Goal: Task Accomplishment & Management: Manage account settings

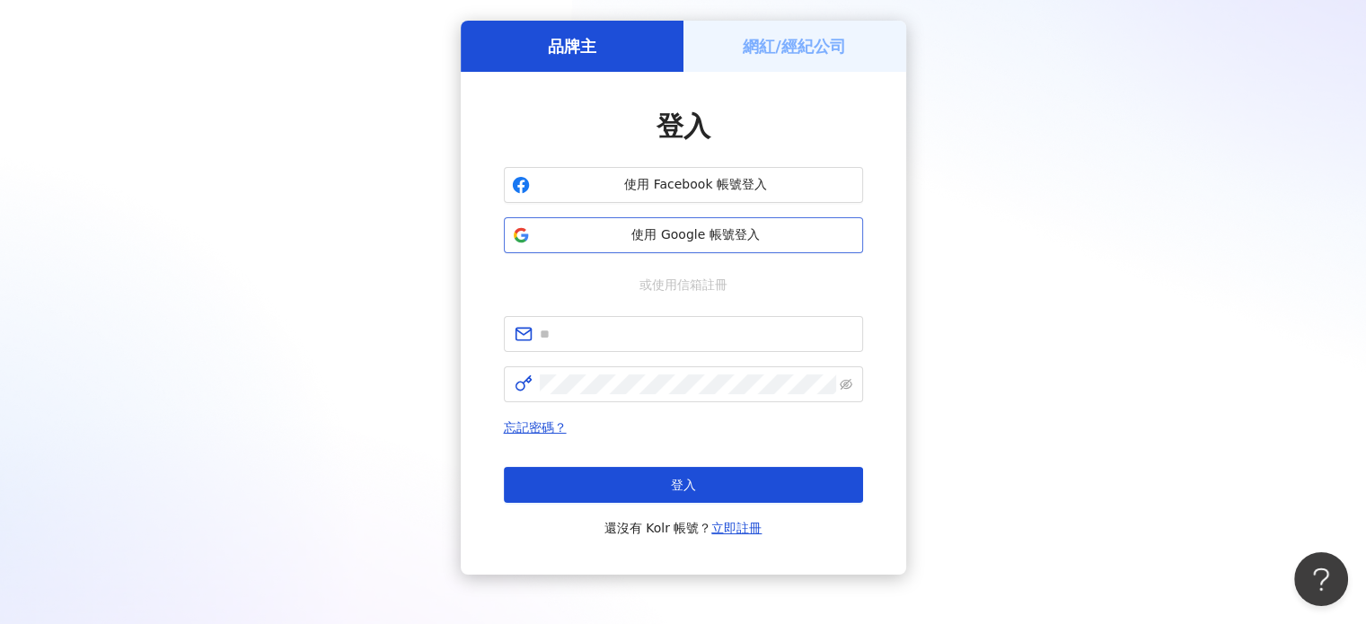
scroll to position [90, 0]
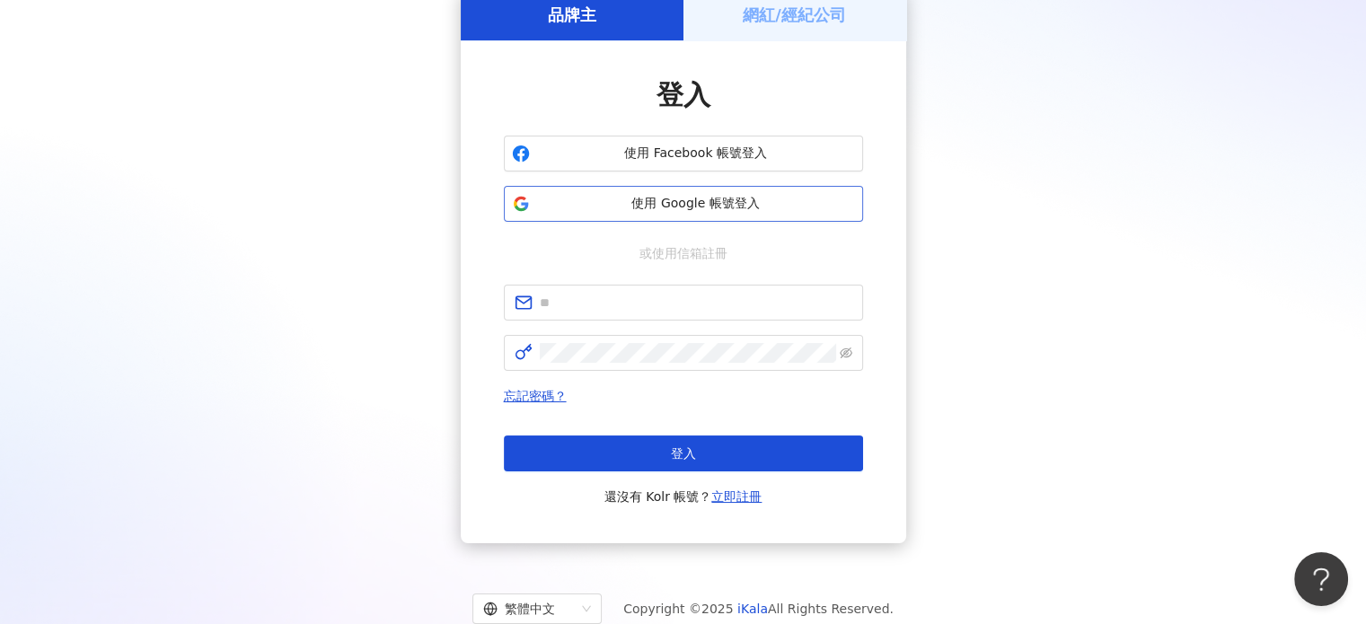
click at [670, 200] on span "使用 Google 帳號登入" at bounding box center [696, 204] width 318 height 18
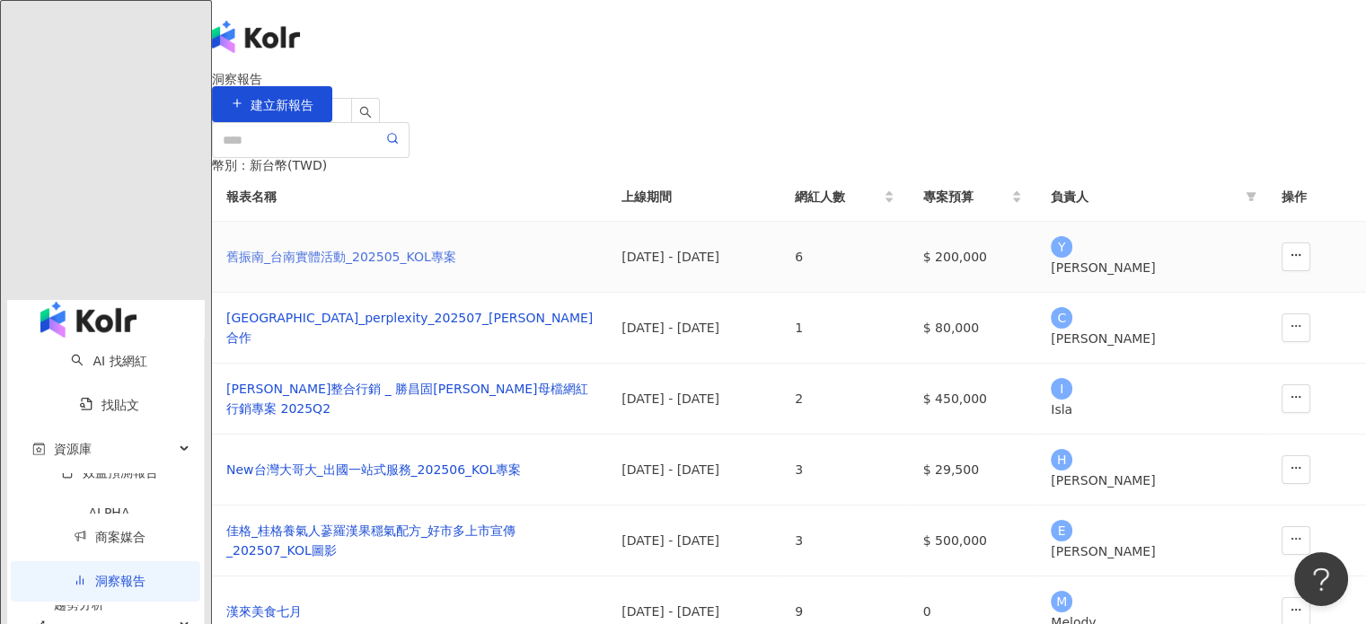
click at [338, 267] on div "舊振南_台南實體活動_202505_KOL專案" at bounding box center [409, 257] width 366 height 20
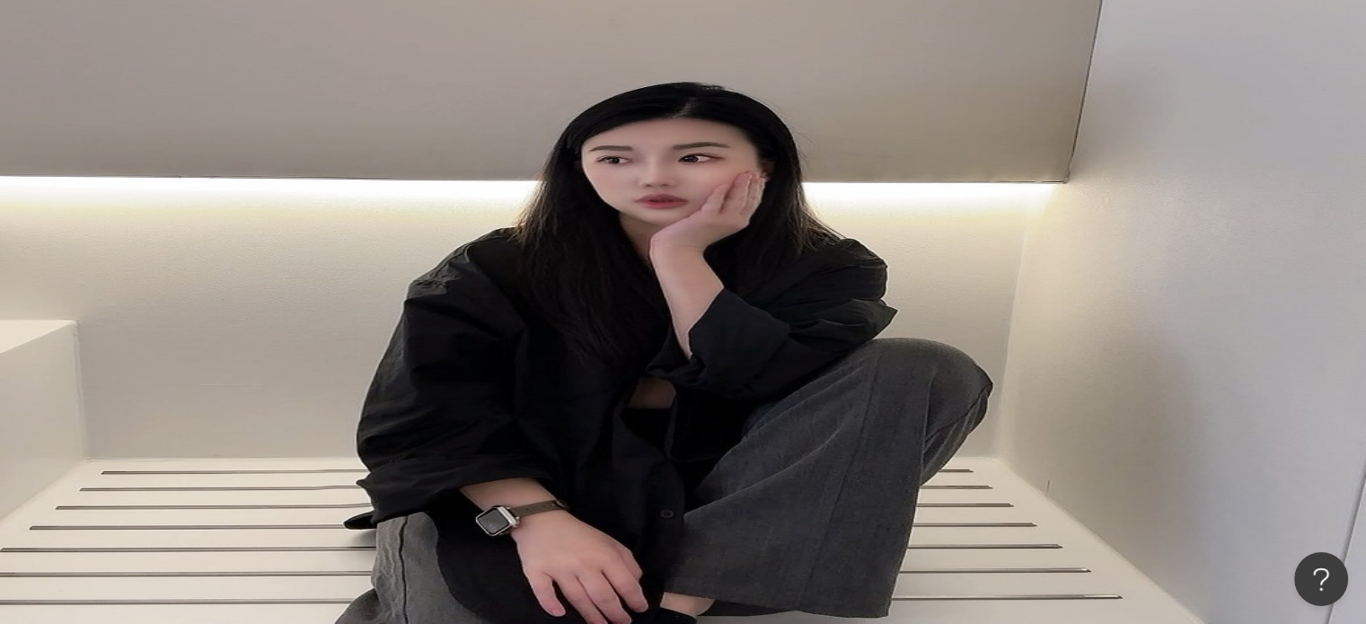
click at [440, 176] on div "內容設定" at bounding box center [415, 171] width 50 height 20
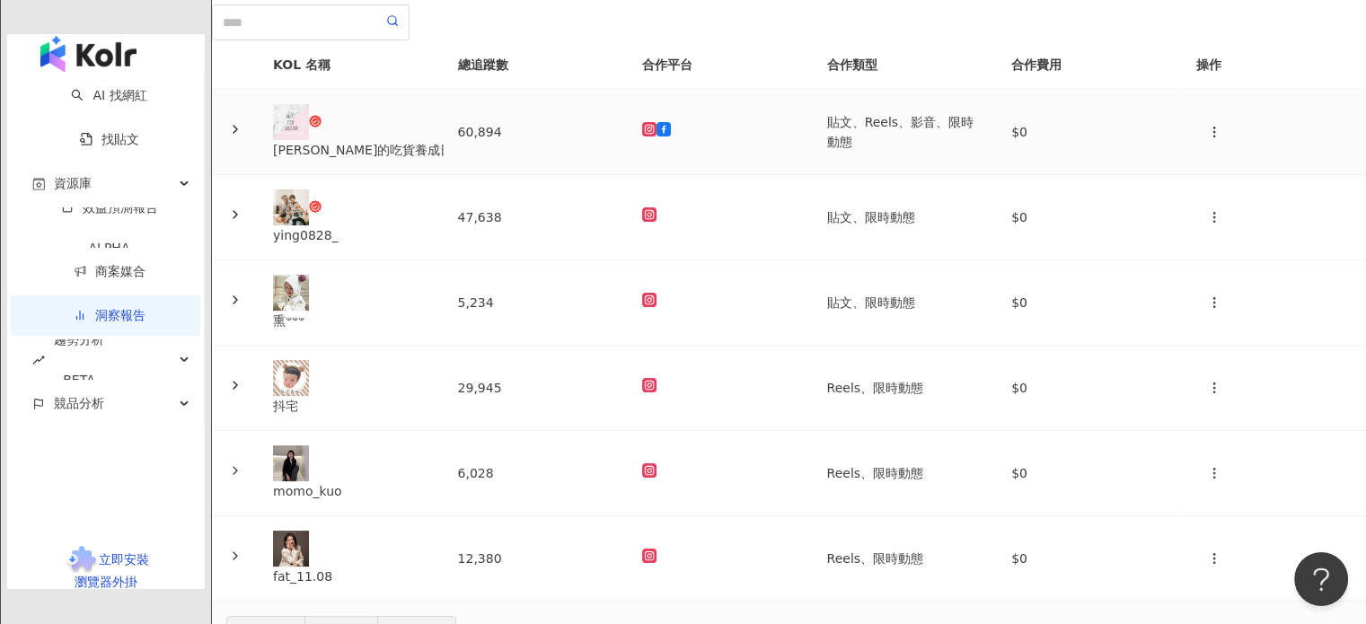
scroll to position [406, 0]
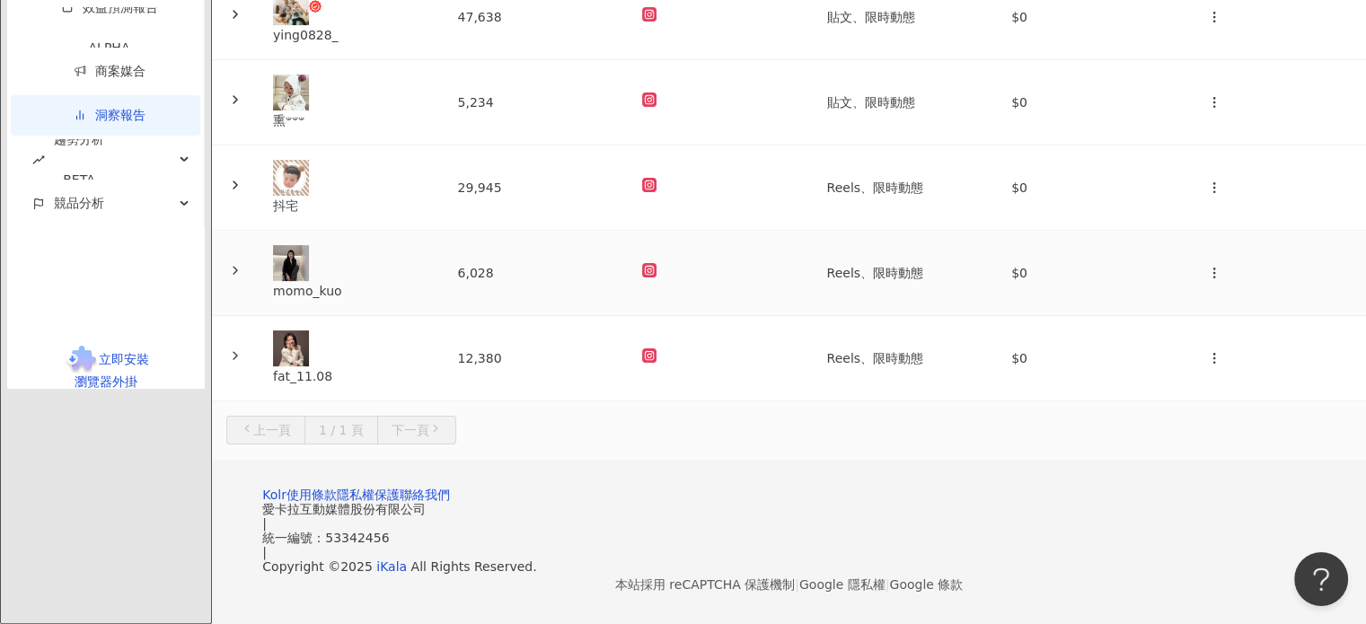
click at [429, 281] on div "momo_kuo" at bounding box center [351, 291] width 156 height 20
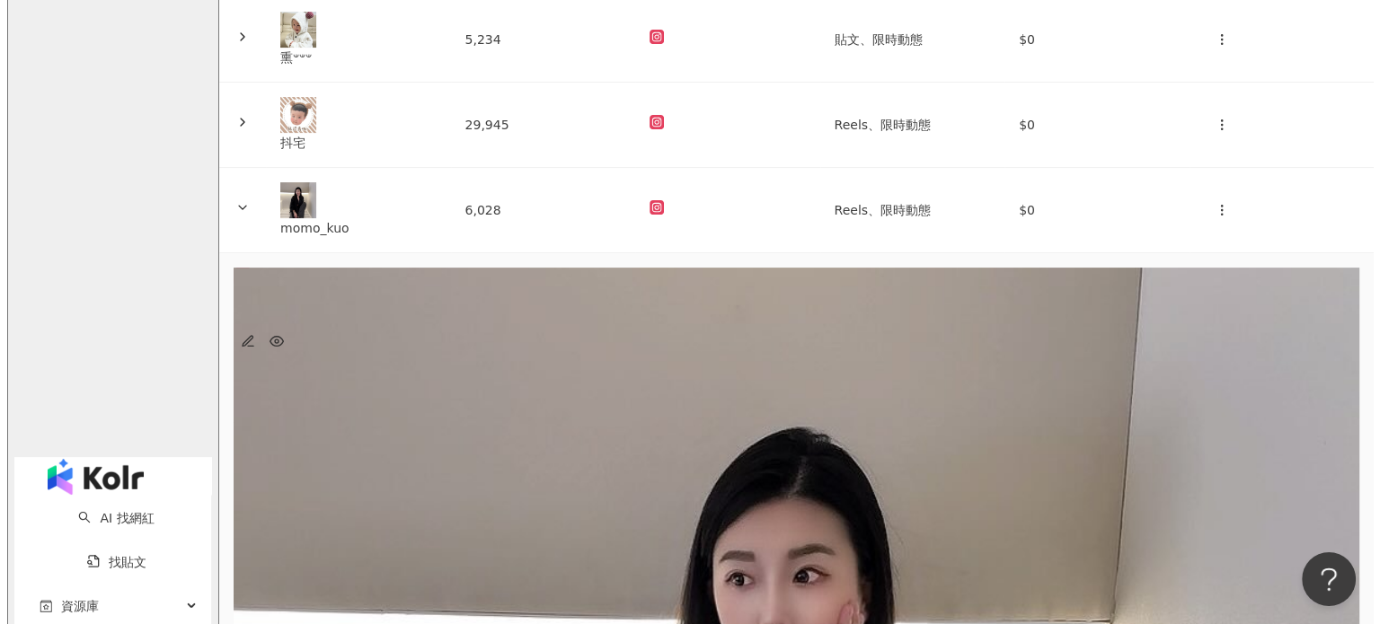
scroll to position [496, 0]
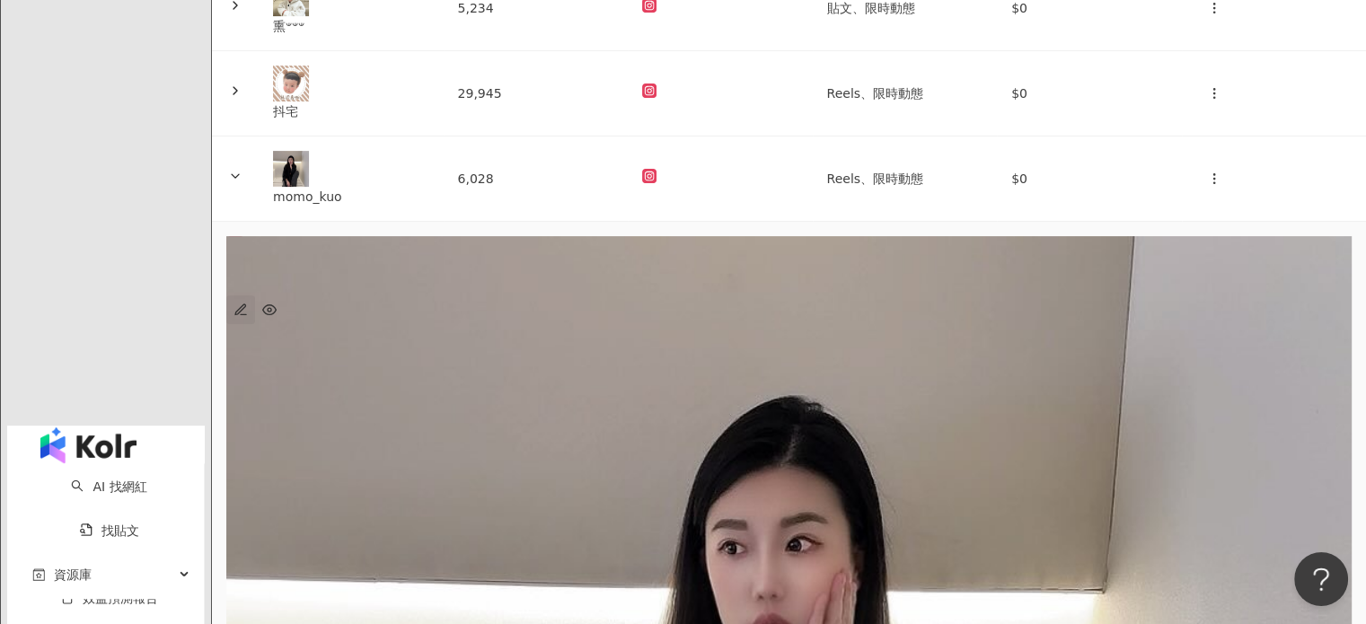
click at [246, 314] on icon "button" at bounding box center [243, 314] width 5 height 0
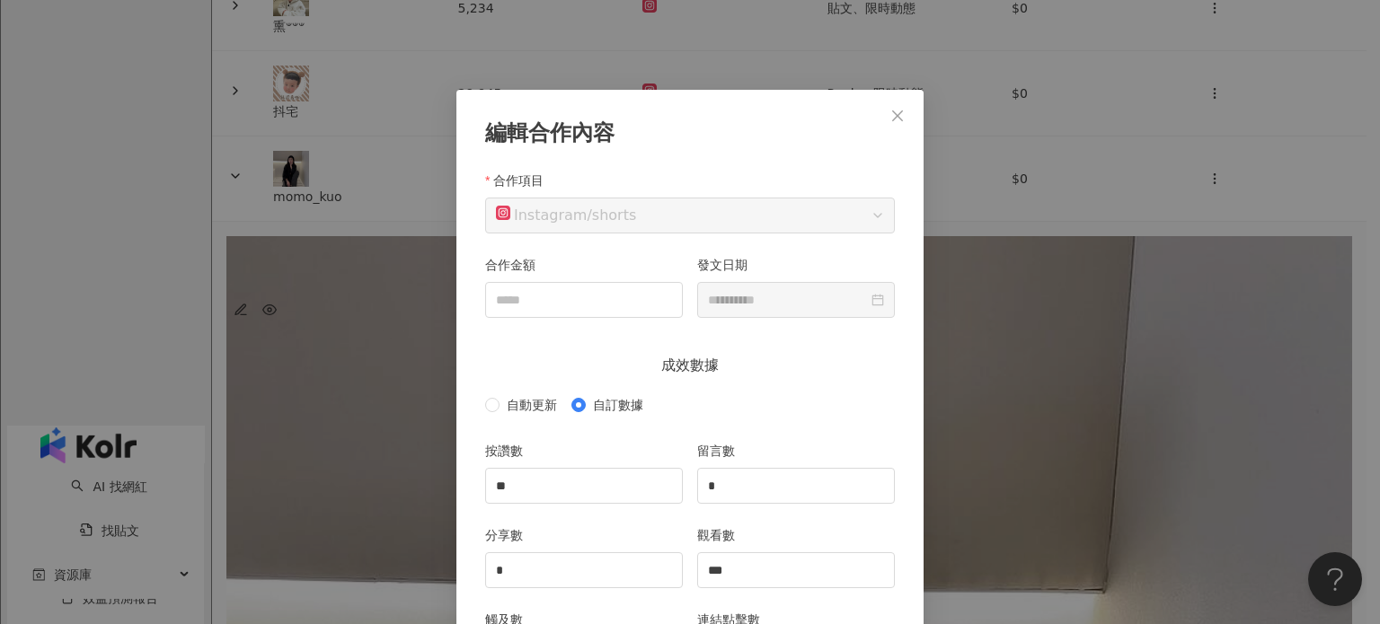
scroll to position [90, 0]
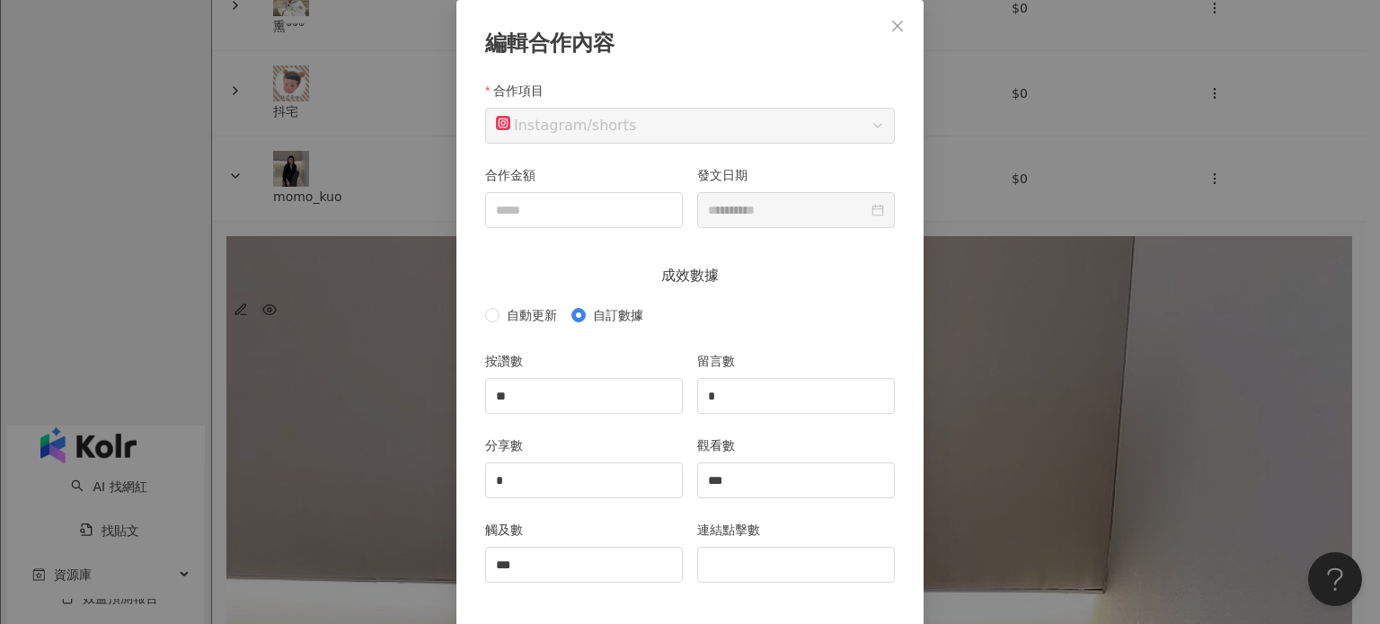
click at [1035, 211] on div "**********" at bounding box center [690, 312] width 1380 height 624
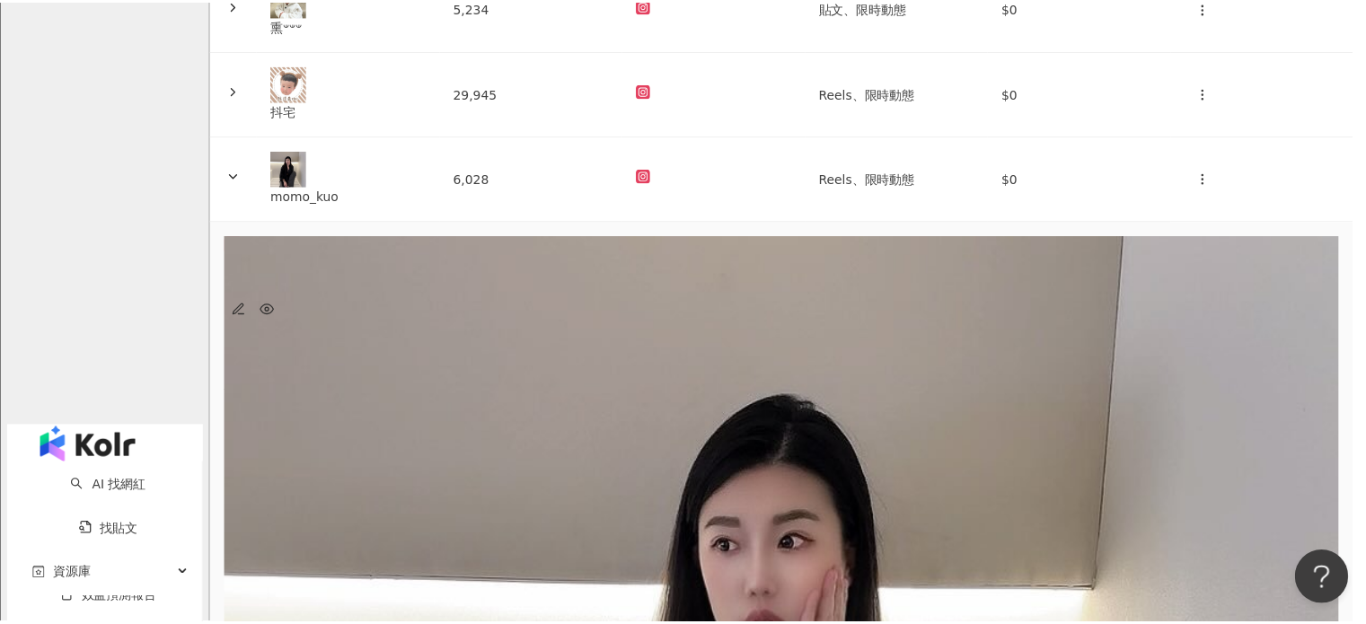
scroll to position [0, 0]
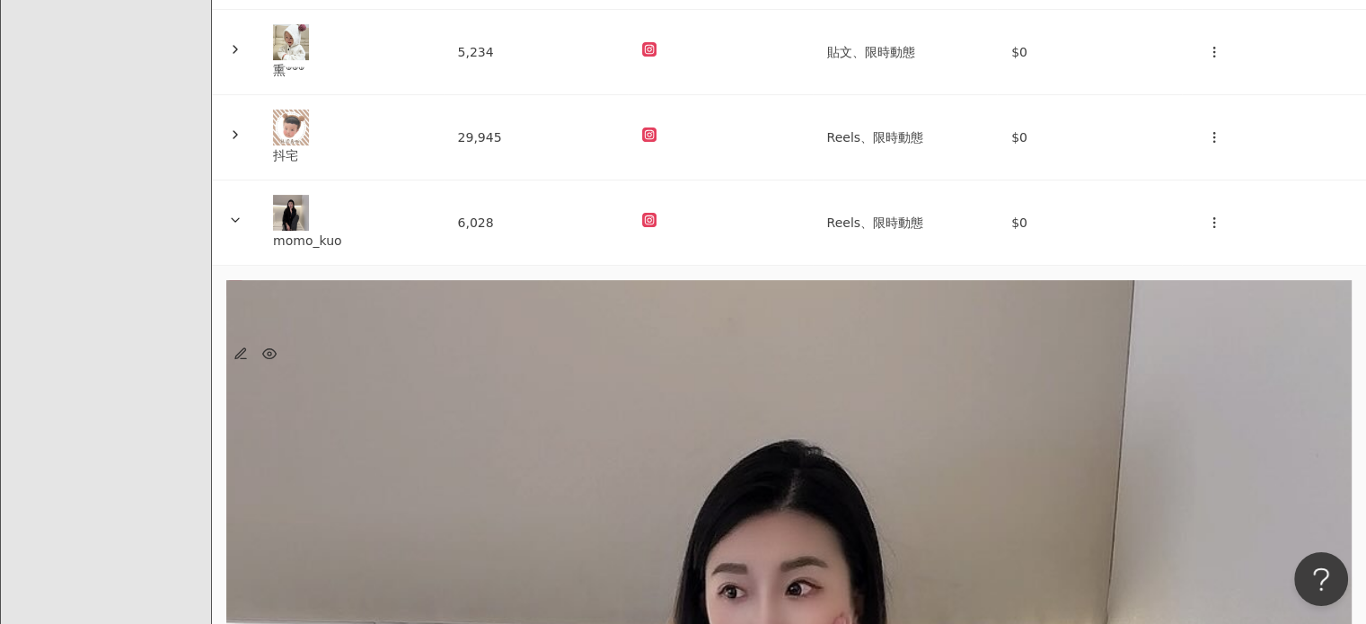
scroll to position [316, 0]
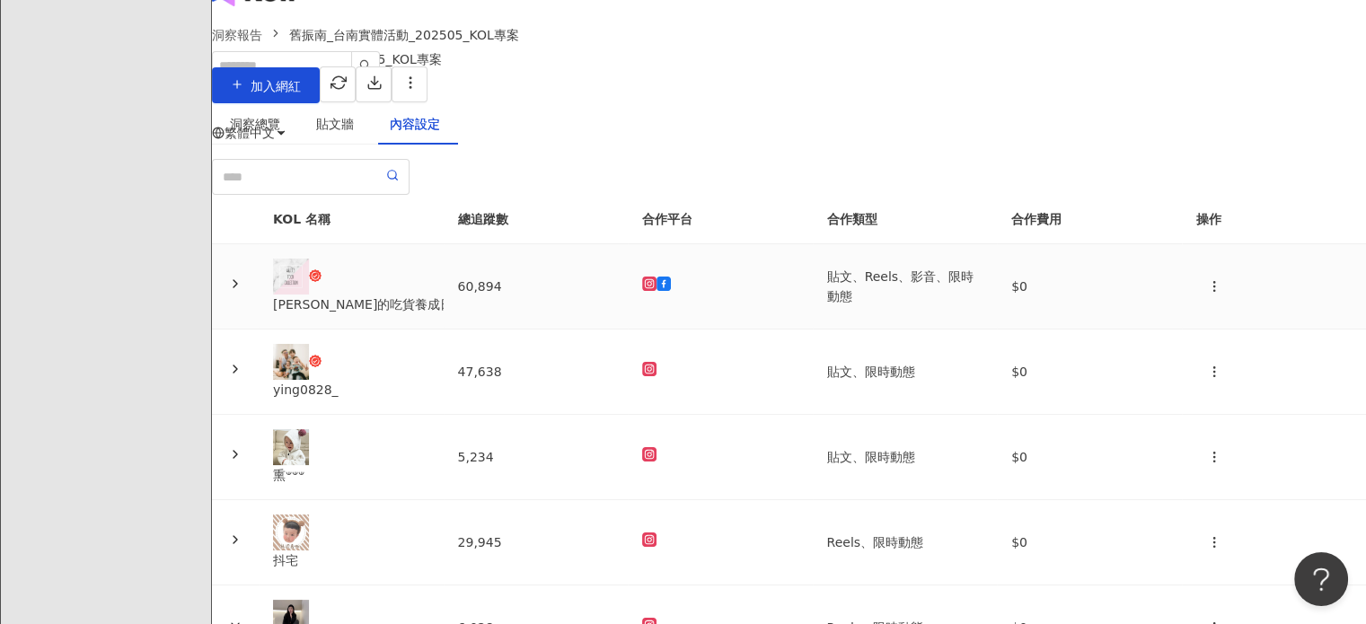
click at [839, 330] on td "貼文、Reels、影音、限時動態" at bounding box center [905, 286] width 185 height 85
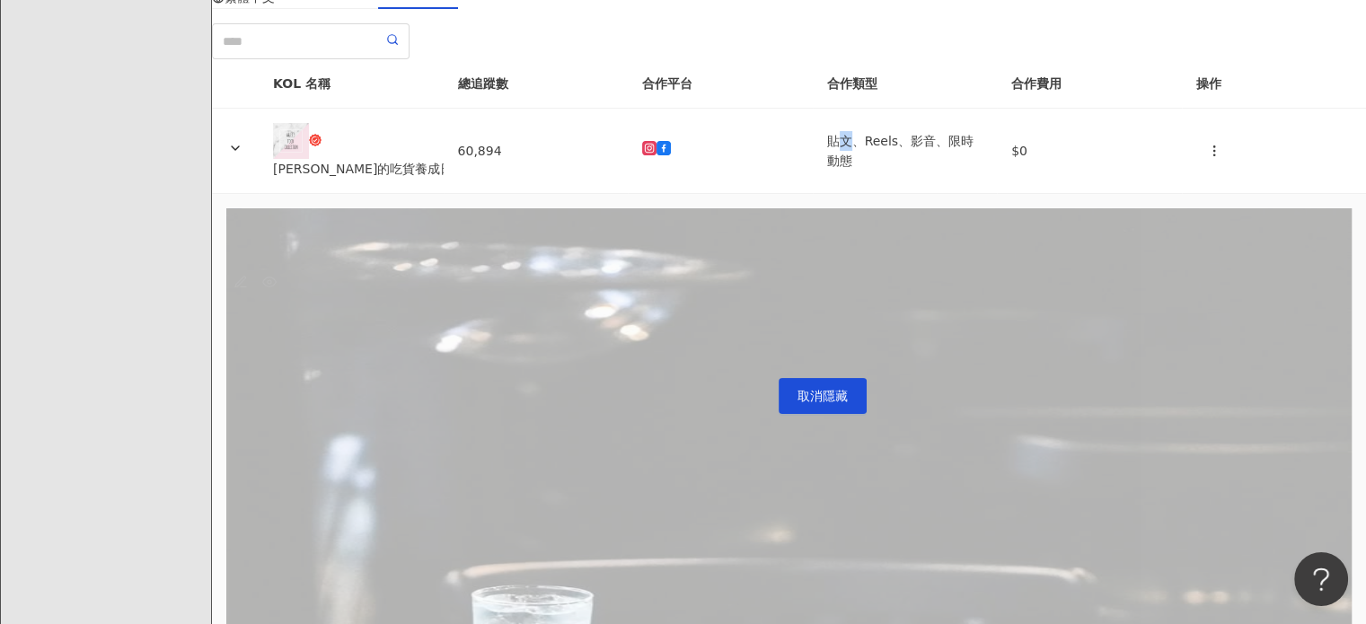
scroll to position [226, 0]
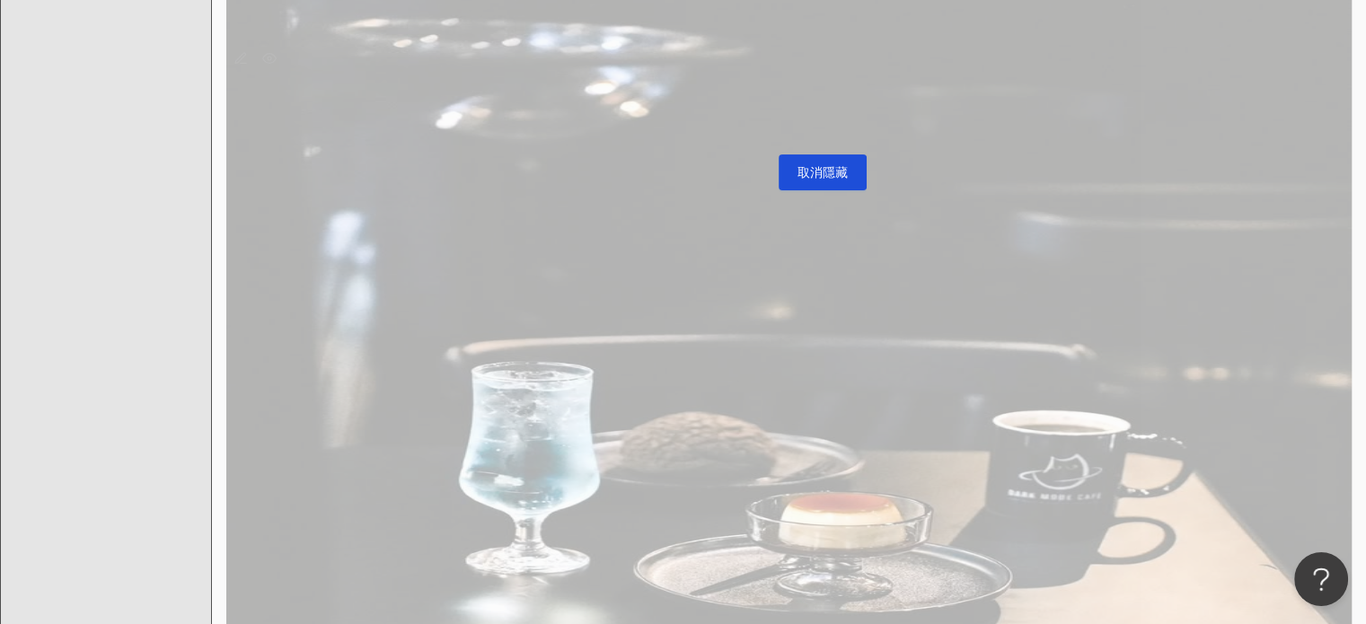
scroll to position [586, 0]
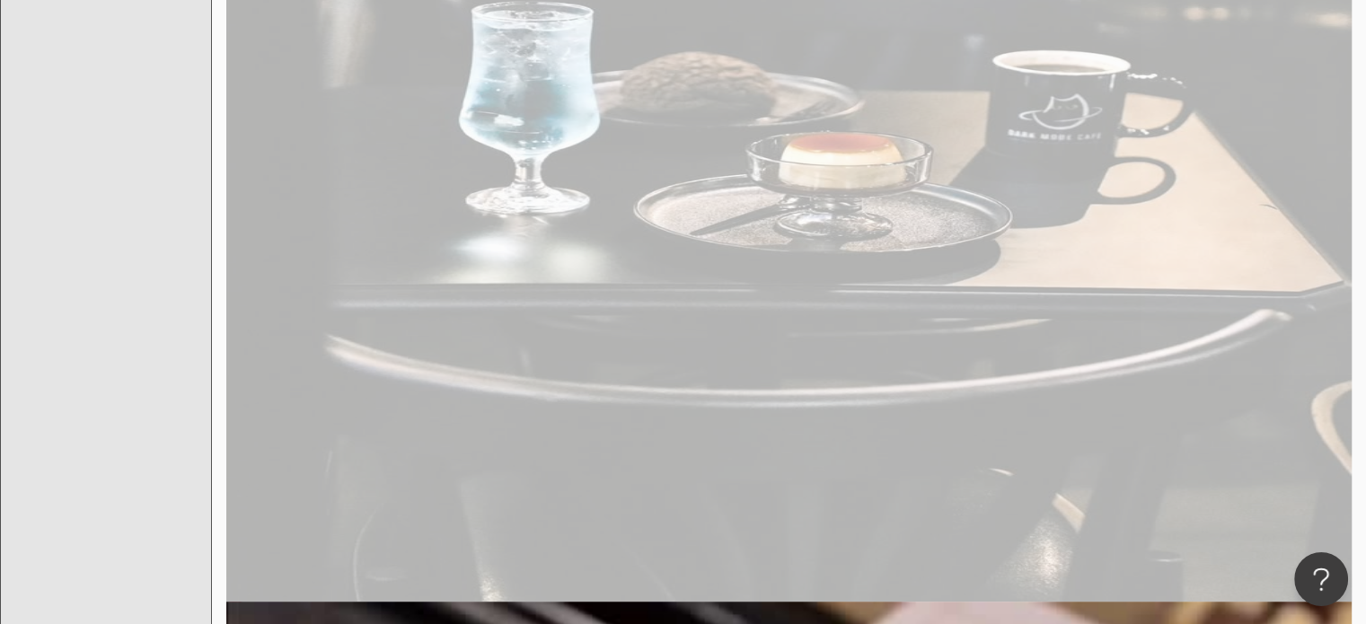
scroll to position [855, 0]
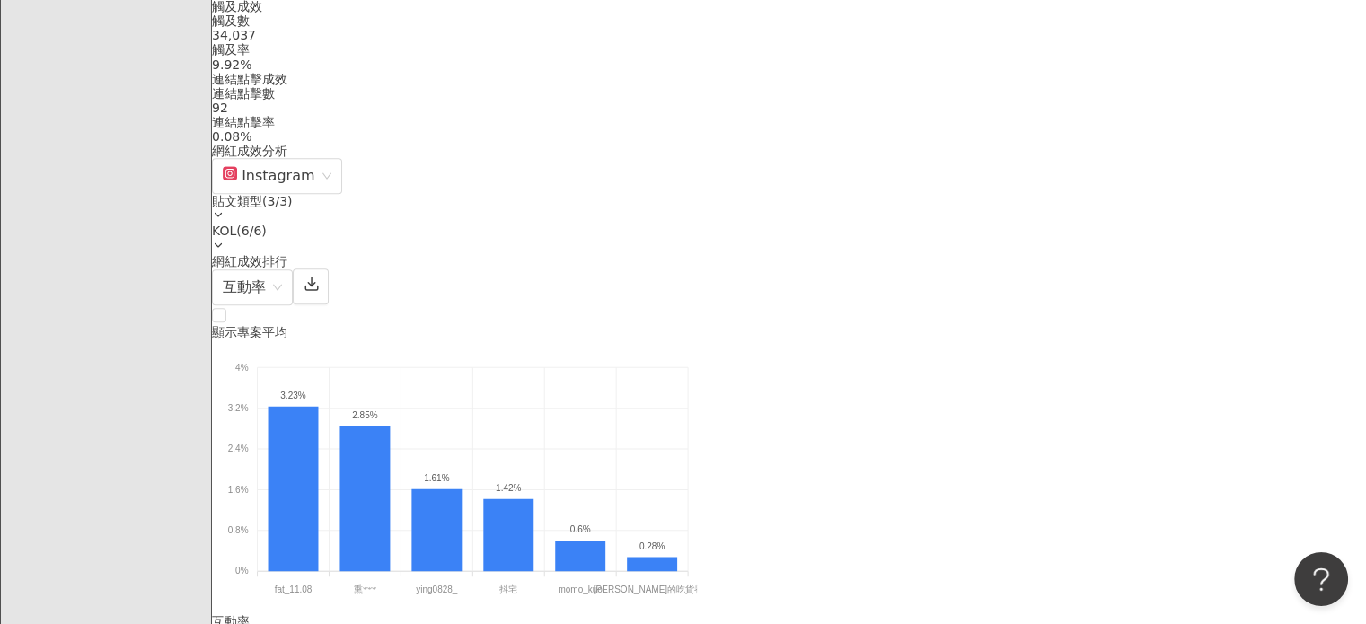
scroll to position [1437, 0]
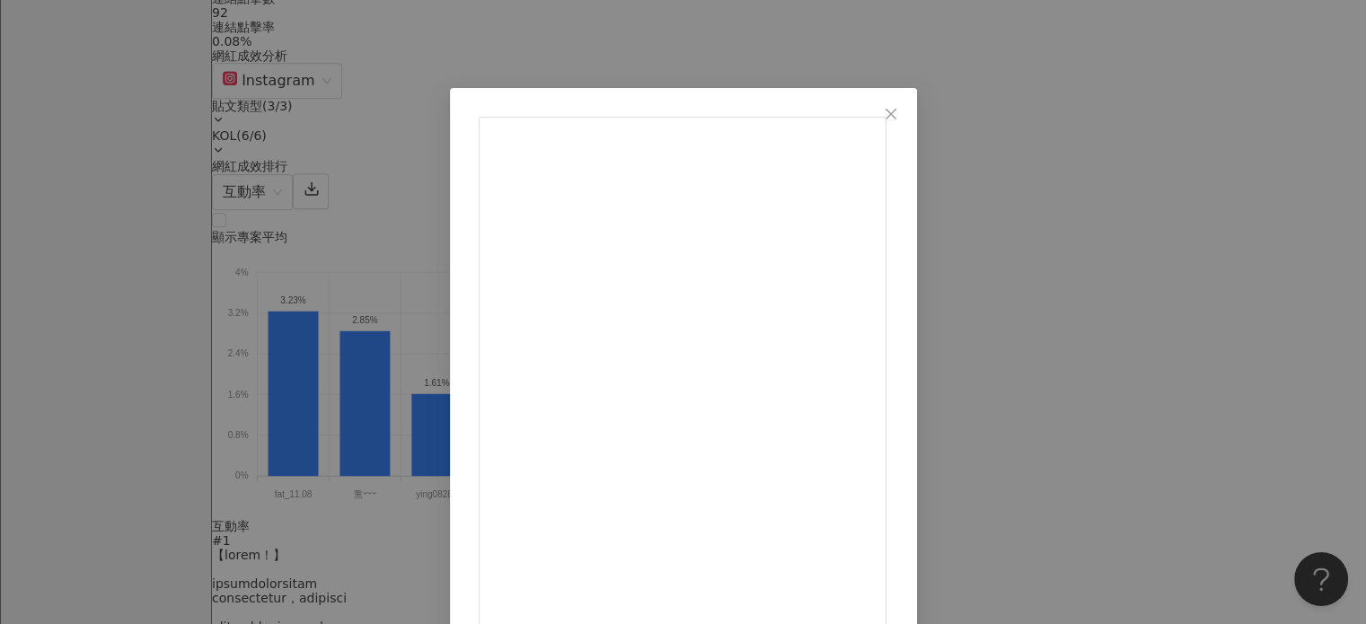
scroll to position [0, 0]
click at [909, 104] on button "Close" at bounding box center [891, 116] width 36 height 36
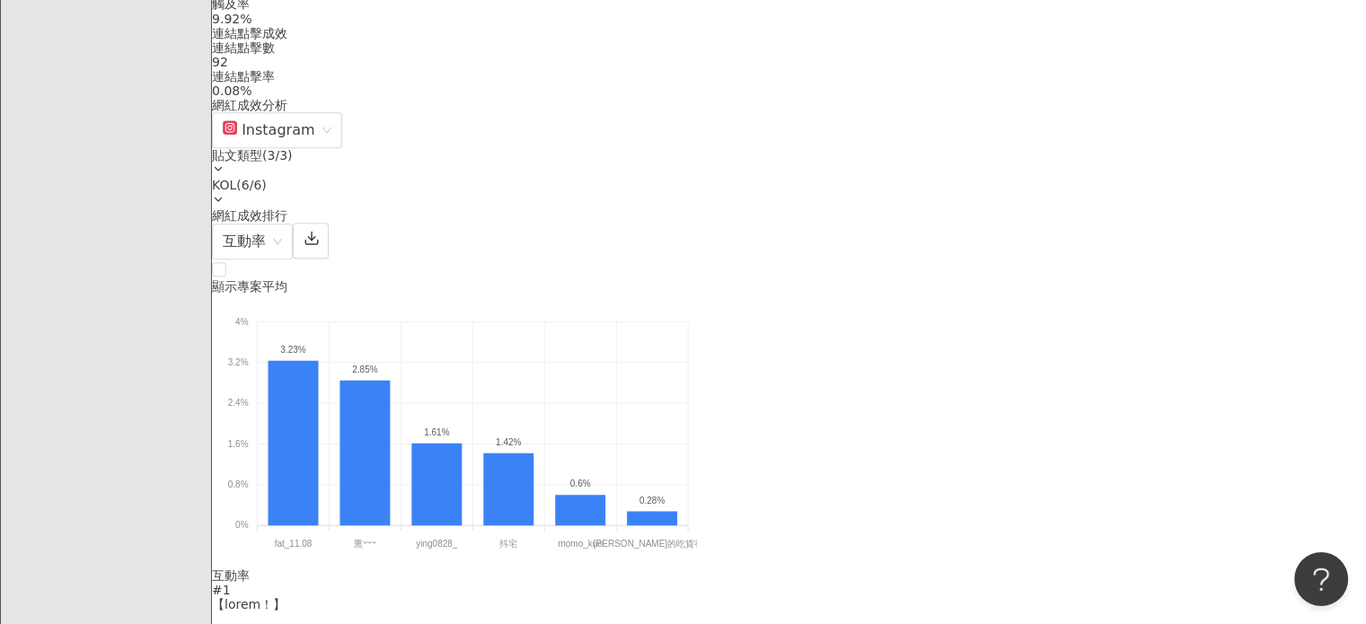
scroll to position [1168, 0]
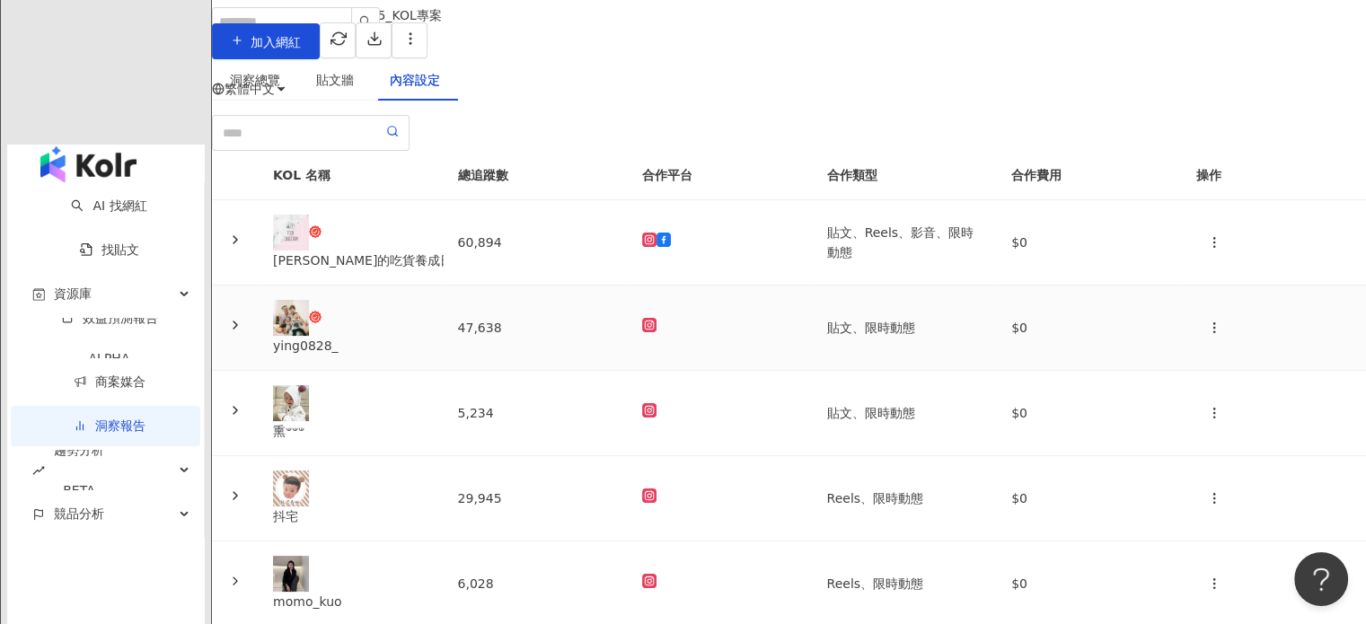
scroll to position [180, 0]
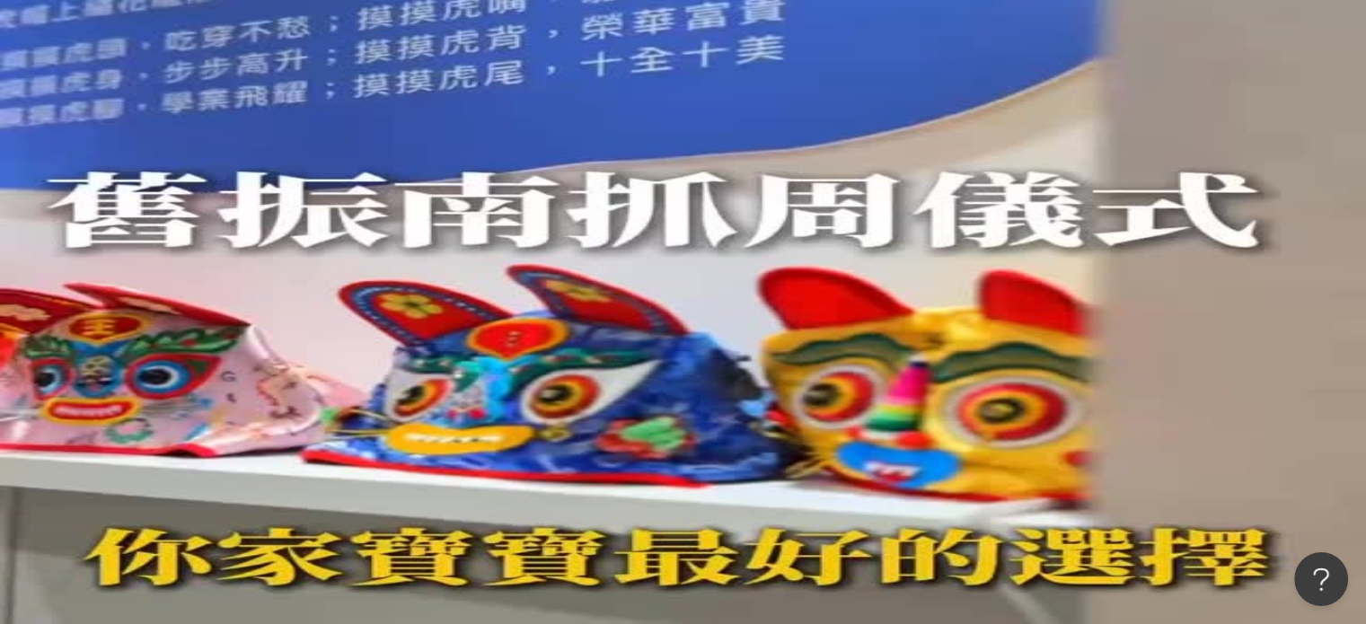
click at [440, 178] on div "內容設定" at bounding box center [415, 171] width 50 height 20
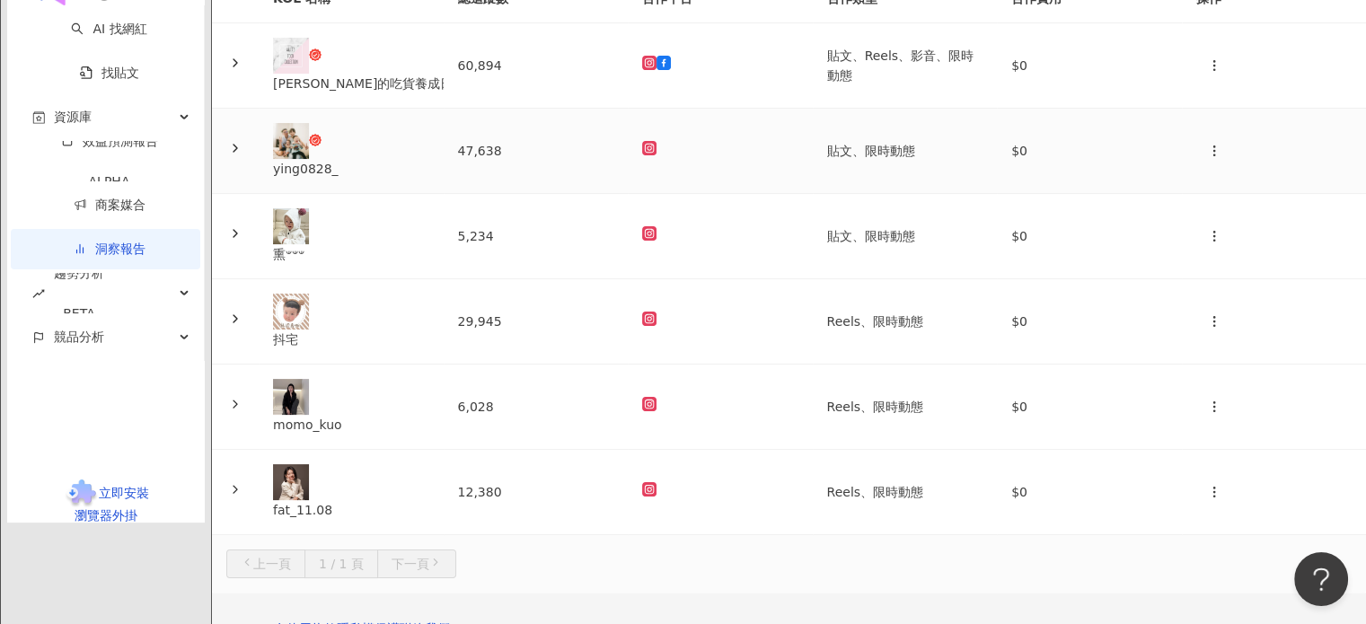
scroll to position [269, 0]
click at [722, 330] on div at bounding box center [720, 320] width 156 height 20
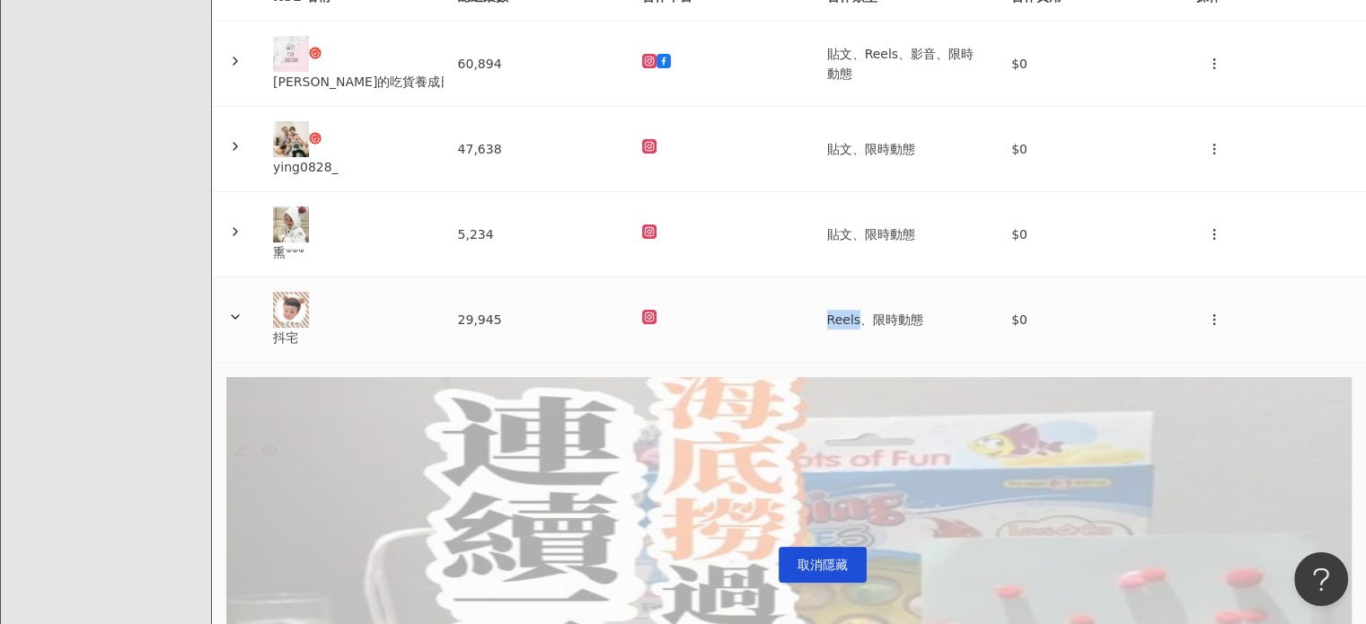
click at [722, 330] on div at bounding box center [720, 320] width 156 height 20
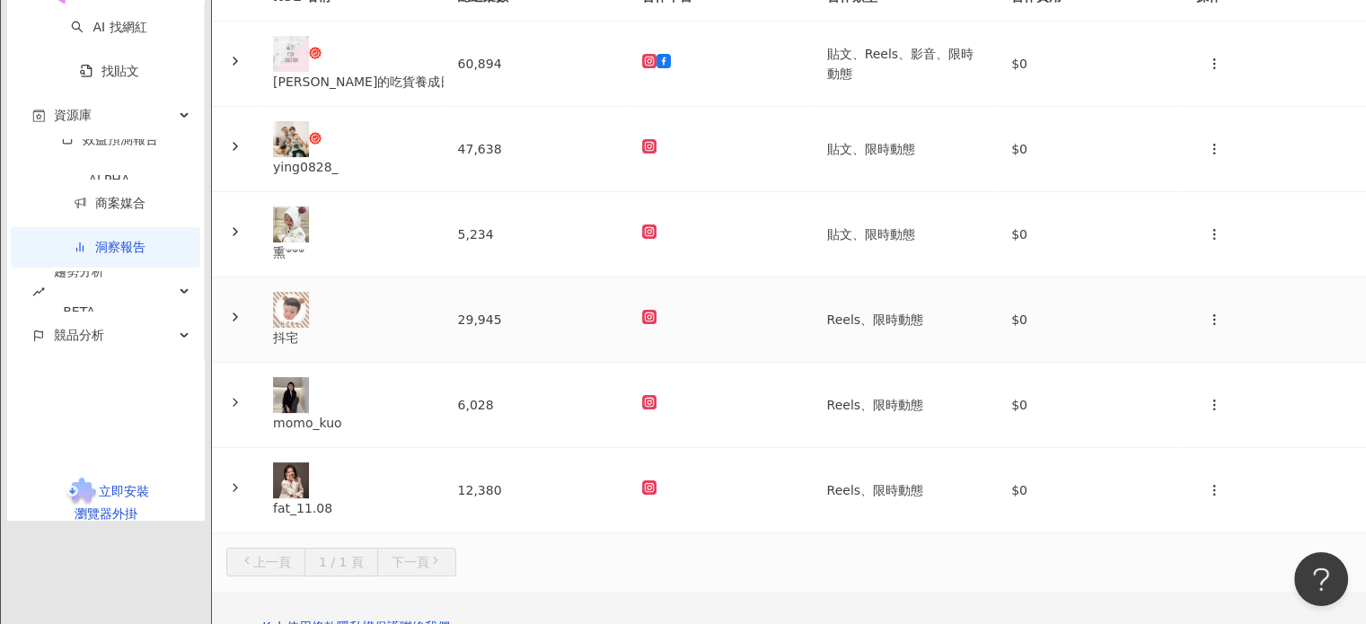
click at [722, 330] on div at bounding box center [720, 320] width 156 height 20
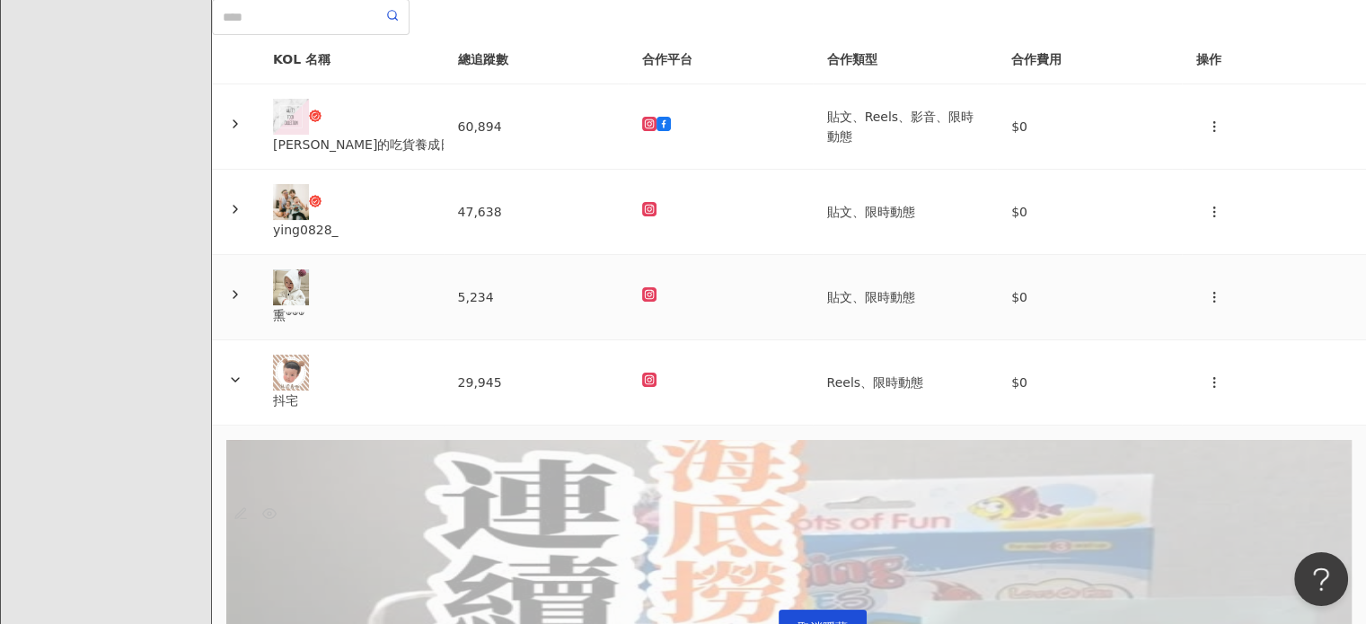
scroll to position [180, 0]
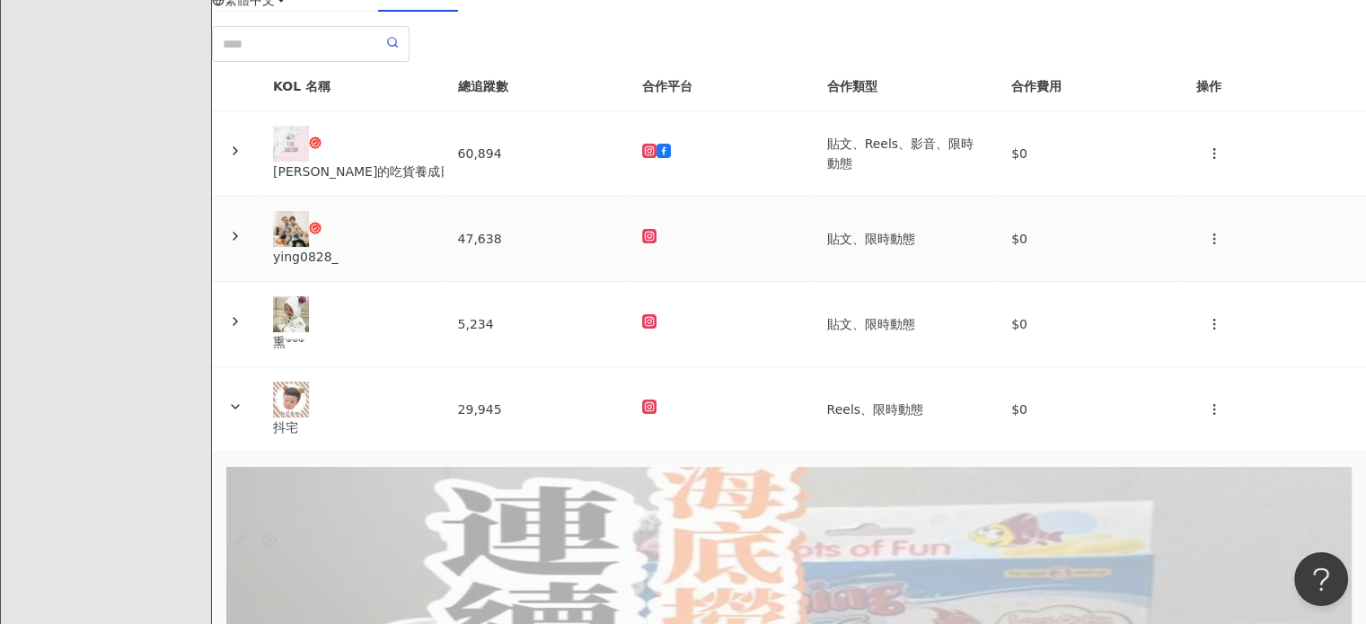
click at [575, 282] on td "47,638" at bounding box center [536, 239] width 185 height 85
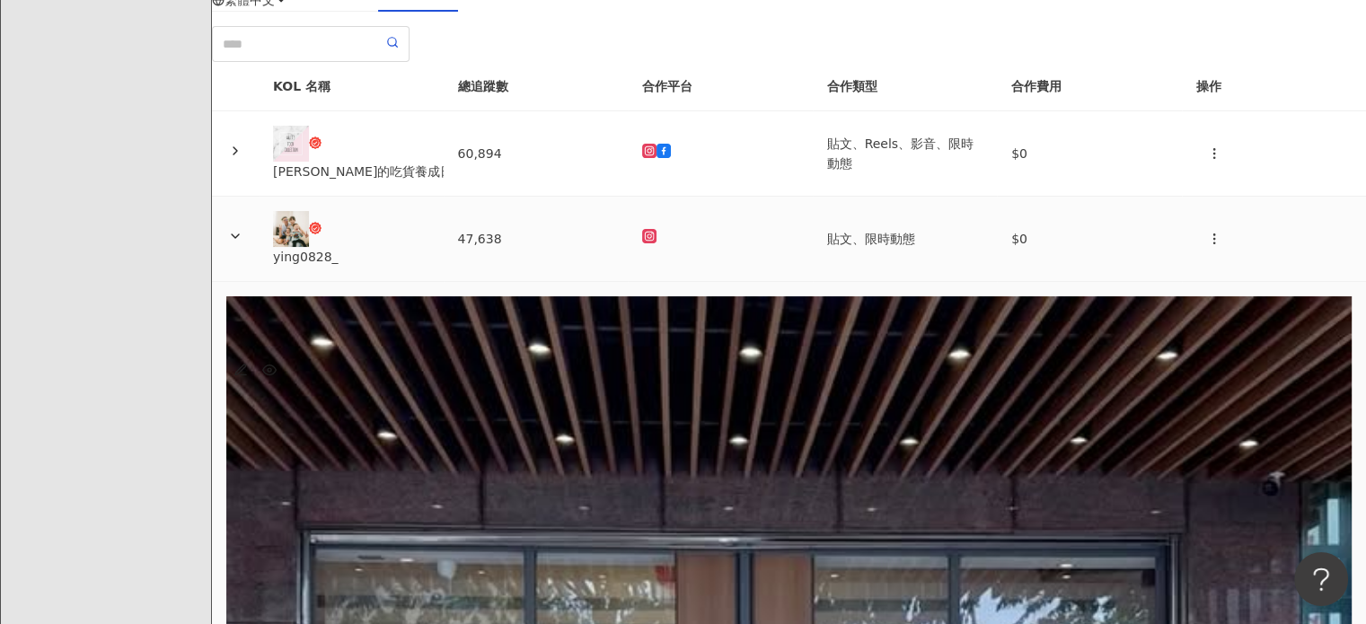
click at [575, 282] on td "47,638" at bounding box center [536, 239] width 185 height 85
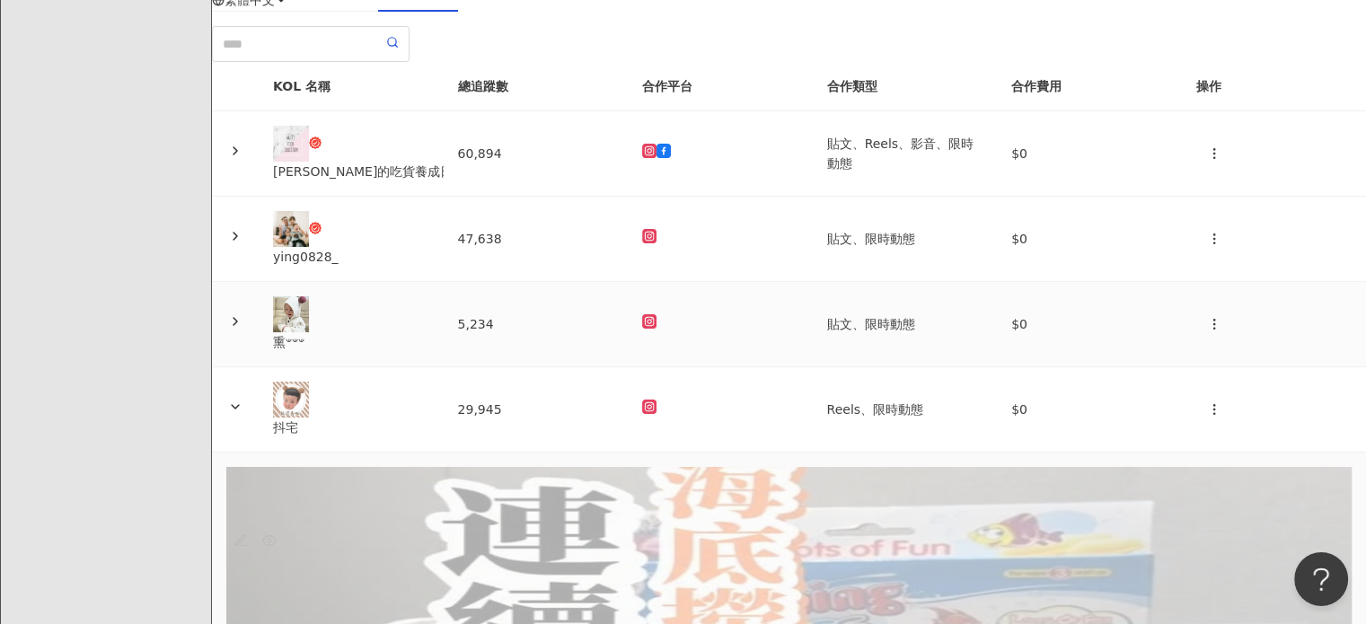
click at [597, 351] on td "5,234" at bounding box center [536, 324] width 185 height 85
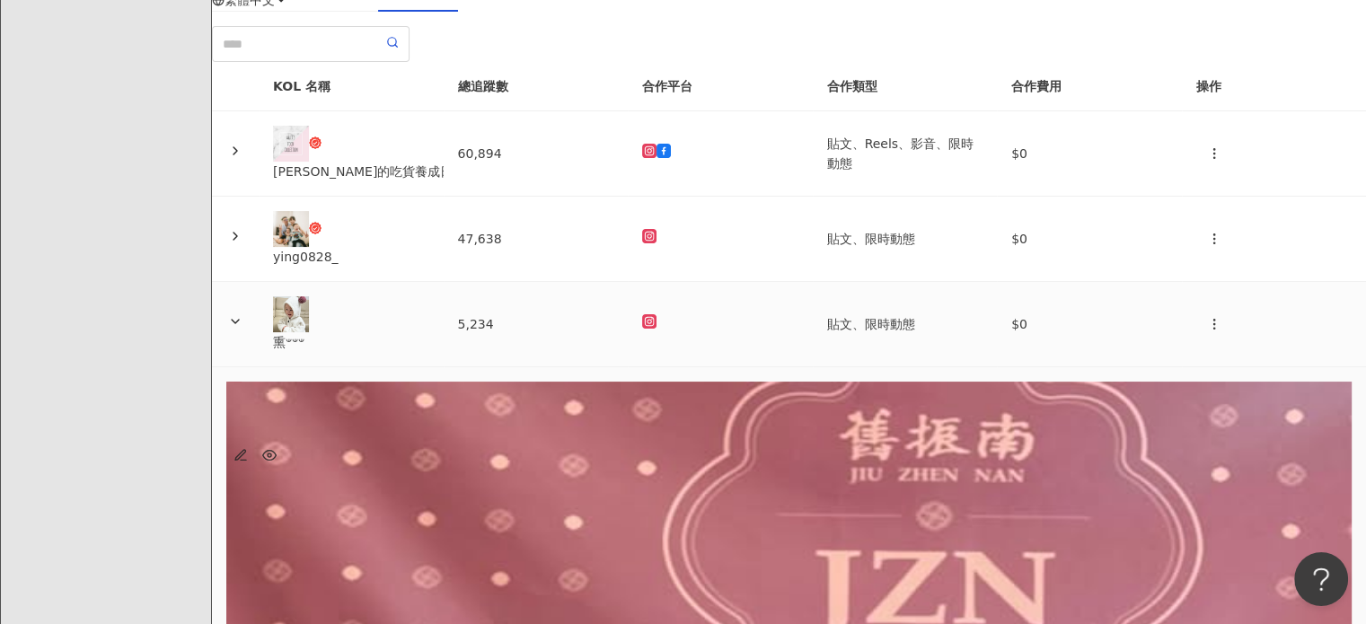
click at [597, 351] on td "5,234" at bounding box center [536, 324] width 185 height 85
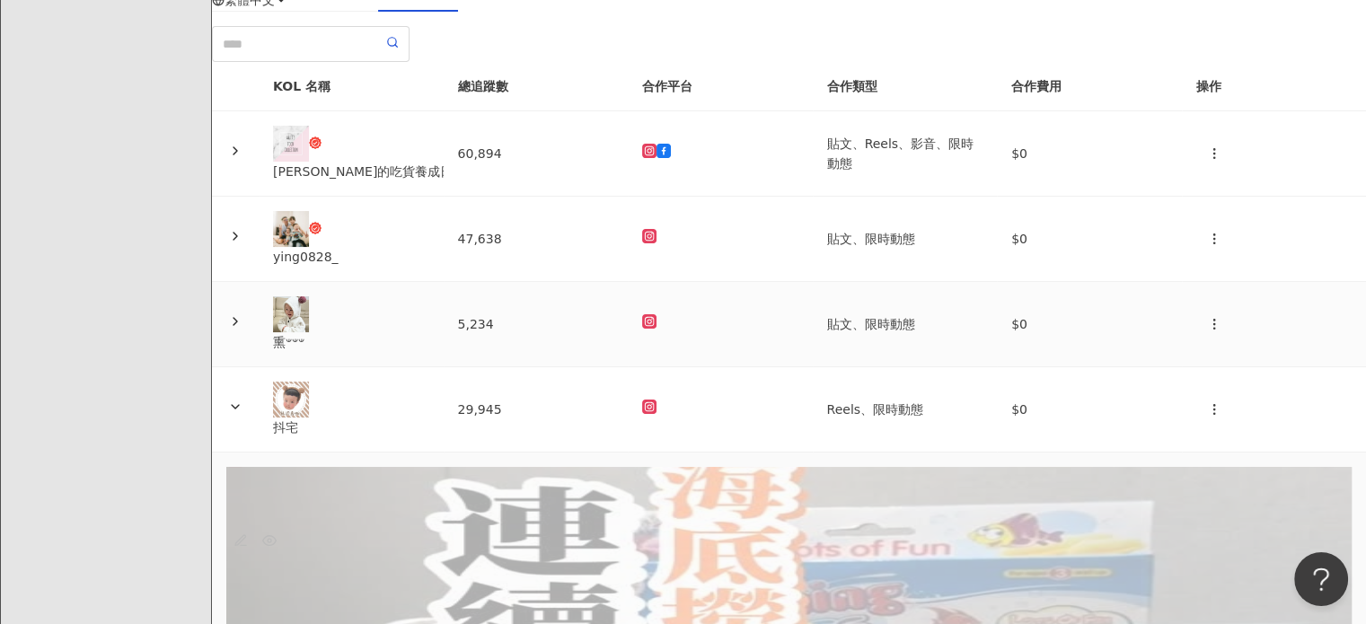
click at [588, 339] on td "5,234" at bounding box center [536, 324] width 185 height 85
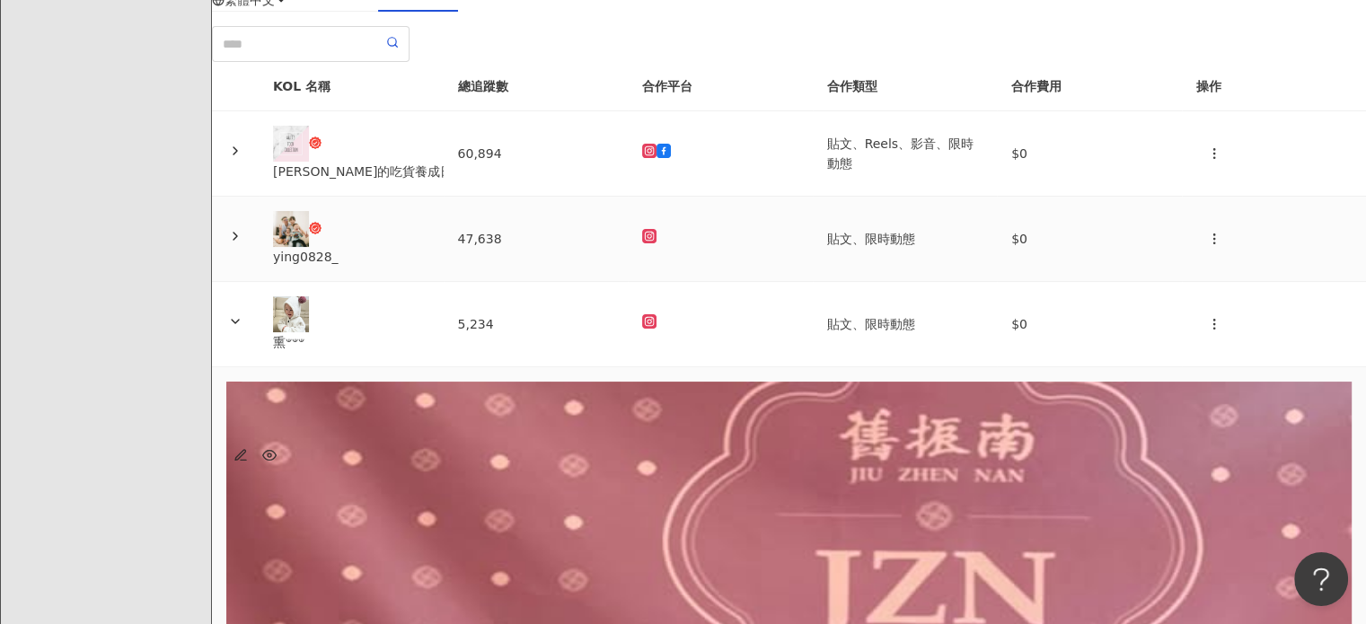
click at [574, 282] on td "47,638" at bounding box center [536, 239] width 185 height 85
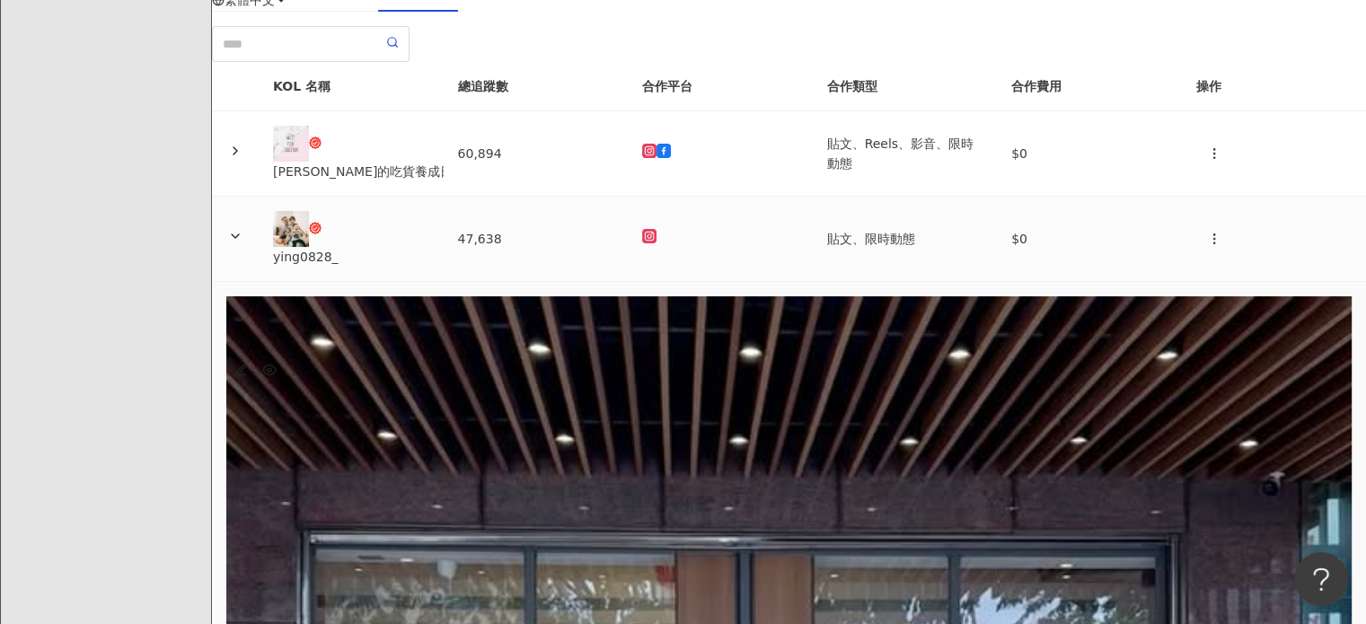
click at [574, 282] on td "47,638" at bounding box center [536, 239] width 185 height 85
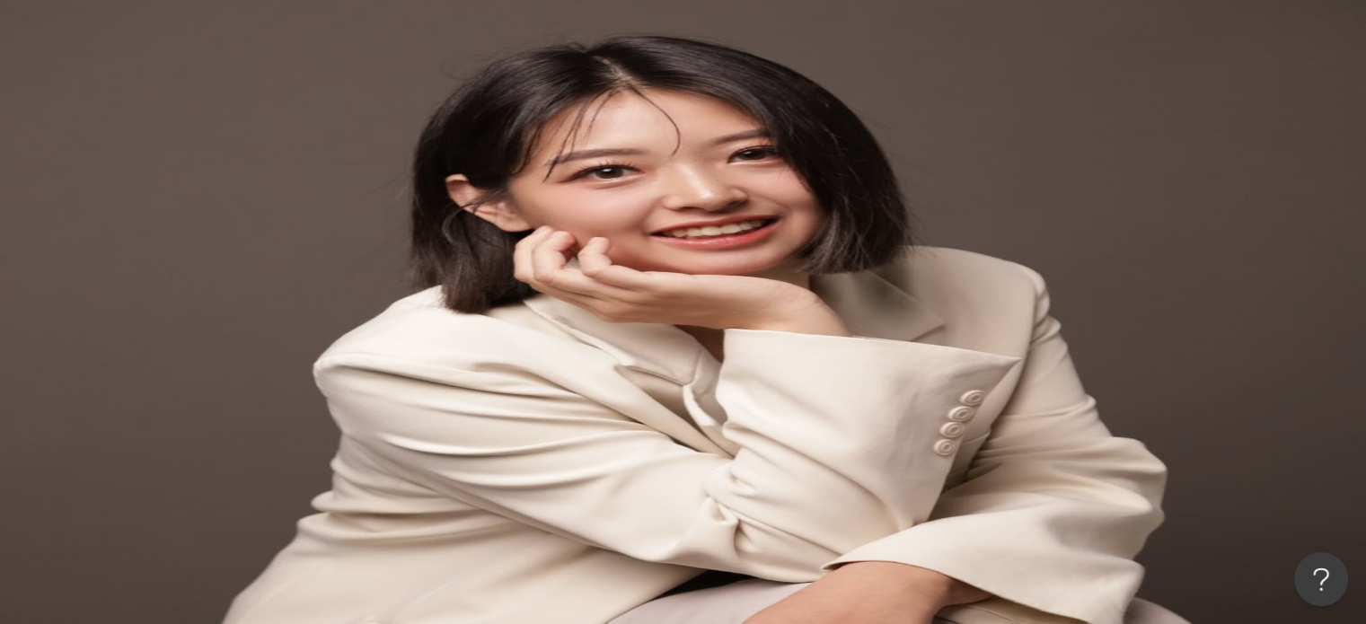
click at [280, 175] on div "洞察總覽" at bounding box center [255, 171] width 50 height 20
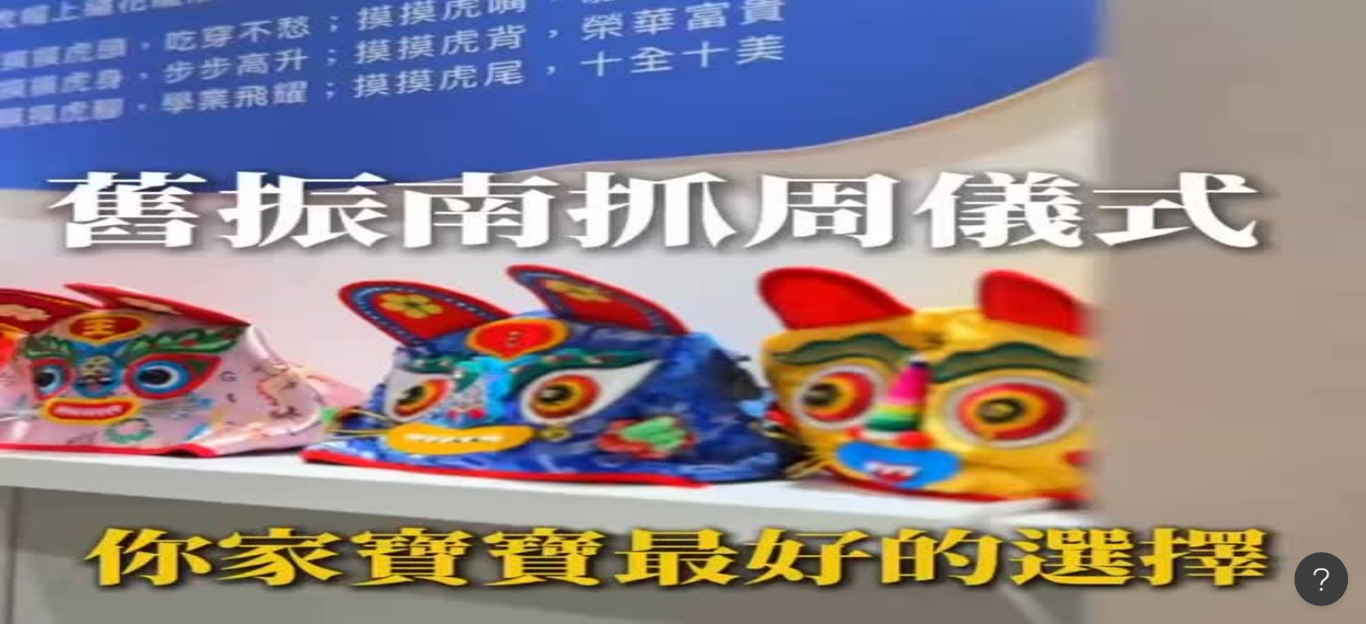
click at [392, 127] on button "button" at bounding box center [374, 131] width 36 height 36
click at [1280, 207] on span "匯出 Excel" at bounding box center [1287, 210] width 63 height 20
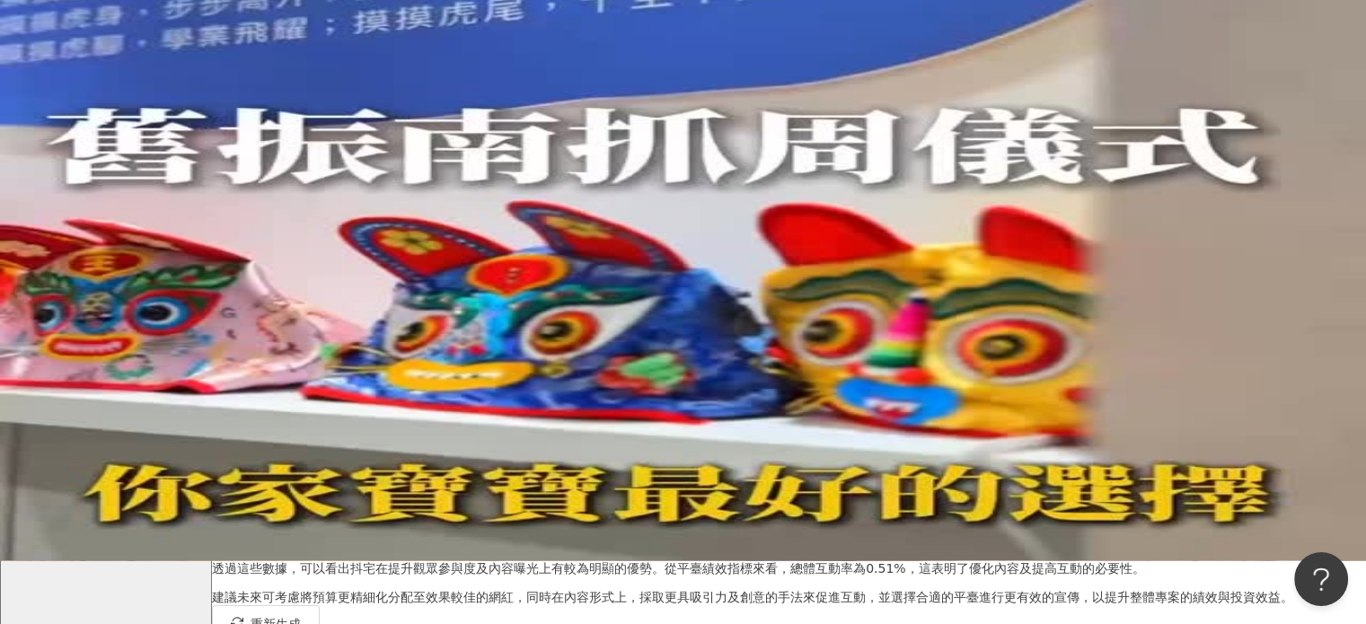
scroll to position [90, 0]
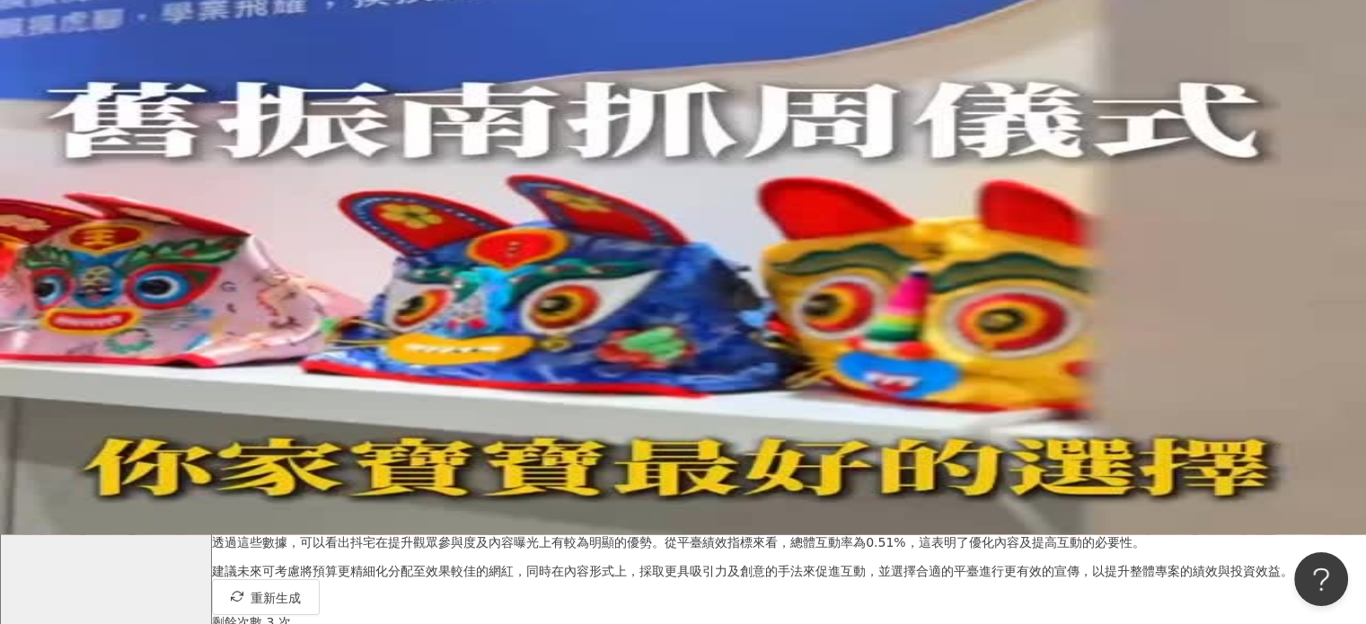
click at [440, 91] on div "內容設定" at bounding box center [415, 81] width 50 height 20
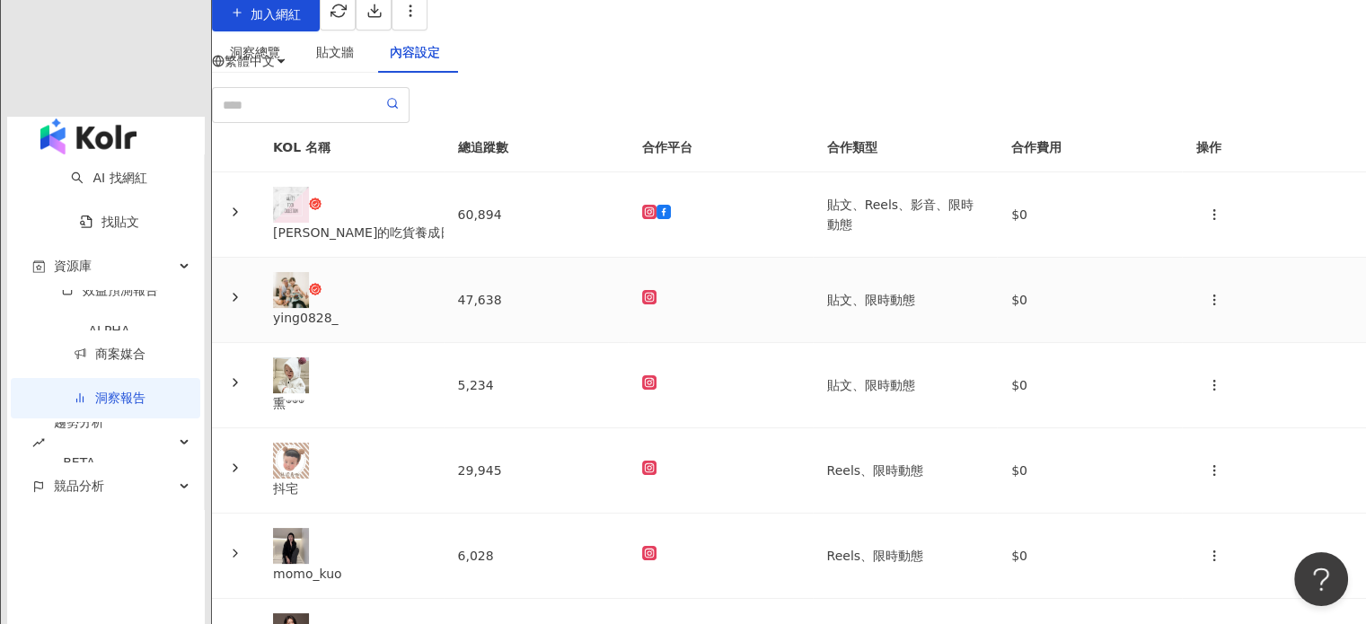
scroll to position [297, 0]
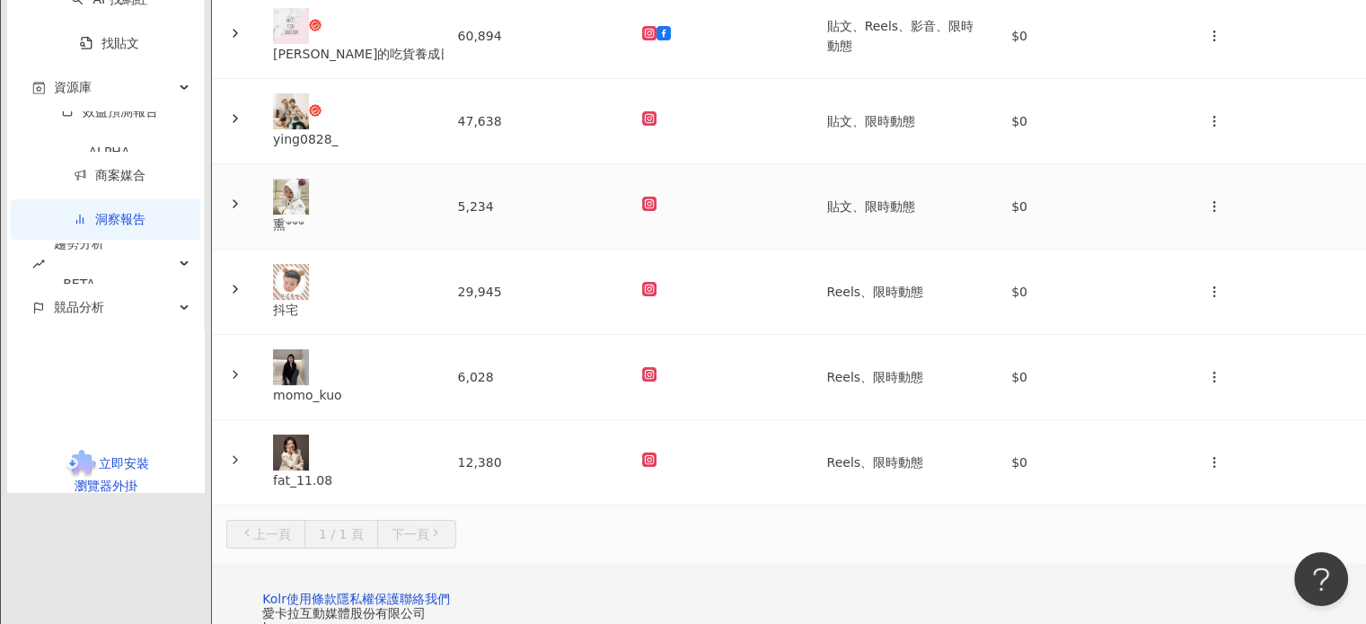
click at [677, 229] on td at bounding box center [720, 206] width 185 height 85
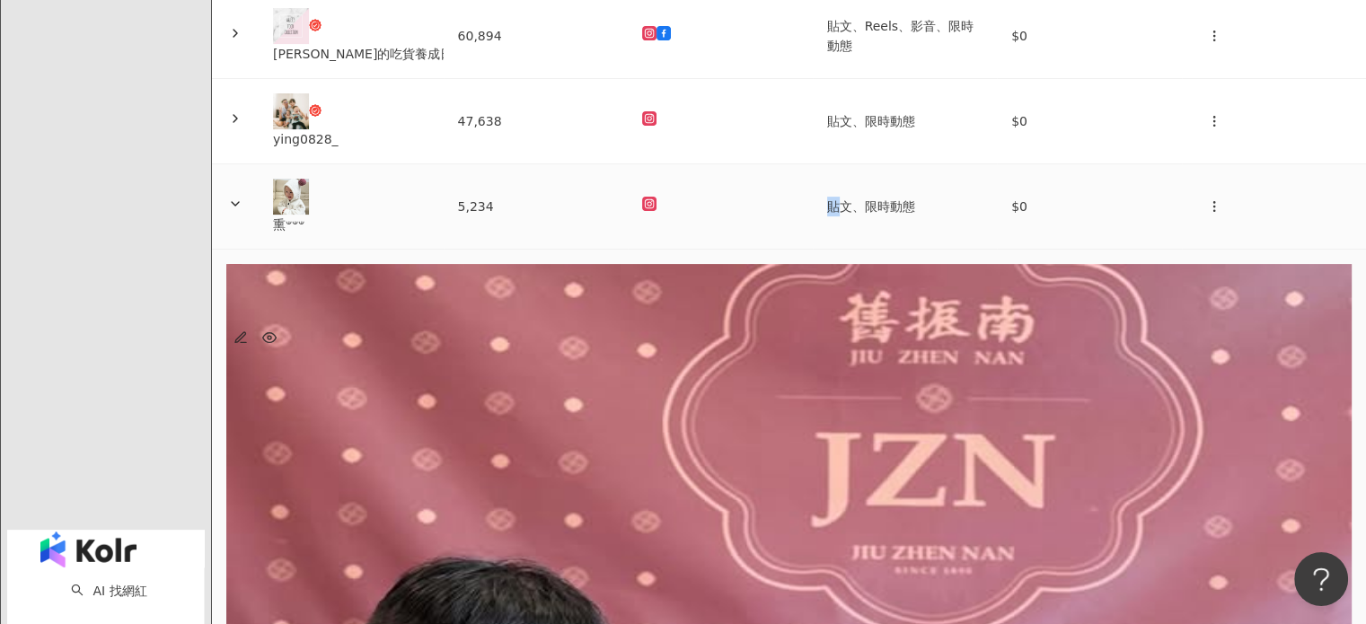
click at [677, 229] on td at bounding box center [720, 206] width 185 height 85
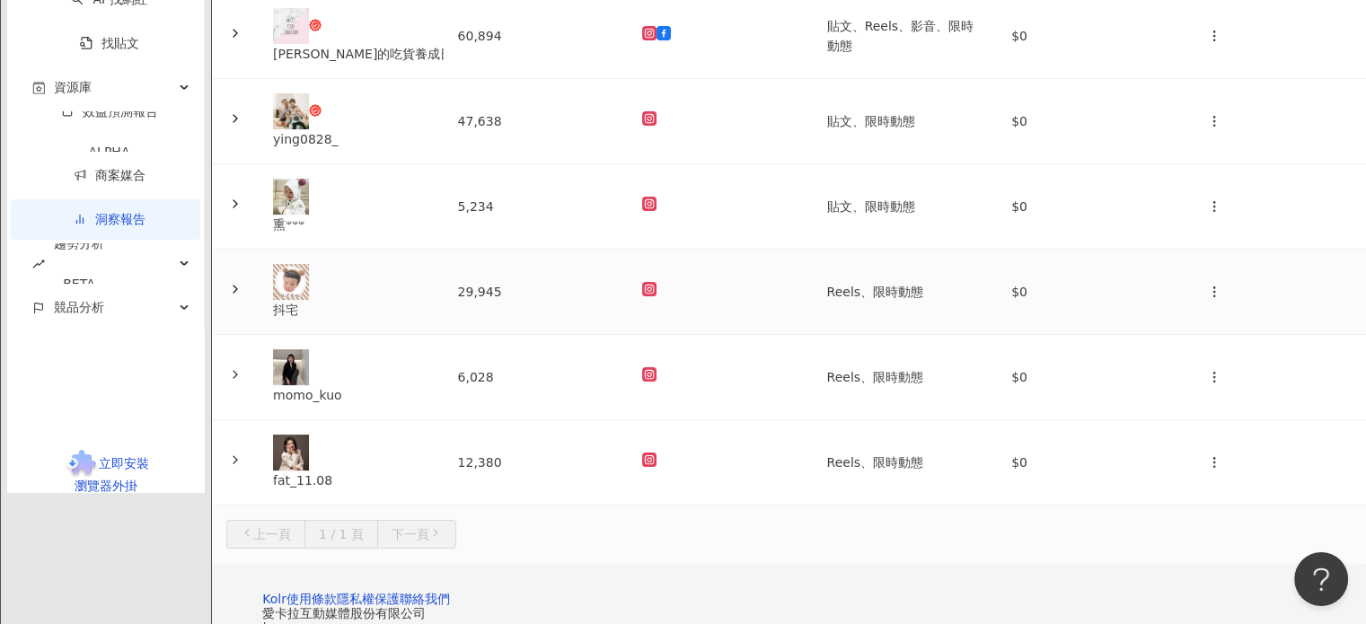
click at [678, 330] on td at bounding box center [720, 292] width 185 height 85
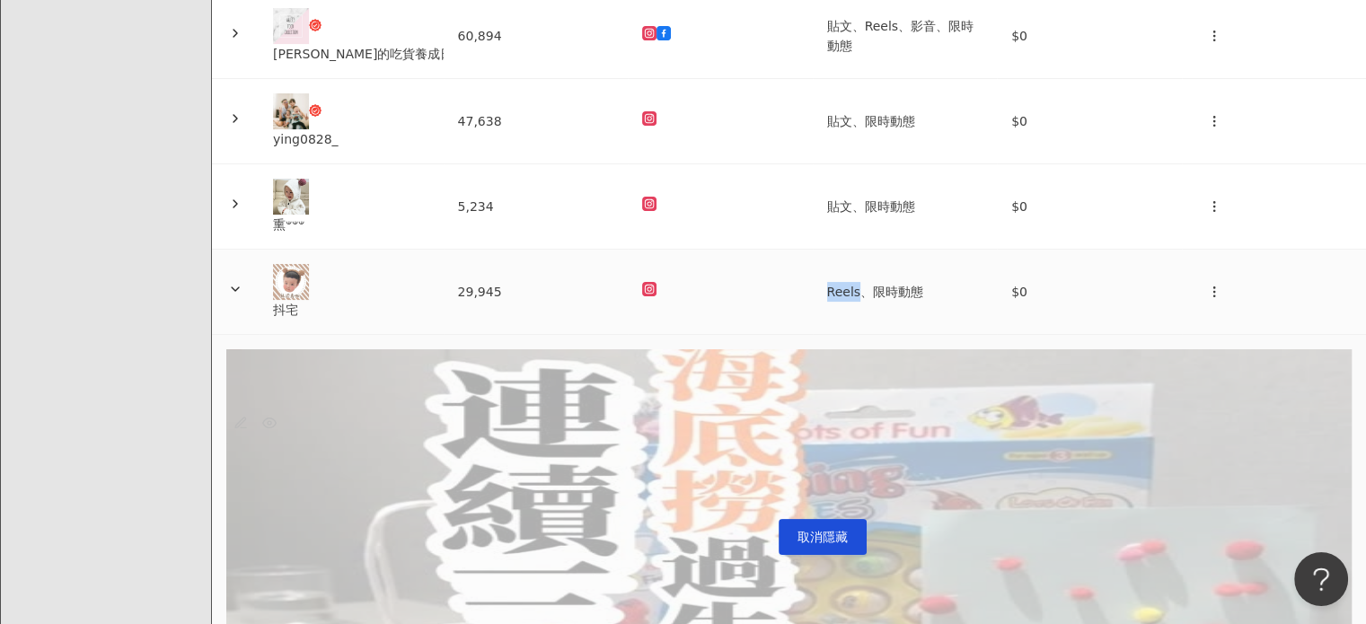
click at [678, 330] on td at bounding box center [720, 292] width 185 height 85
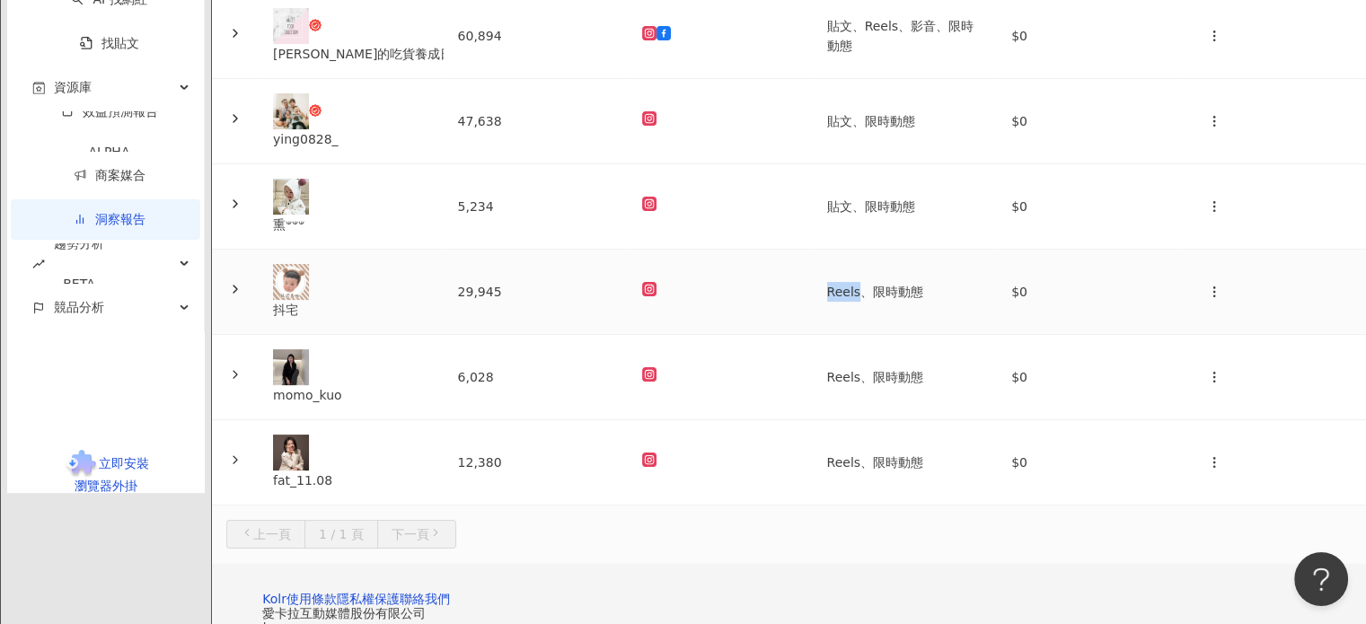
scroll to position [420, 0]
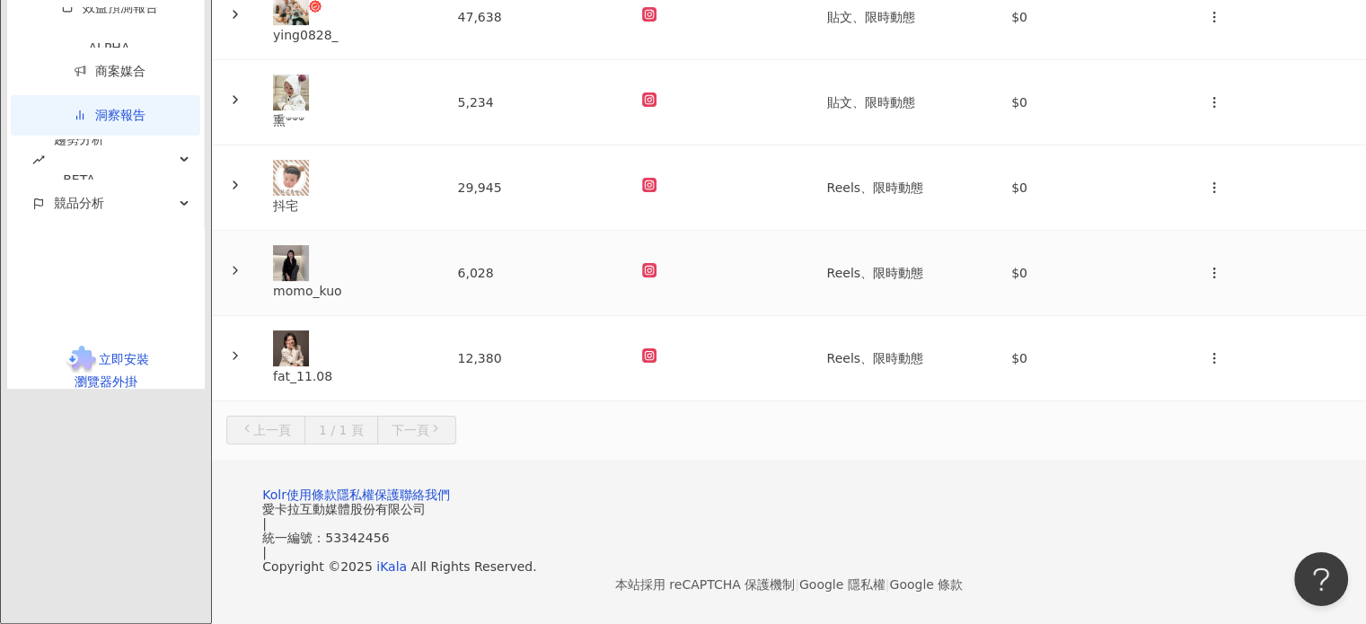
click at [677, 283] on td at bounding box center [720, 273] width 185 height 85
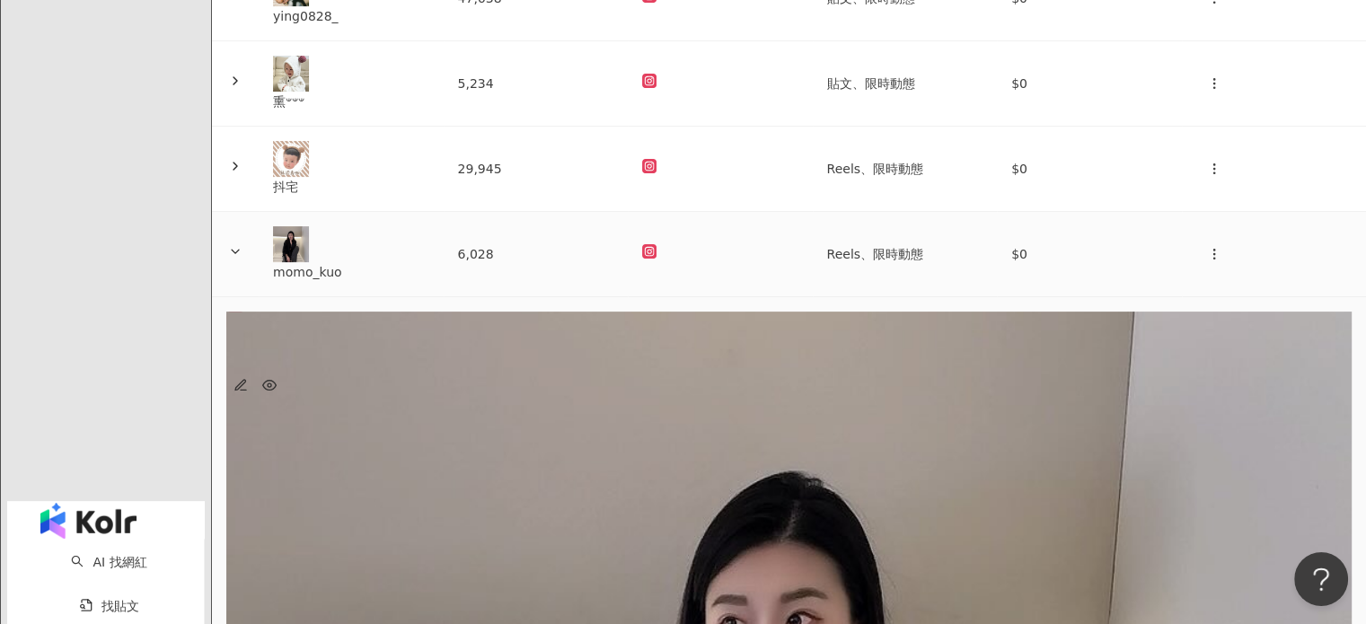
click at [913, 258] on td "Reels、限時動態" at bounding box center [905, 254] width 185 height 85
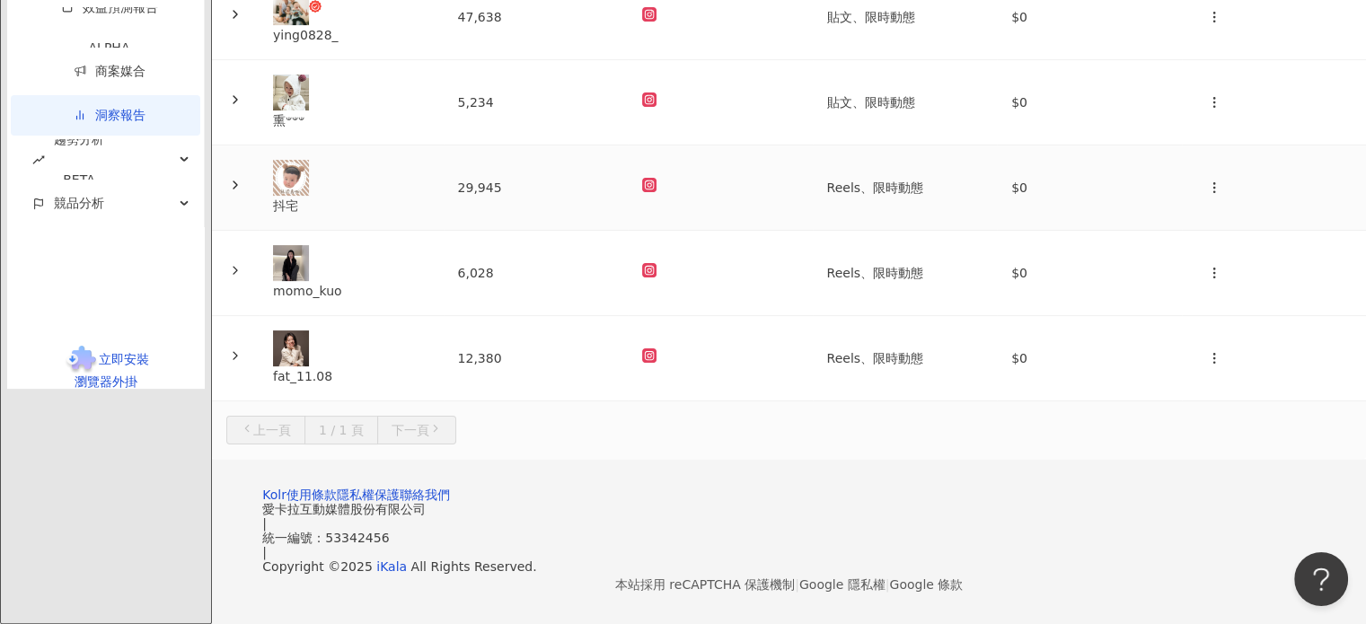
click at [913, 172] on td "Reels、限時動態" at bounding box center [905, 188] width 185 height 85
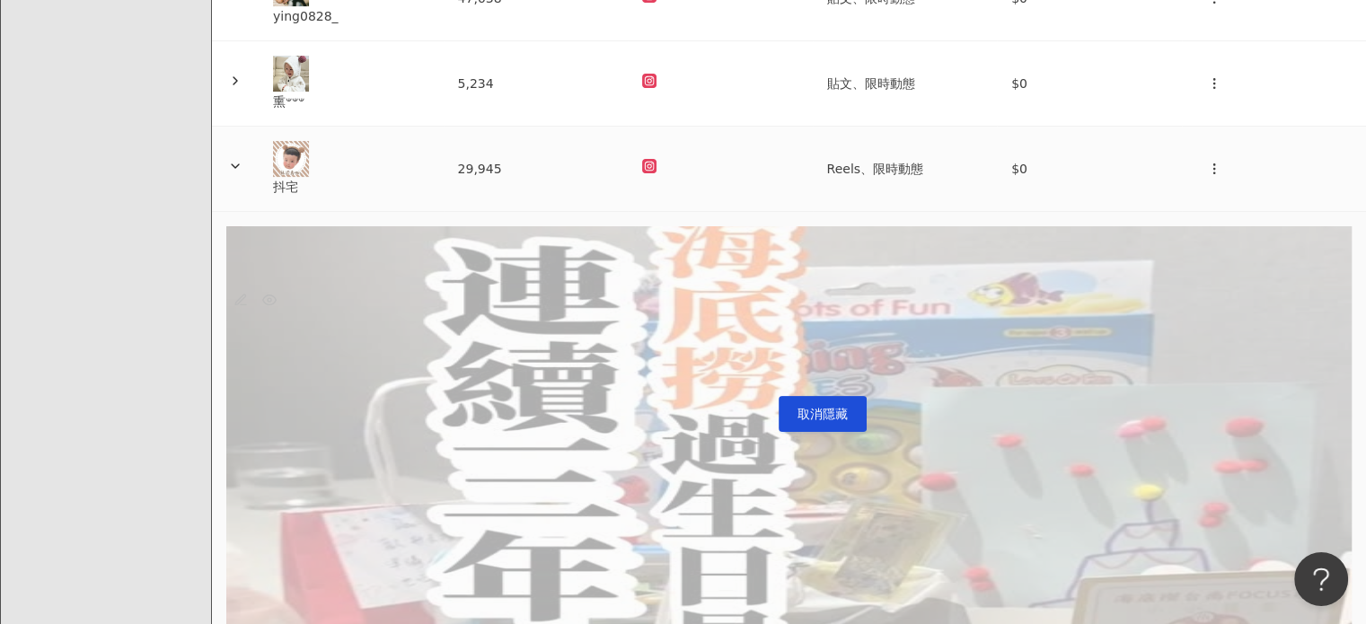
scroll to position [146, 0]
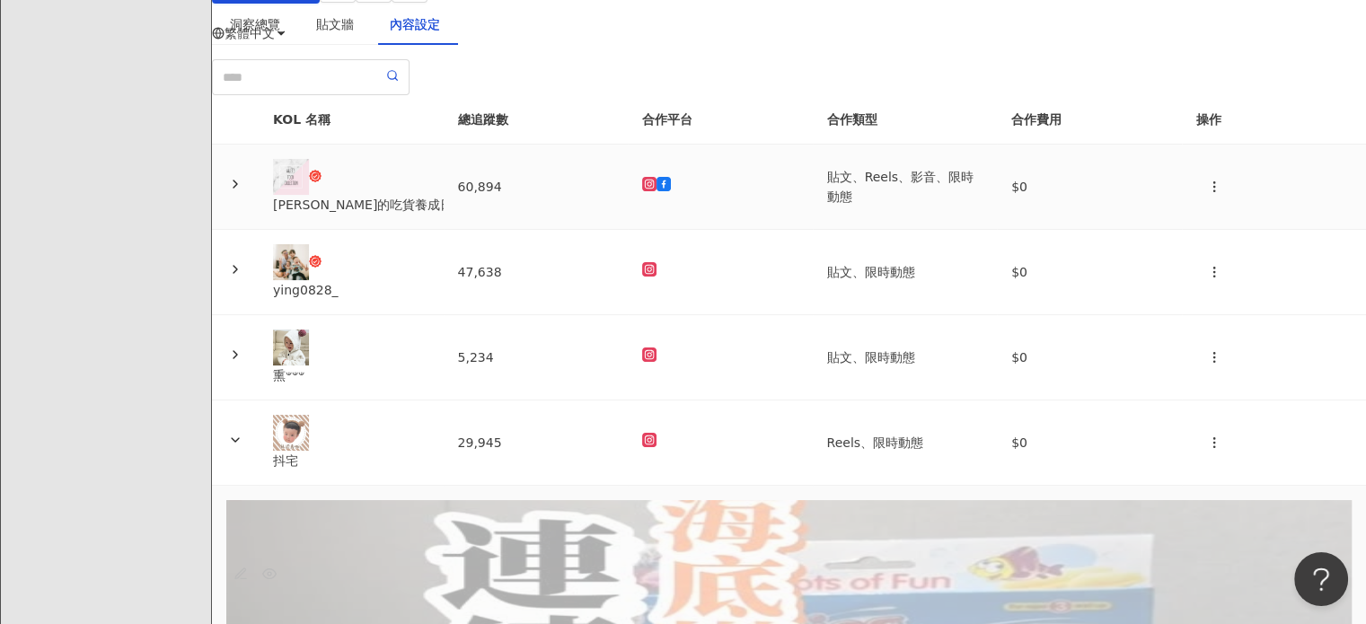
click at [847, 230] on td "貼文、Reels、影音、限時動態" at bounding box center [905, 187] width 185 height 85
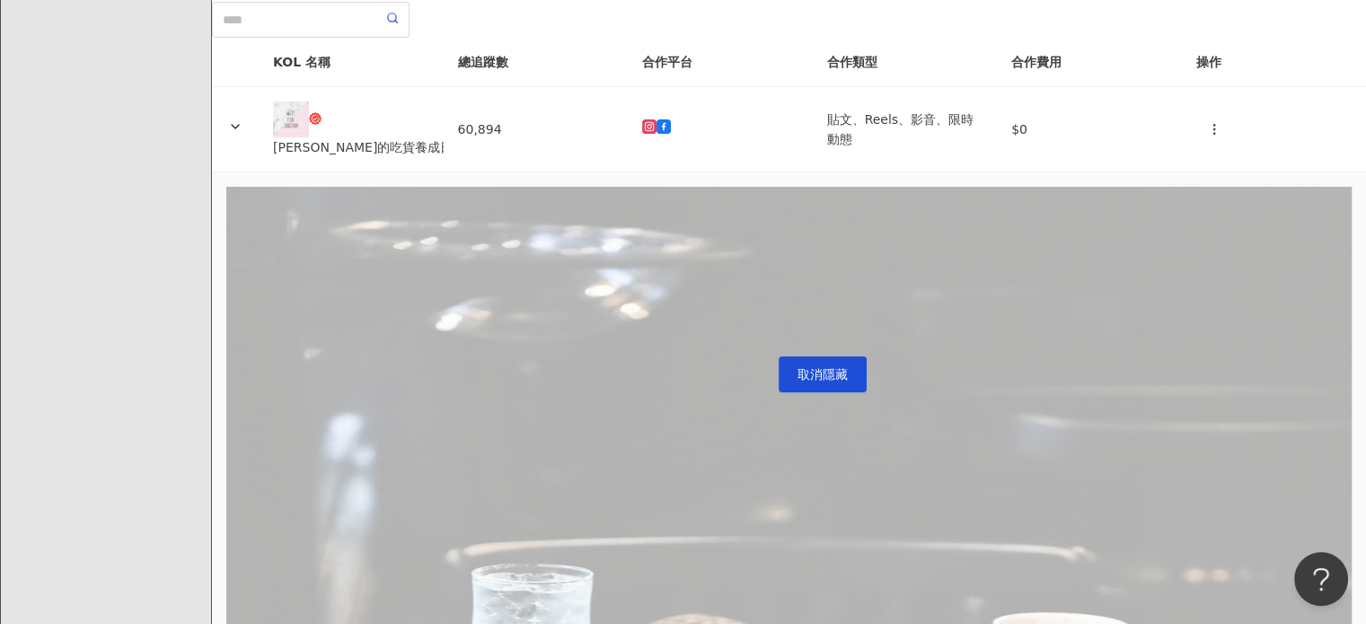
scroll to position [0, 0]
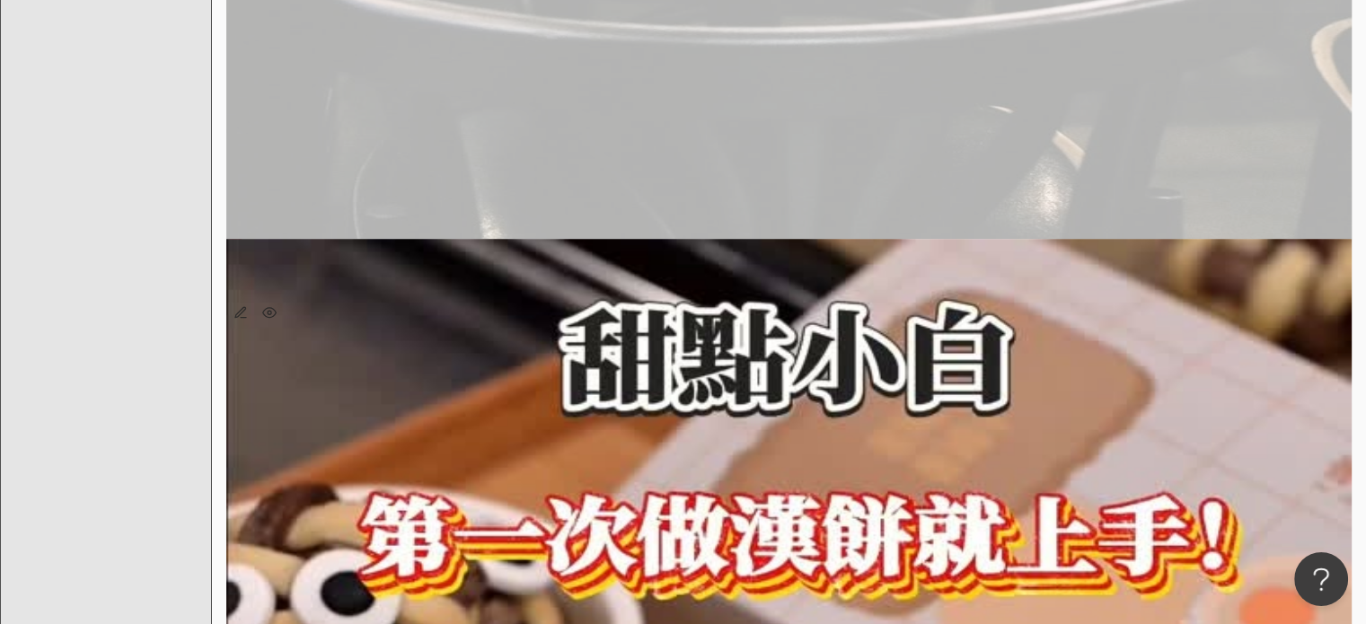
scroll to position [1173, 0]
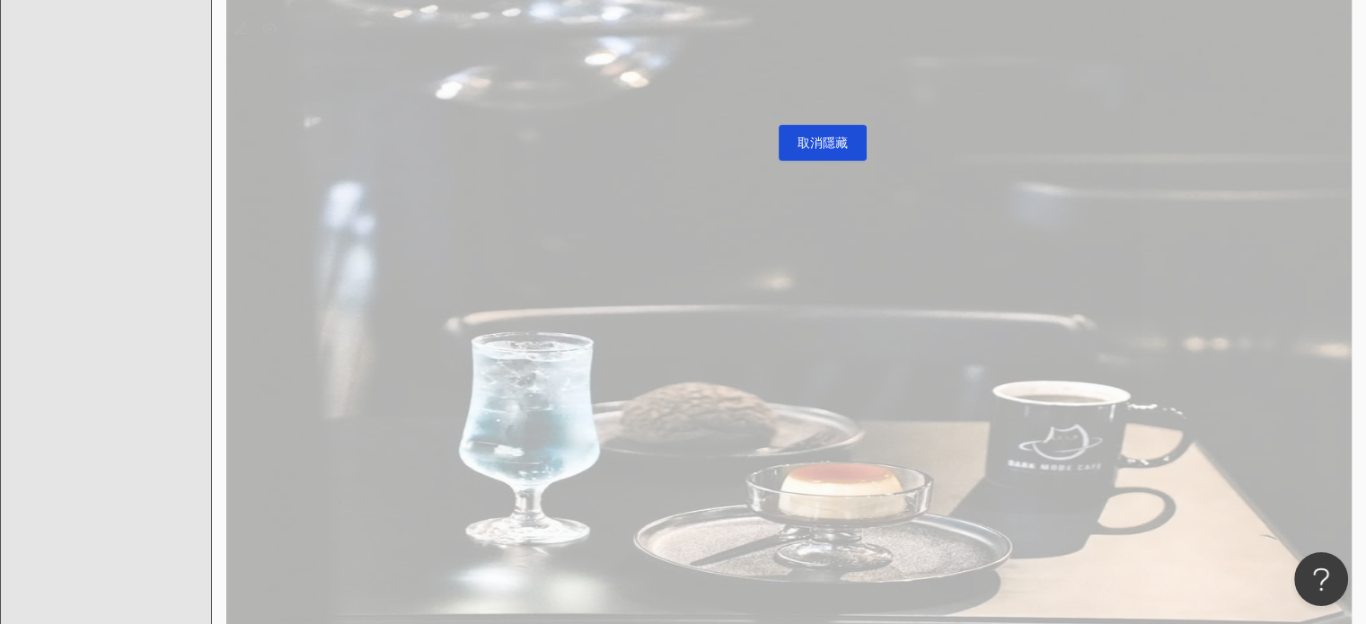
scroll to position [365, 0]
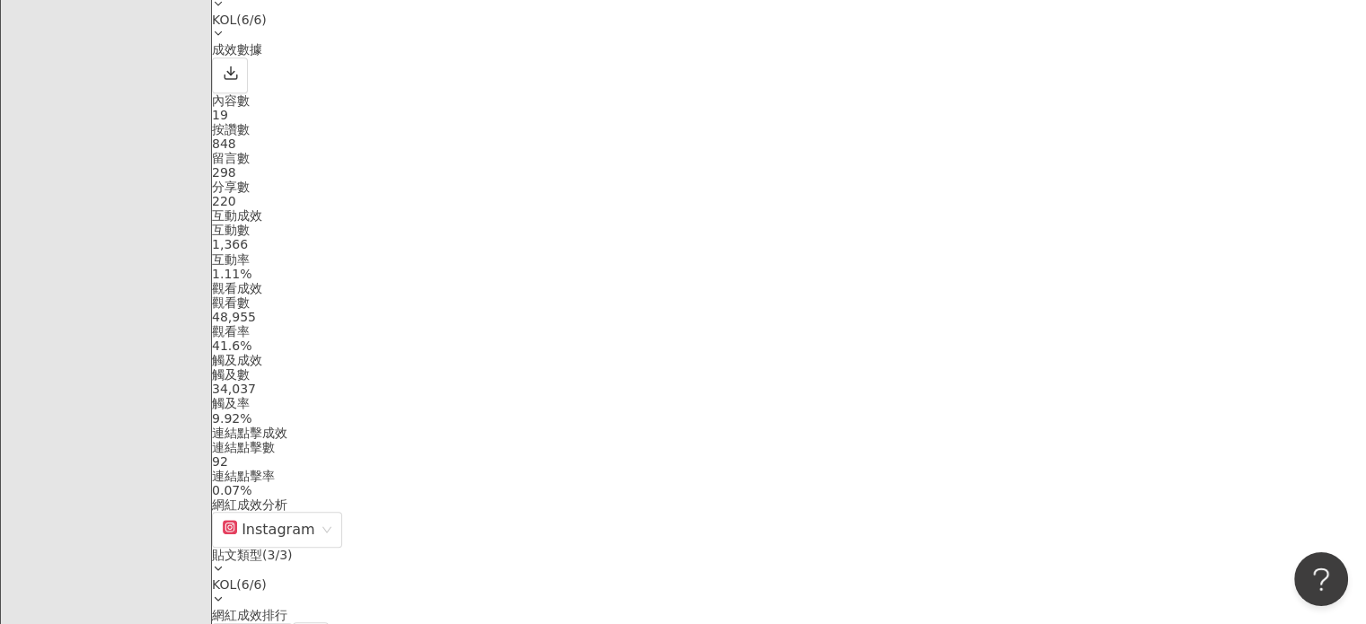
scroll to position [808, 0]
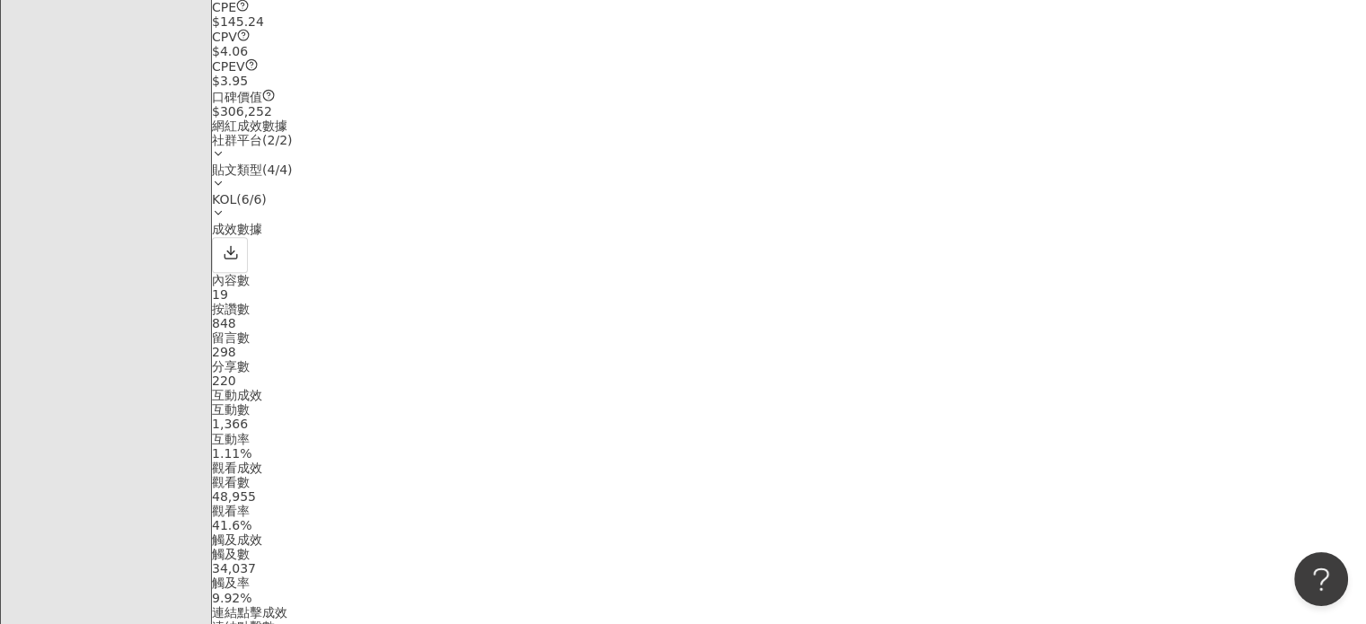
click at [1063, 164] on div "貼文類型 ( 4 / 4 )" at bounding box center [789, 170] width 1154 height 14
click at [963, 150] on div "社群平台 ( 2 / 2 )" at bounding box center [789, 148] width 1154 height 30
click at [781, 227] on div "成效數據" at bounding box center [789, 247] width 1154 height 50
click at [1085, 163] on div "貼文類型 ( 3 / 3 )" at bounding box center [789, 170] width 1154 height 14
click at [986, 253] on div "成效數據" at bounding box center [789, 247] width 1154 height 50
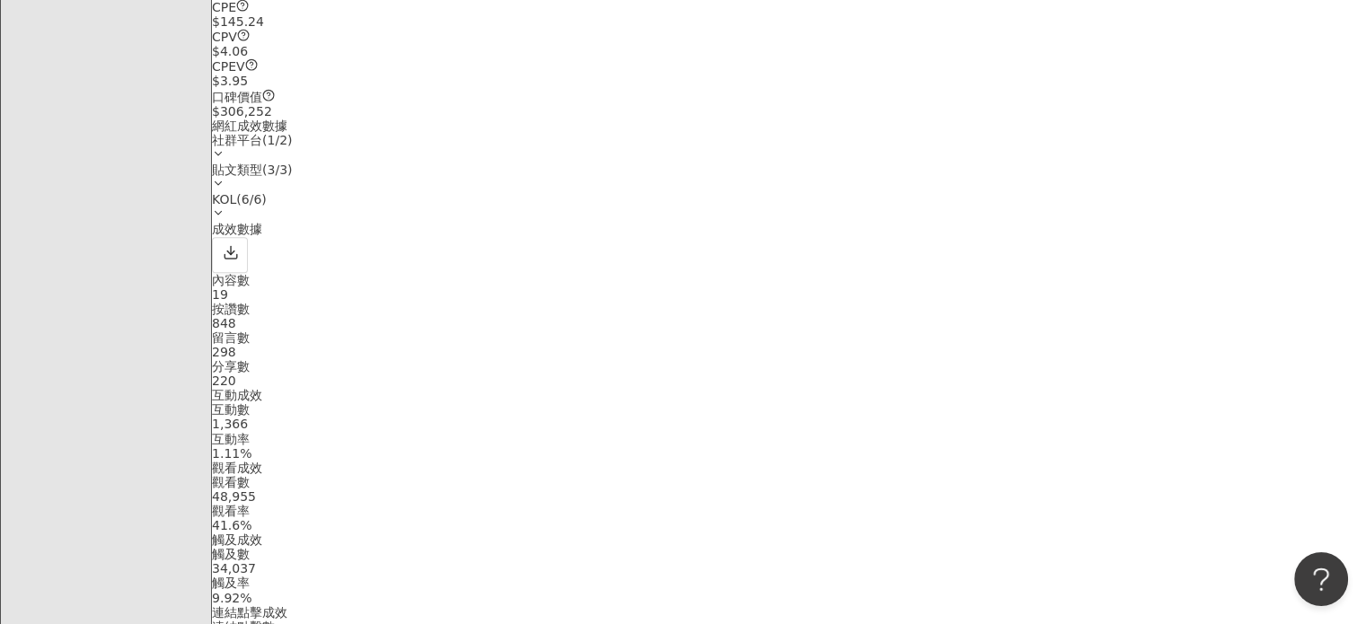
click at [1113, 172] on div "貼文類型 ( 3 / 3 )" at bounding box center [789, 178] width 1154 height 30
click at [898, 228] on div "成效數據" at bounding box center [789, 247] width 1154 height 50
click at [970, 163] on div "社群平台 ( 1 / 2 )" at bounding box center [789, 148] width 1154 height 30
click at [1072, 163] on div "貼文類型 ( 2 / 3 )" at bounding box center [789, 170] width 1154 height 14
click at [934, 252] on div "成效數據" at bounding box center [789, 247] width 1154 height 50
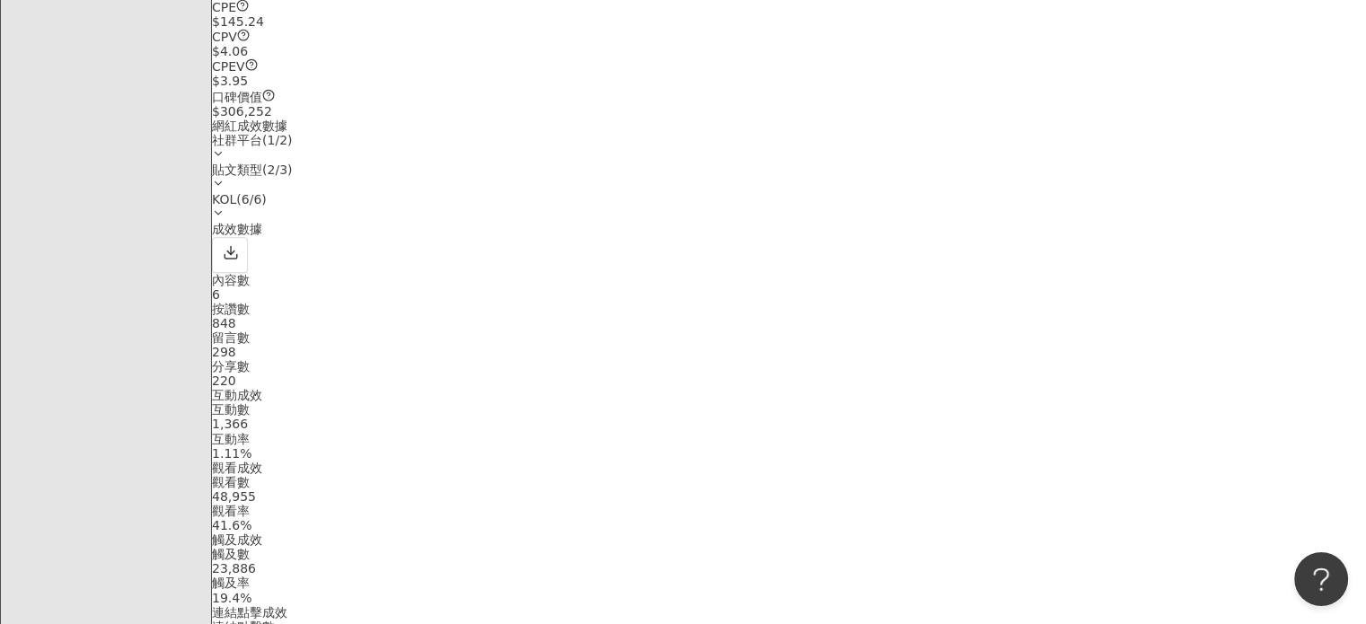
click at [963, 158] on div "社群平台 ( 1 / 2 )" at bounding box center [789, 148] width 1154 height 30
click at [1071, 172] on div "貼文類型 ( 2 / 3 )" at bounding box center [789, 178] width 1154 height 30
click at [903, 233] on div "成效數據" at bounding box center [789, 247] width 1154 height 50
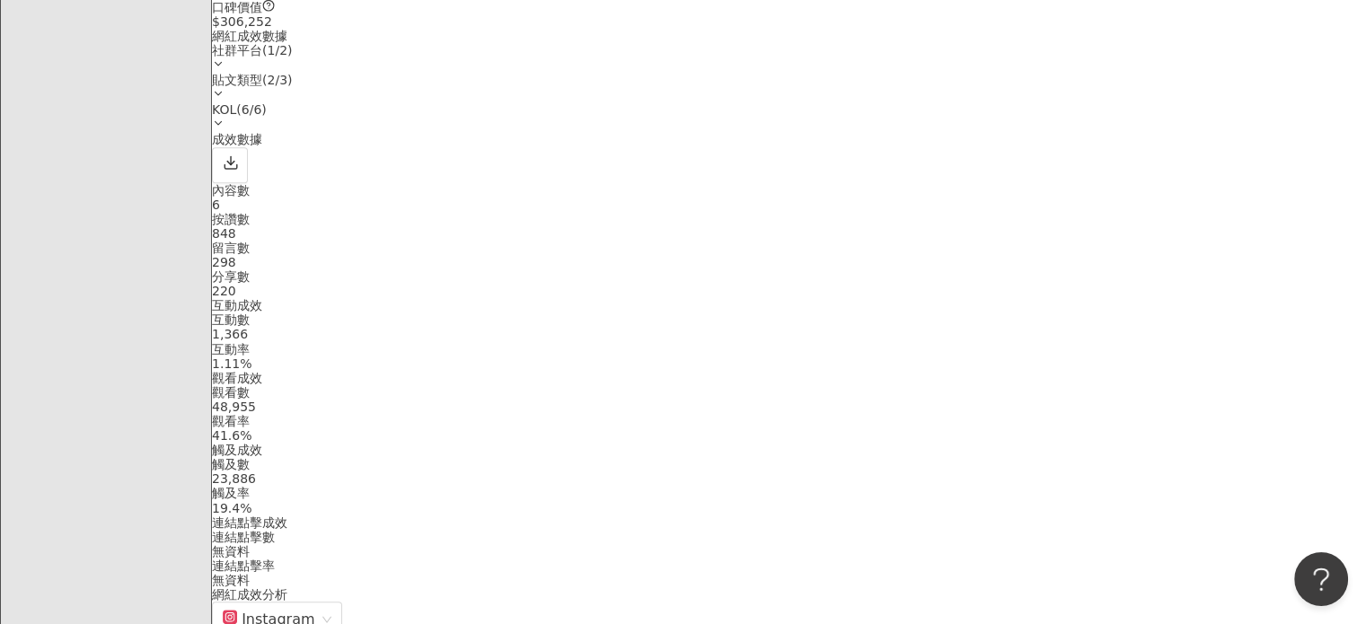
click at [1106, 414] on div "觀看率 41.6%" at bounding box center [789, 428] width 1154 height 29
click at [1074, 428] on div "41.6%" at bounding box center [789, 435] width 1154 height 14
click at [1140, 428] on div "41.6%" at bounding box center [789, 435] width 1154 height 14
drag, startPoint x: 1042, startPoint y: 357, endPoint x: 1063, endPoint y: 357, distance: 21.6
click at [1049, 385] on div "觀看數 48,955 觀看率 41.6%" at bounding box center [789, 413] width 1154 height 57
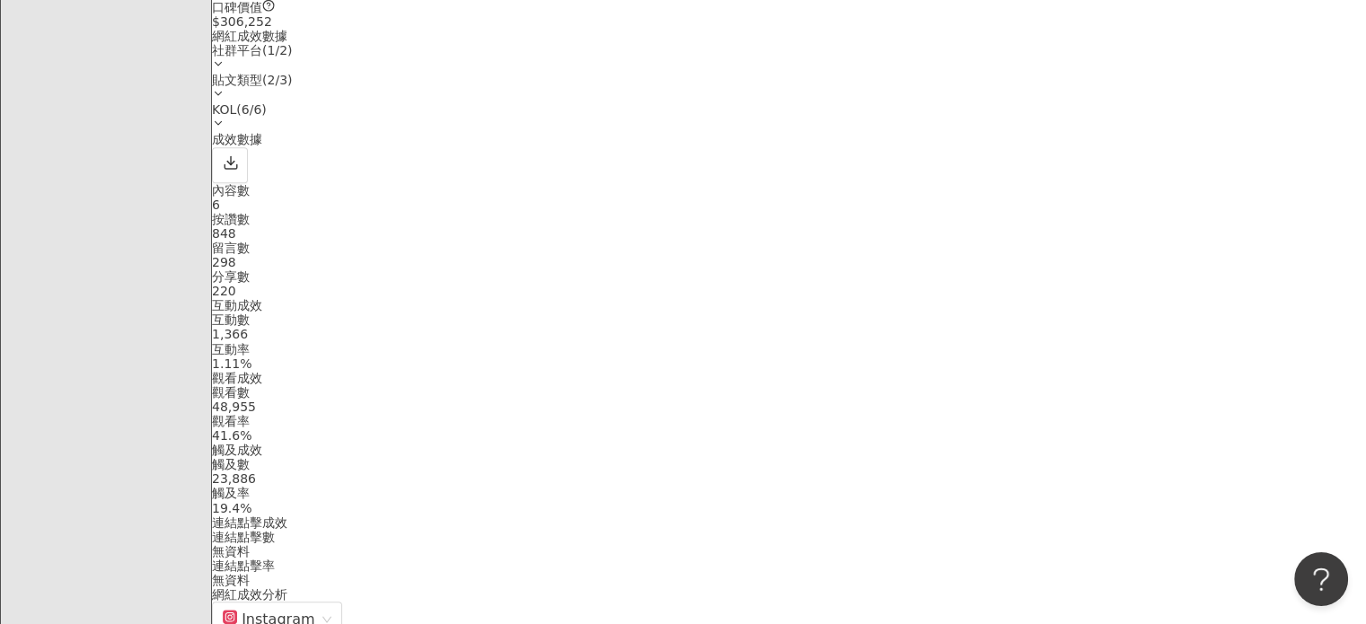
click at [1089, 428] on div "41.6%" at bounding box center [789, 435] width 1154 height 14
drag, startPoint x: 1124, startPoint y: 373, endPoint x: 1040, endPoint y: 384, distance: 84.2
click at [1040, 385] on div "觀看數 48,955 觀看率 41.6%" at bounding box center [789, 413] width 1154 height 57
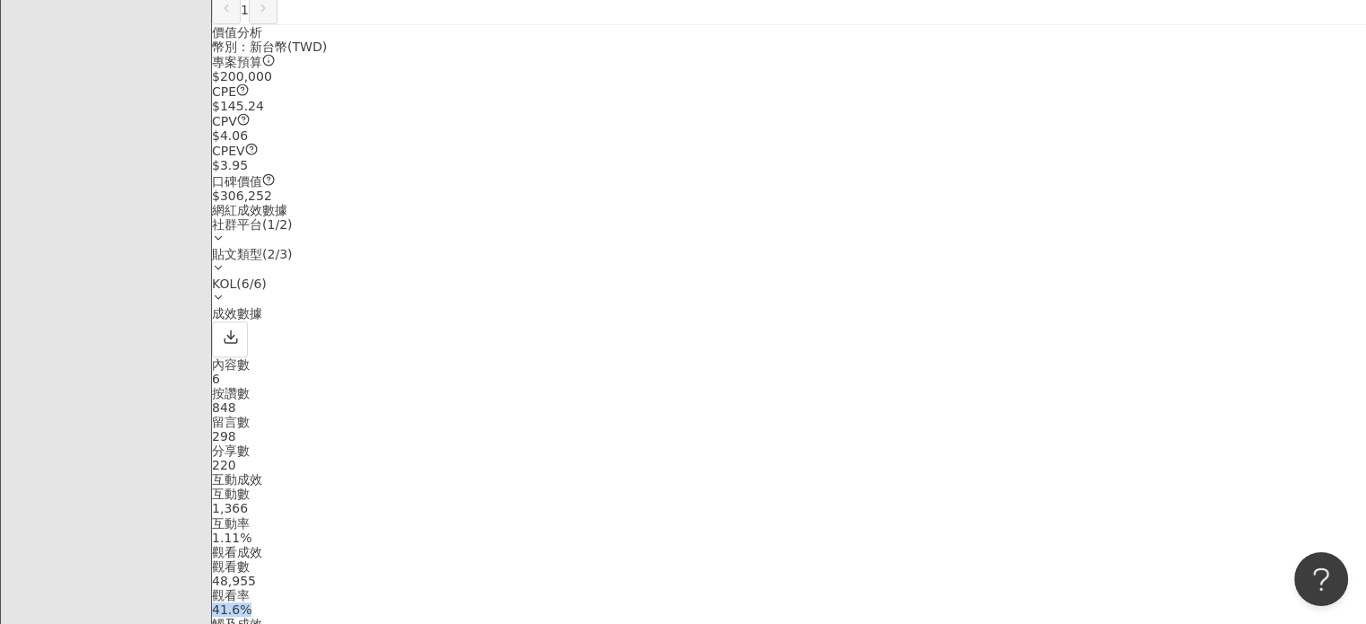
scroll to position [539, 0]
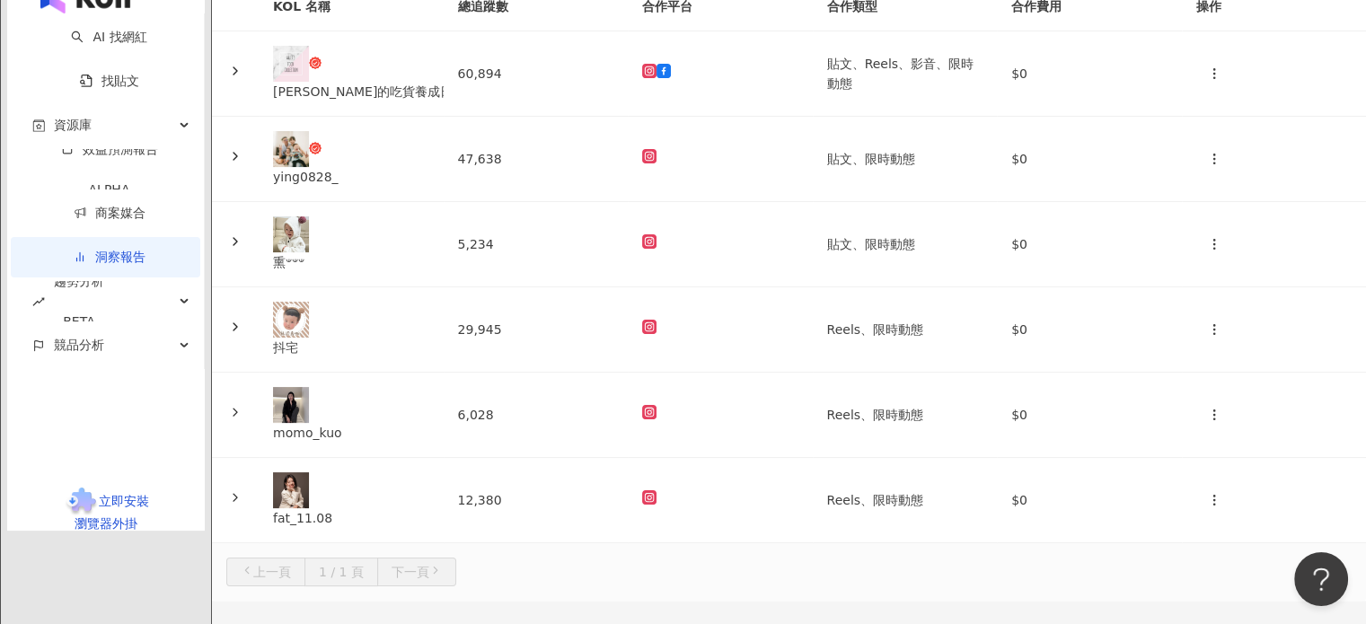
scroll to position [269, 0]
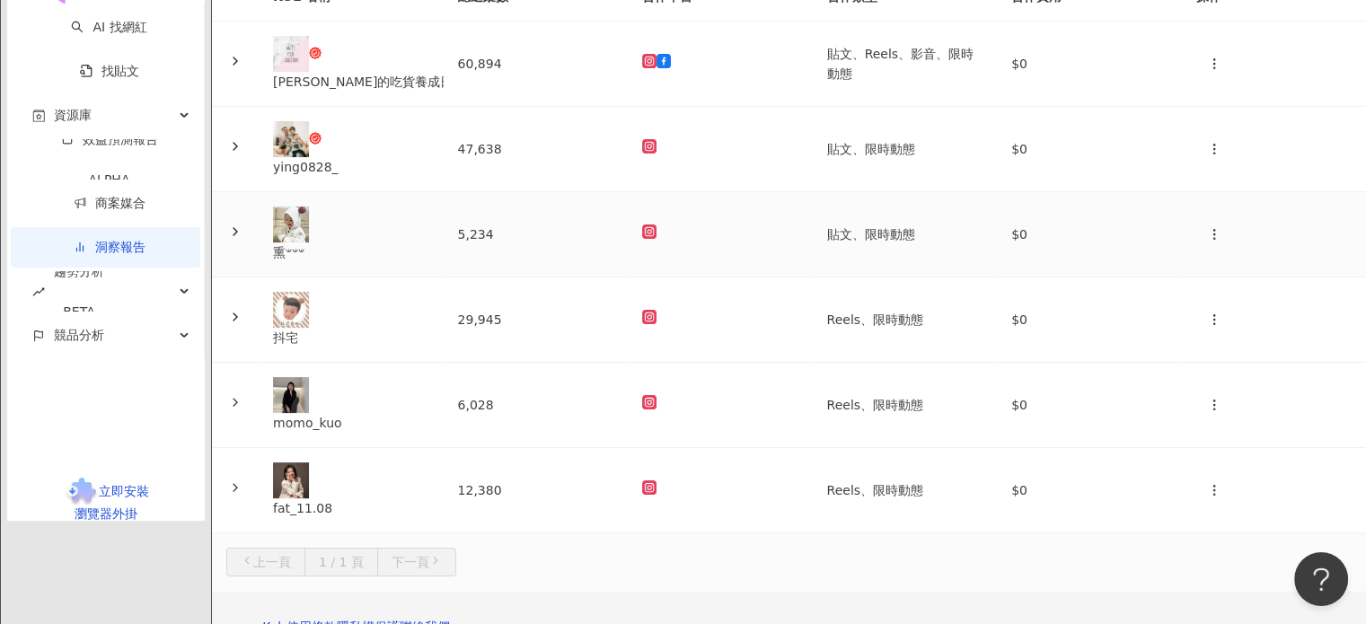
click at [429, 262] on div "熏𐤔𐤔𐤔" at bounding box center [351, 253] width 156 height 20
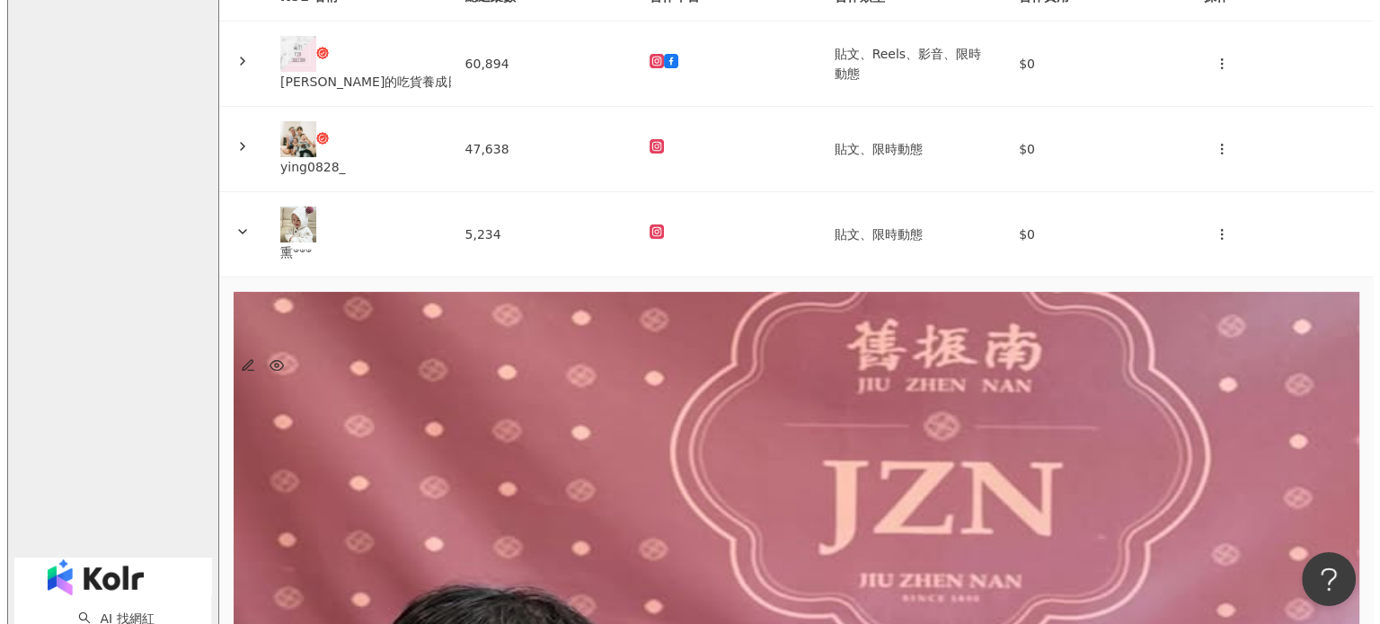
scroll to position [0, 28]
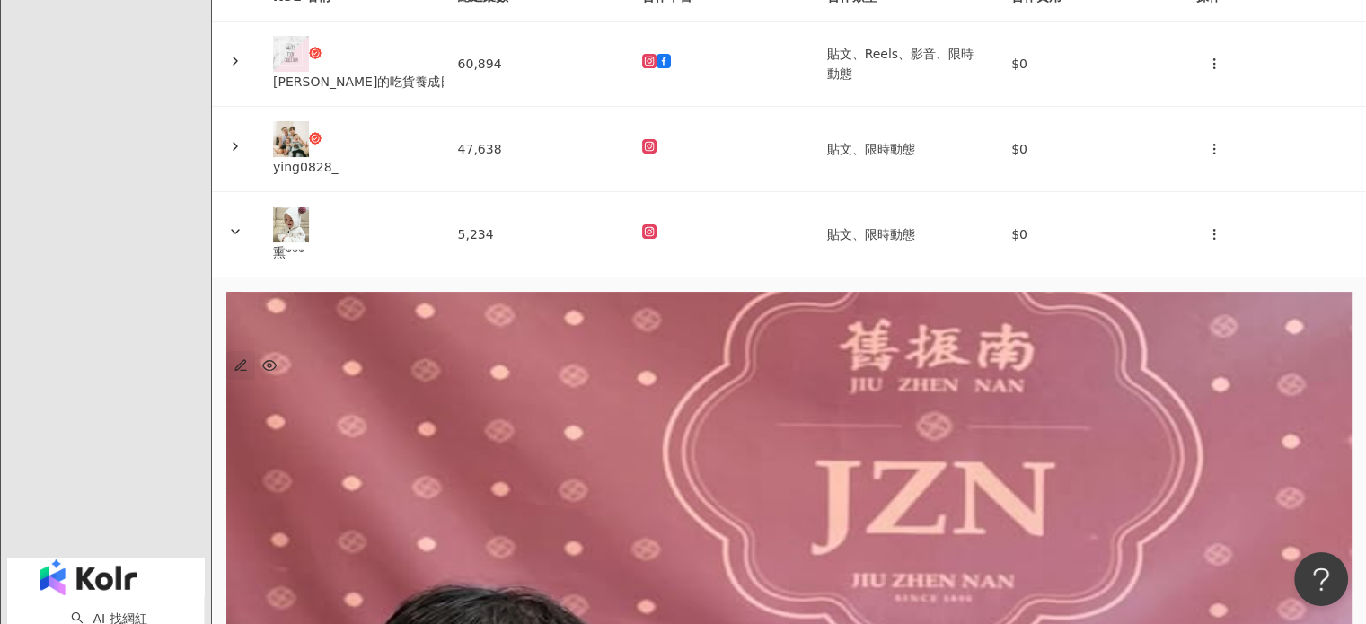
click at [245, 366] on icon "button" at bounding box center [240, 365] width 10 height 10
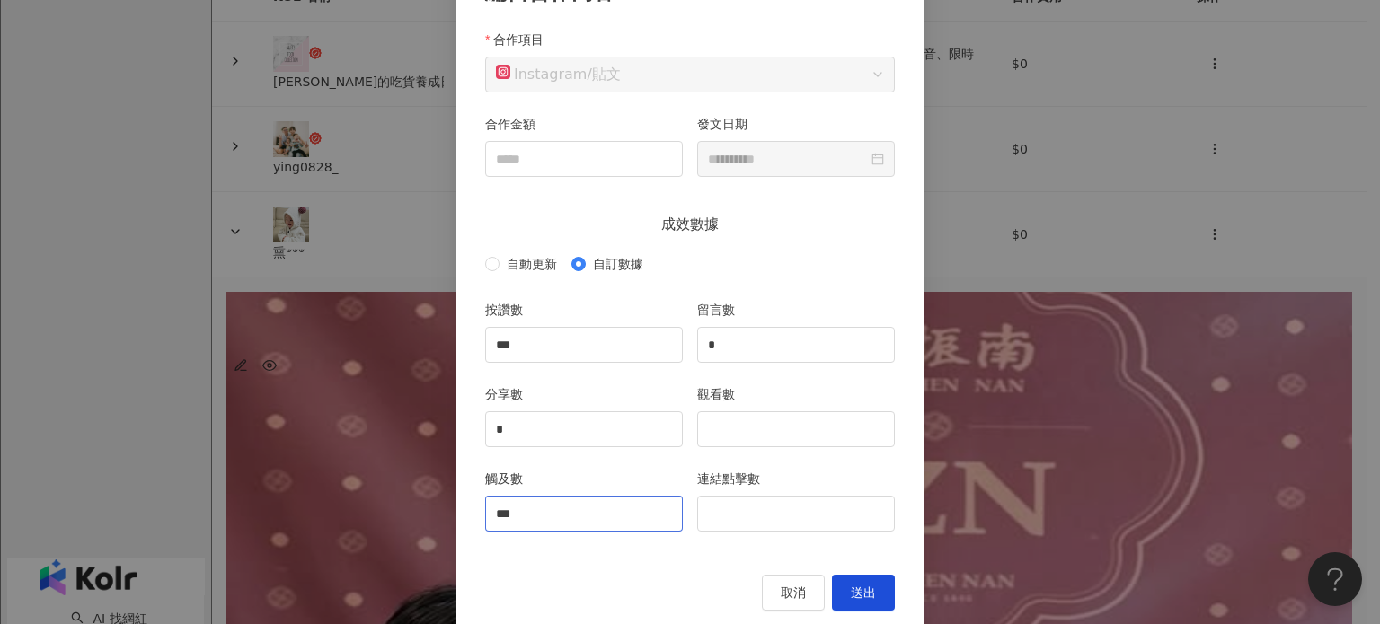
scroll to position [169, 0]
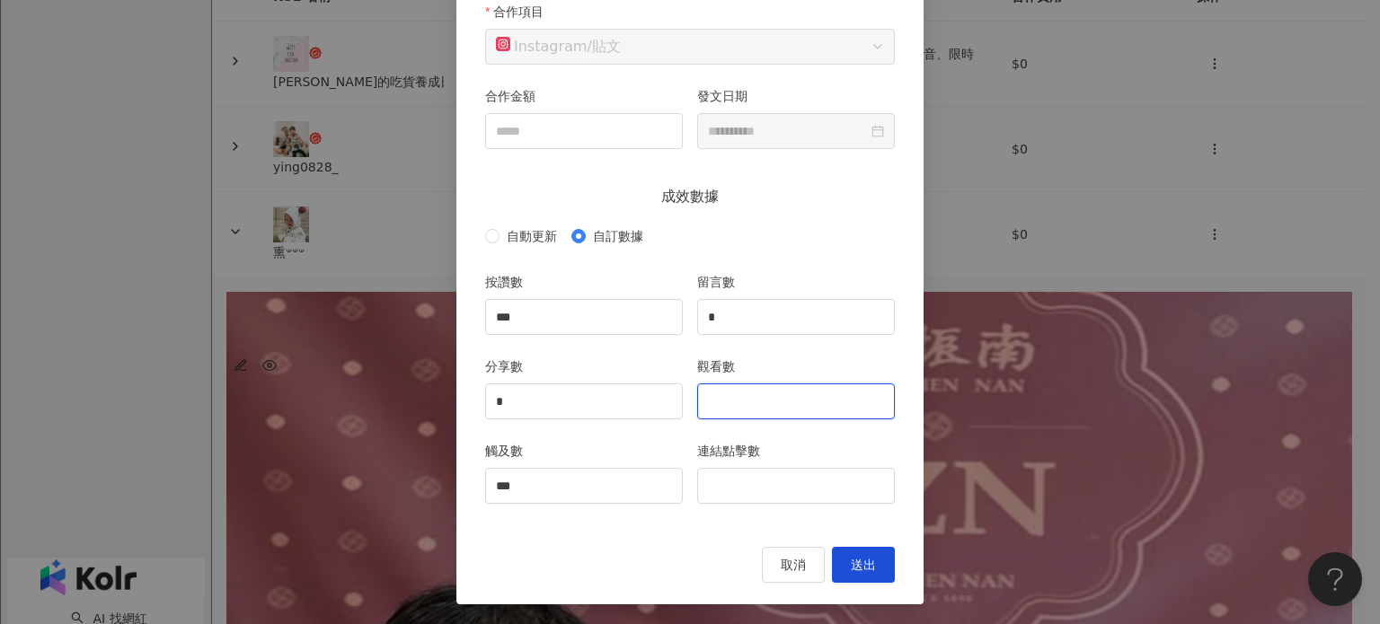
click at [727, 407] on input "觀看數" at bounding box center [796, 401] width 196 height 34
type input "****"
click at [846, 581] on div "**********" at bounding box center [689, 263] width 467 height 684
click at [851, 570] on span "送出" at bounding box center [863, 565] width 25 height 14
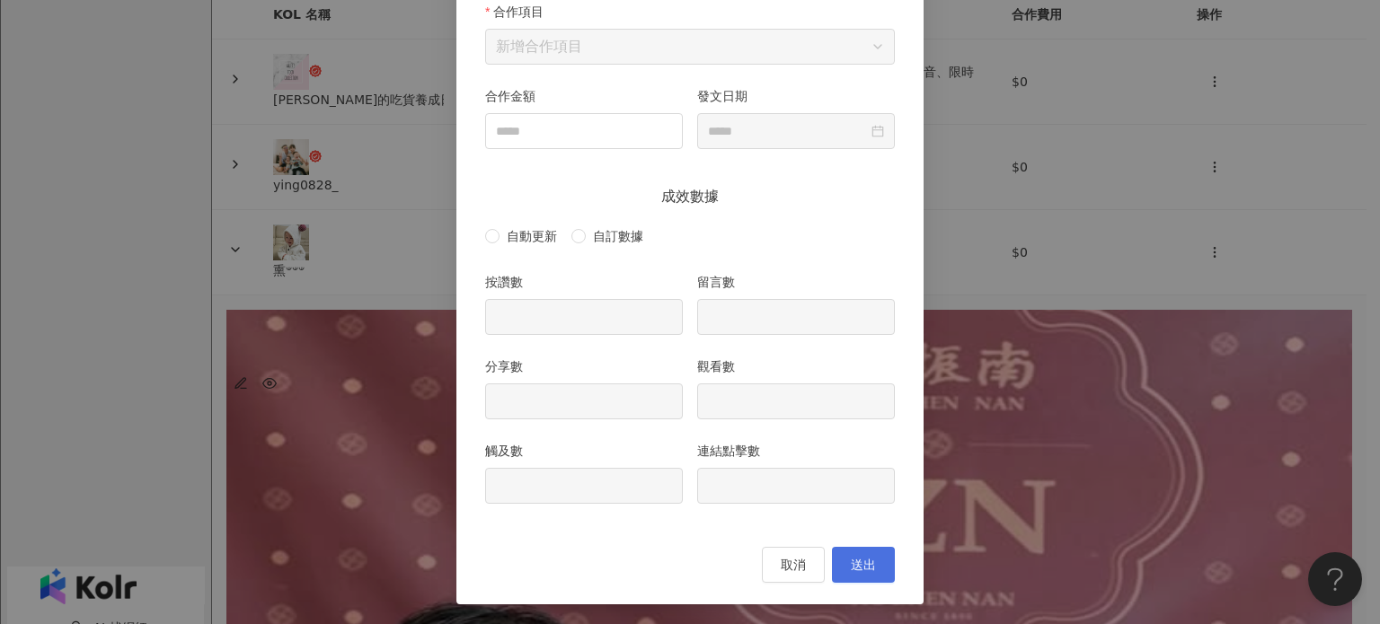
type input "***"
type input "*"
type input "****"
type input "***"
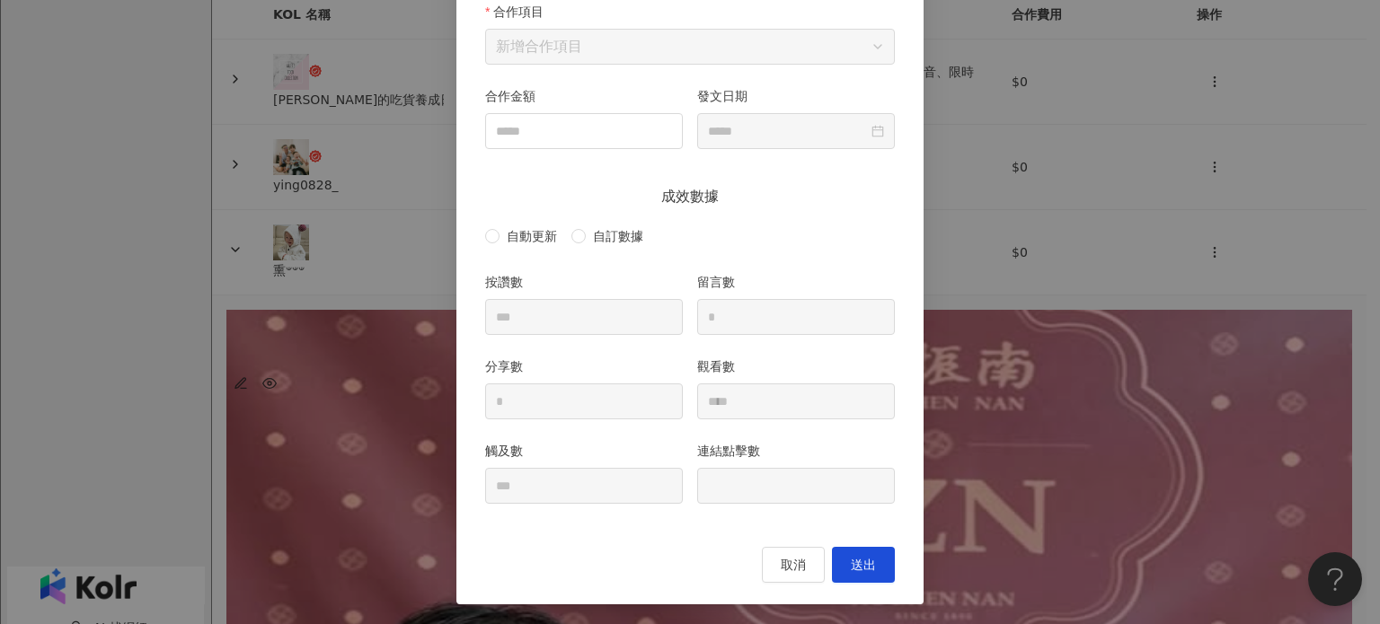
type input "**********"
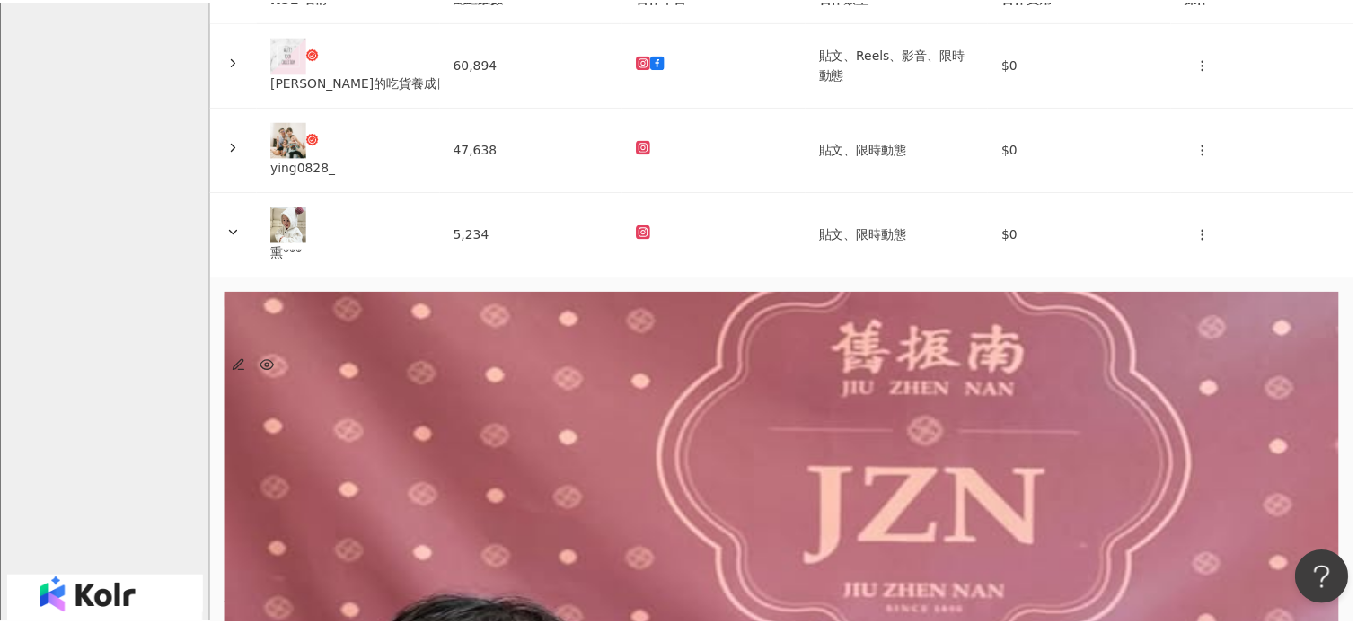
scroll to position [0, 0]
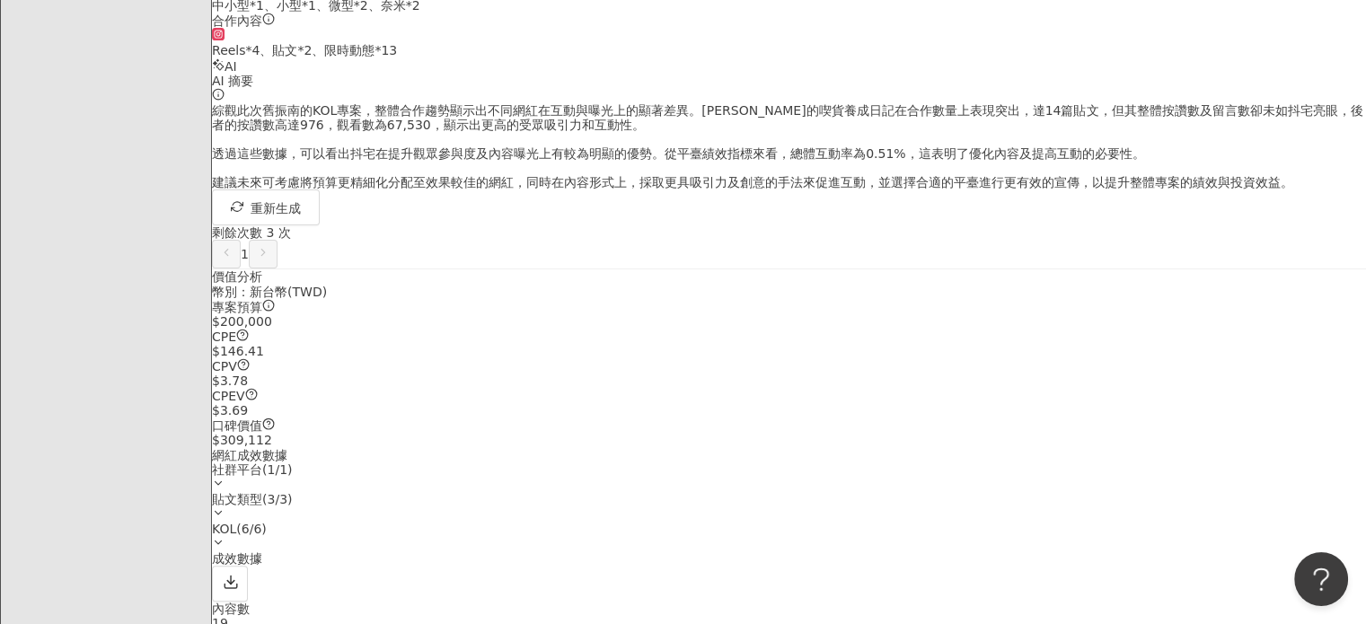
scroll to position [808, 0]
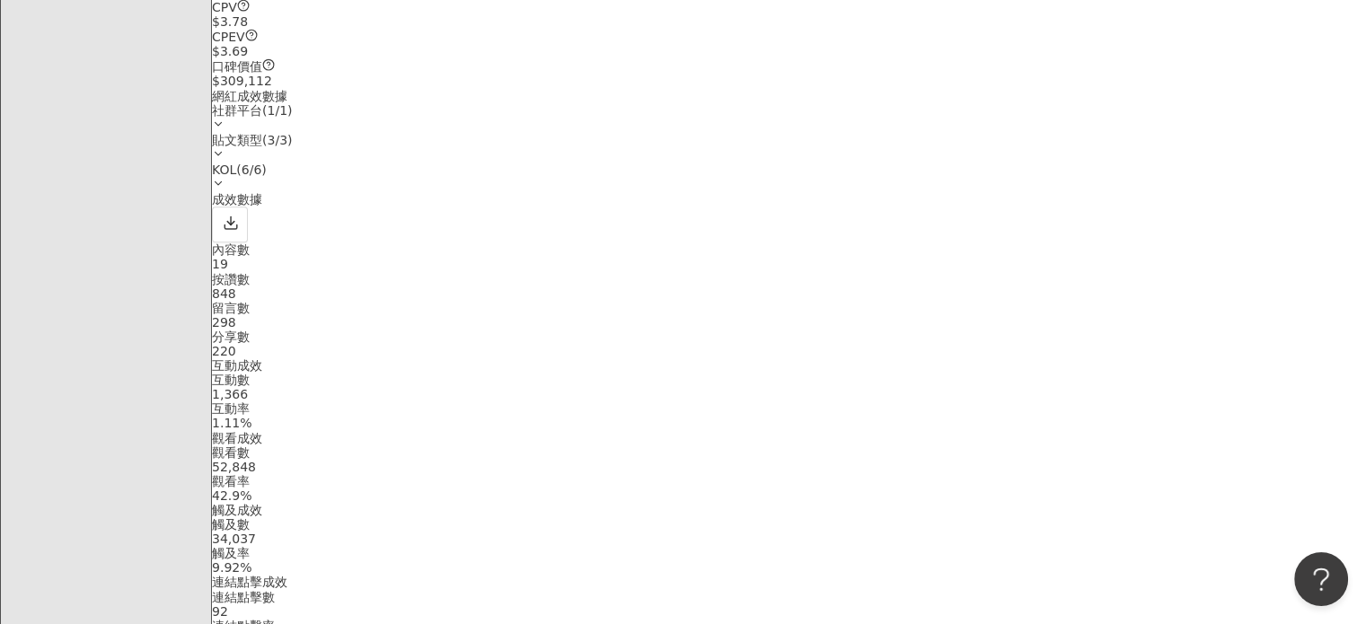
click at [225, 130] on icon at bounding box center [218, 124] width 13 height 13
click at [1054, 147] on div "貼文類型 ( 3 / 3 )" at bounding box center [789, 140] width 1154 height 14
click at [909, 277] on div "內容數 19 按讚數 848 留言數 298 分享數 220 互動成效 互動數 1,366 互動率 1.11% 觀看成效 觀看數 52,848 觀看率 42.…" at bounding box center [789, 445] width 1154 height 405
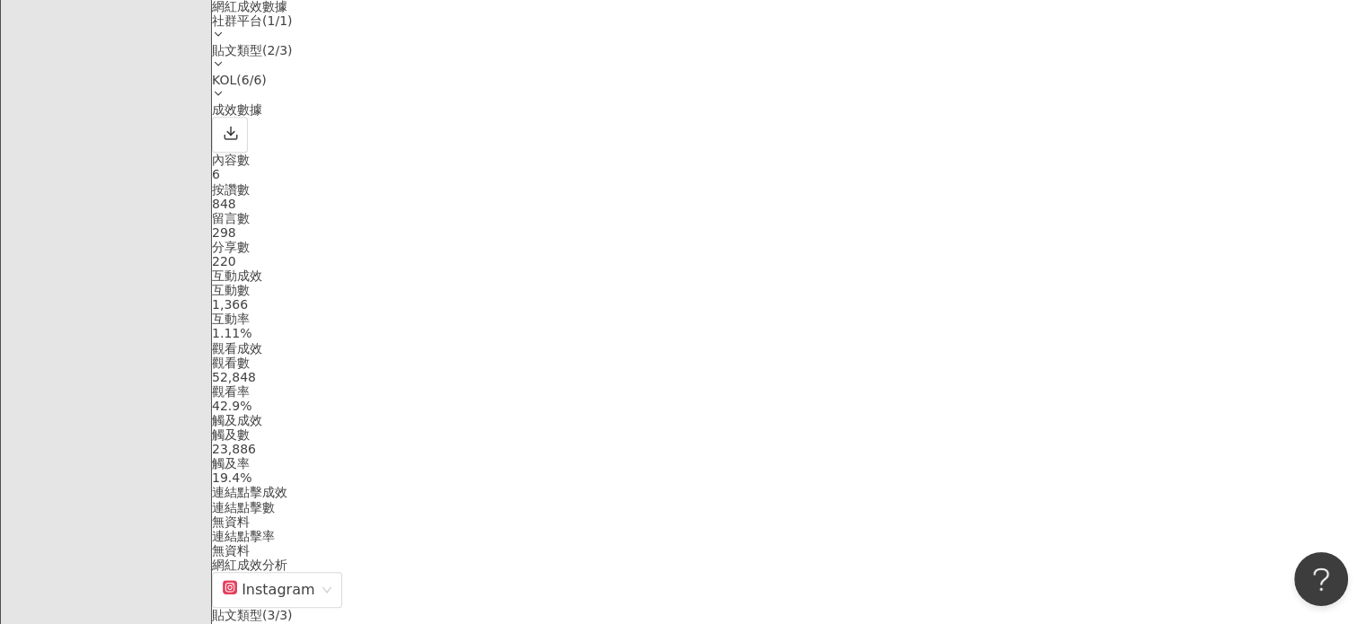
scroll to position [719, 0]
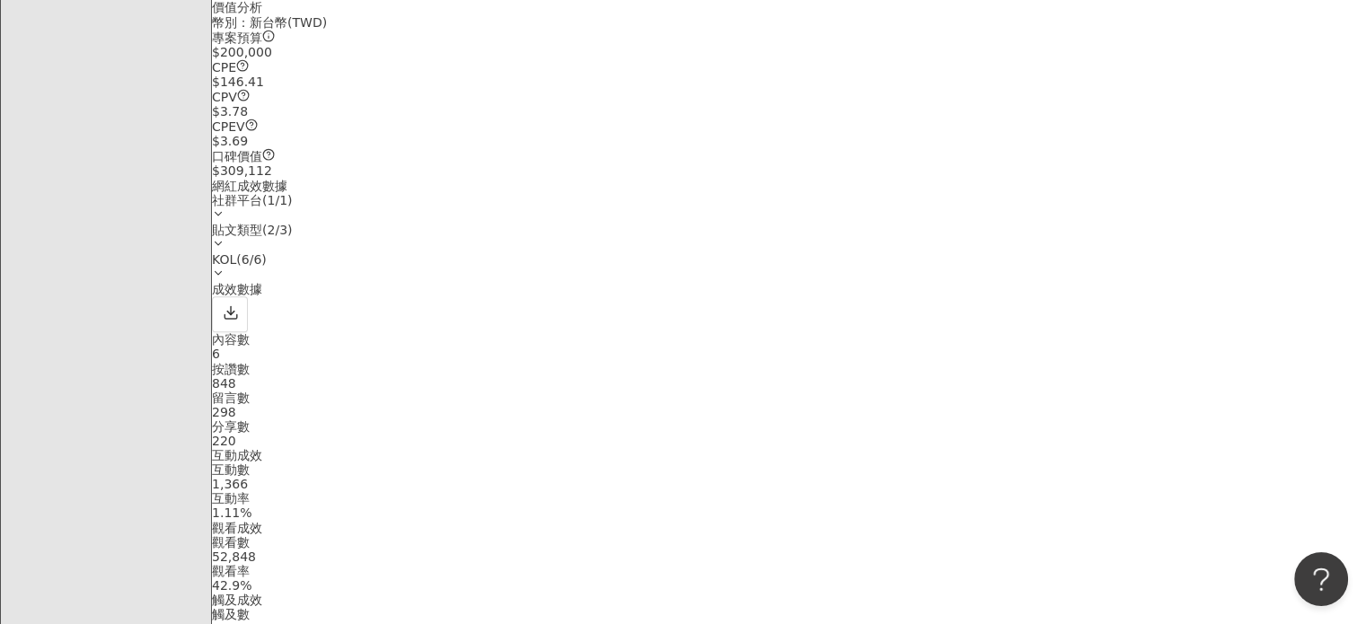
click at [1098, 237] on div "貼文類型 ( 2 / 3 )" at bounding box center [789, 230] width 1154 height 14
click at [920, 361] on div "內容數 6 按讚數 848 留言數 298 分享數 220 互動成效 互動數 1,366 互動率 1.11% 觀看成效 觀看數 52,848 觀看率 42.9…" at bounding box center [789, 534] width 1154 height 405
click at [225, 220] on icon at bounding box center [218, 213] width 13 height 13
click at [1097, 237] on div "貼文類型 ( 0 / 3 )" at bounding box center [789, 230] width 1154 height 14
click at [934, 332] on div "成效數據" at bounding box center [789, 307] width 1154 height 50
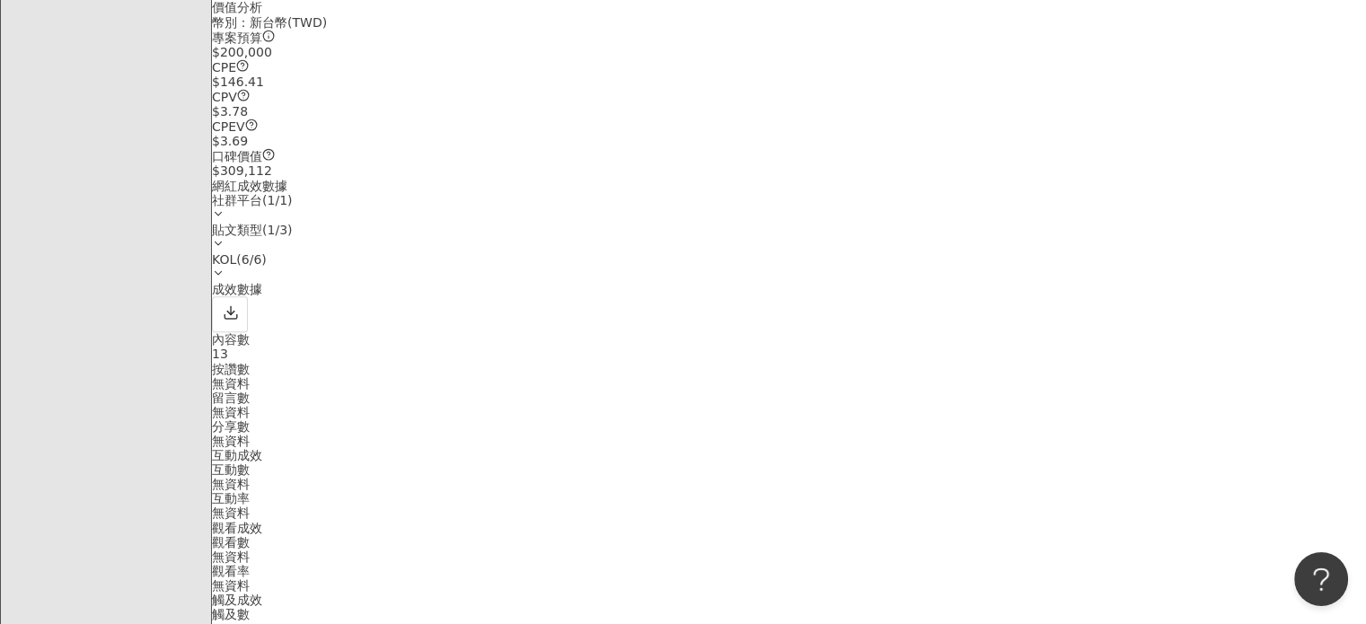
click at [969, 223] on div "社群平台 ( 1 / 1 )" at bounding box center [789, 208] width 1154 height 30
click at [1118, 251] on div "貼文類型 ( 1 / 3 )" at bounding box center [789, 238] width 1154 height 30
click at [948, 332] on div "成效數據" at bounding box center [789, 307] width 1154 height 50
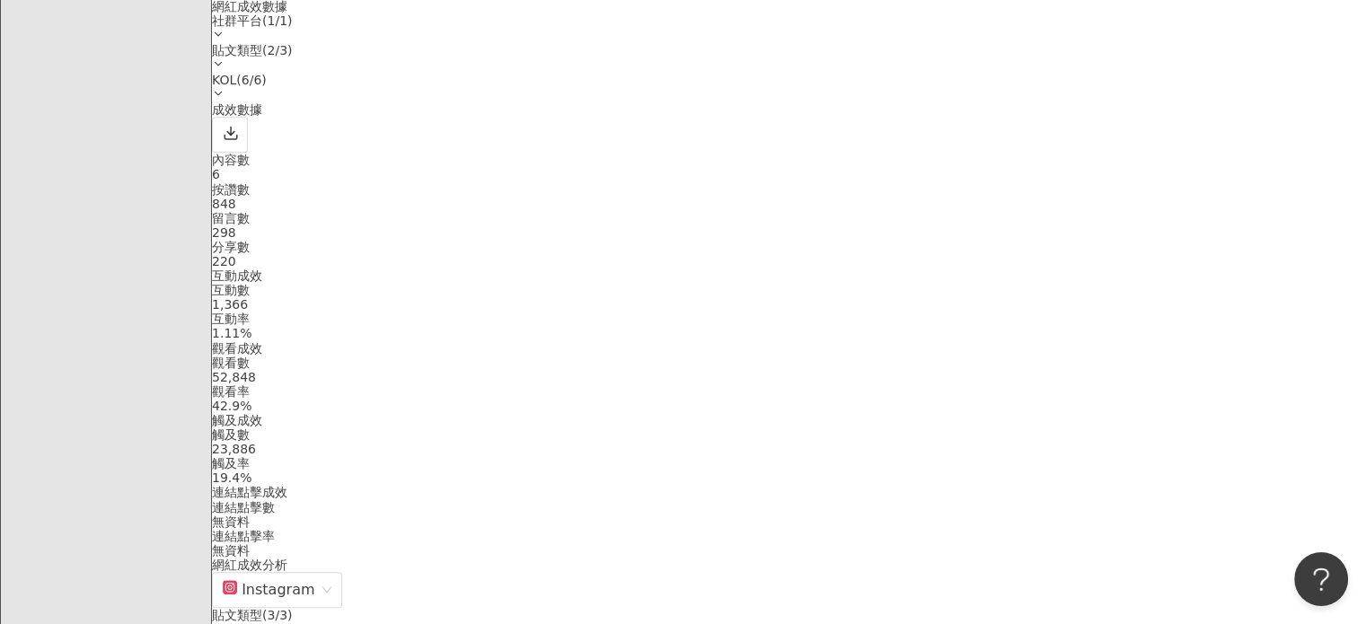
scroll to position [808, 0]
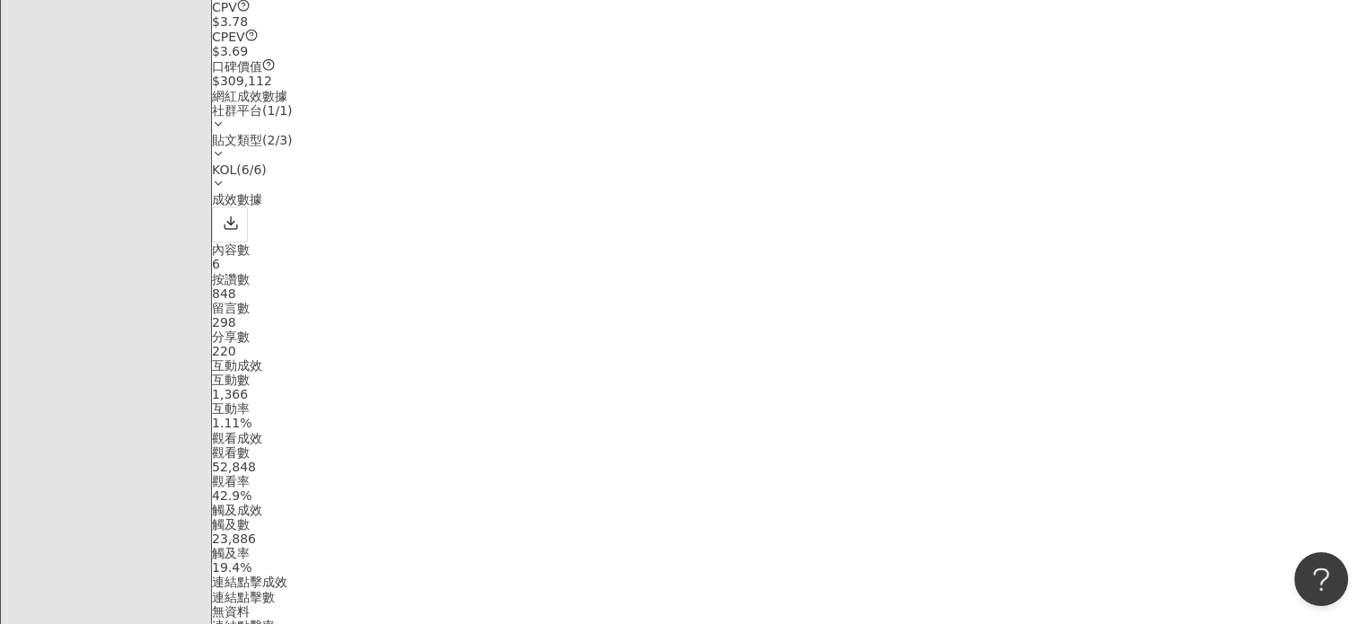
click at [1063, 147] on div "貼文類型 ( 2 / 3 )" at bounding box center [789, 140] width 1154 height 14
click at [911, 243] on div "成效數據" at bounding box center [789, 217] width 1154 height 50
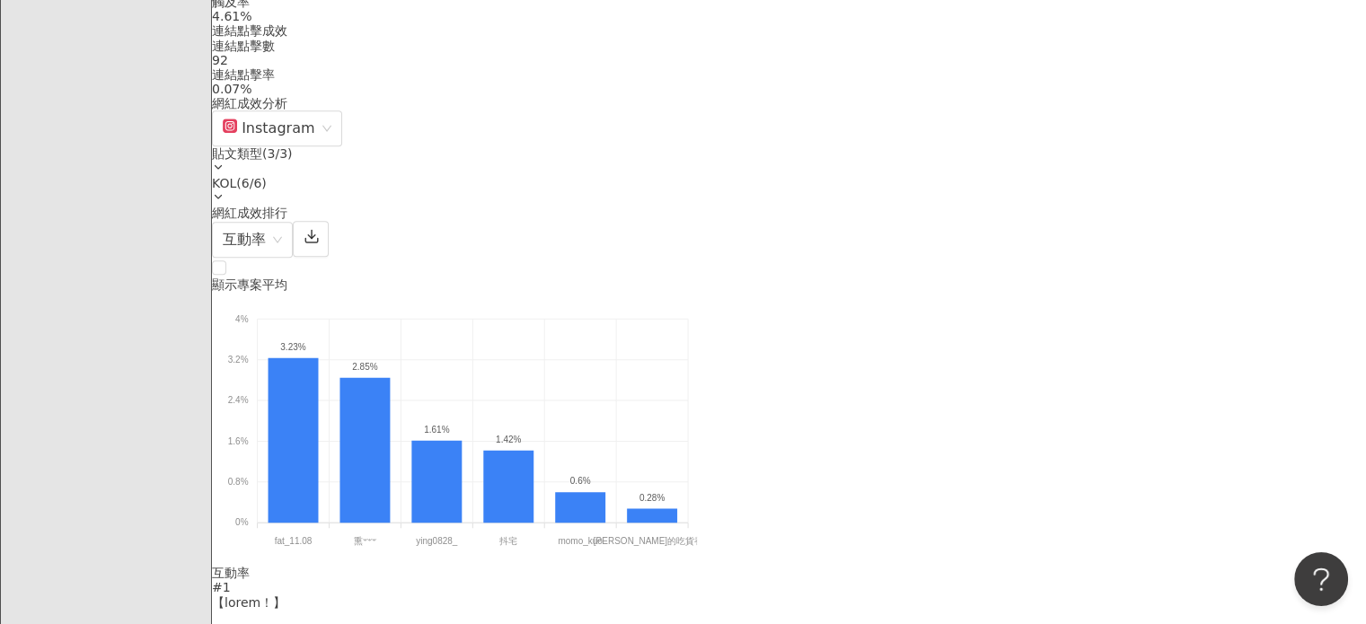
scroll to position [1257, 0]
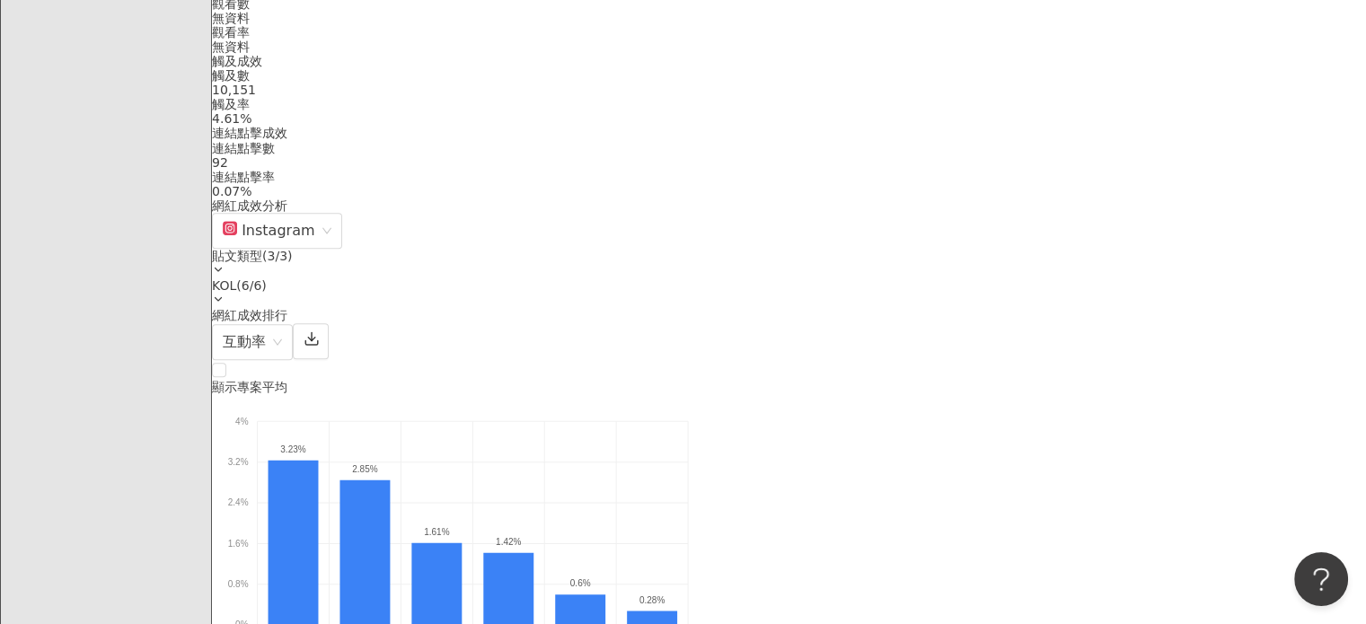
click at [282, 354] on span "互動率" at bounding box center [252, 342] width 59 height 34
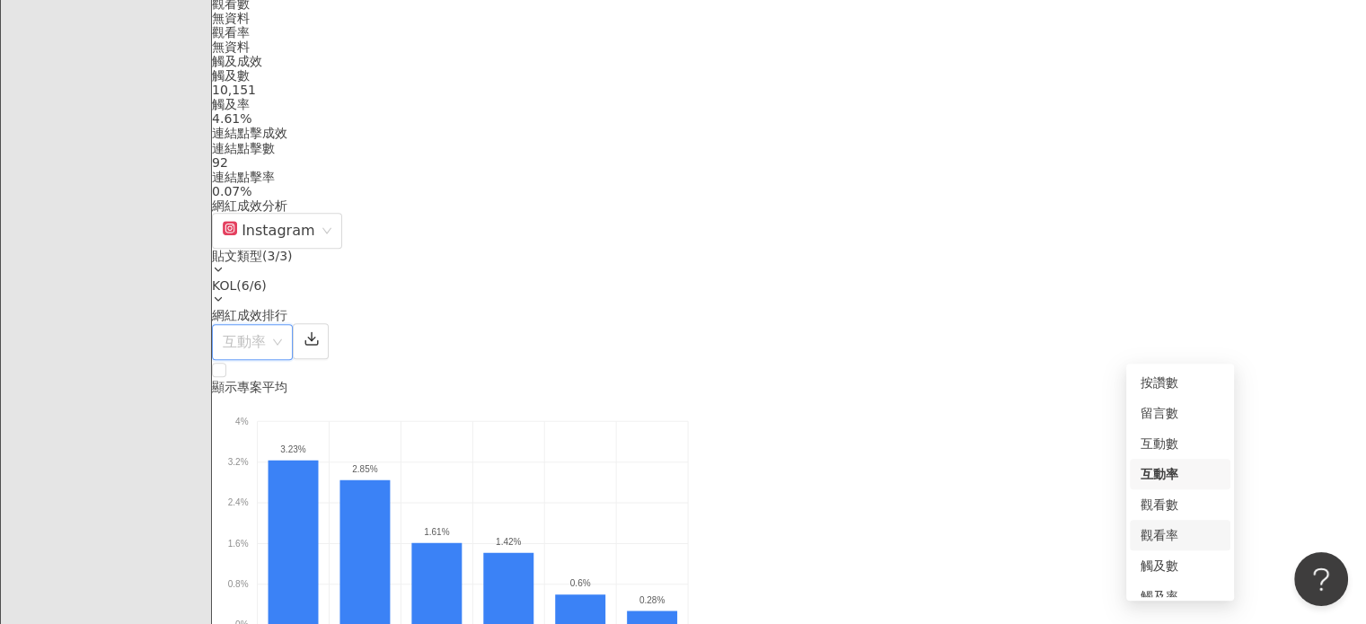
click at [1168, 535] on div "觀看率" at bounding box center [1180, 535] width 79 height 20
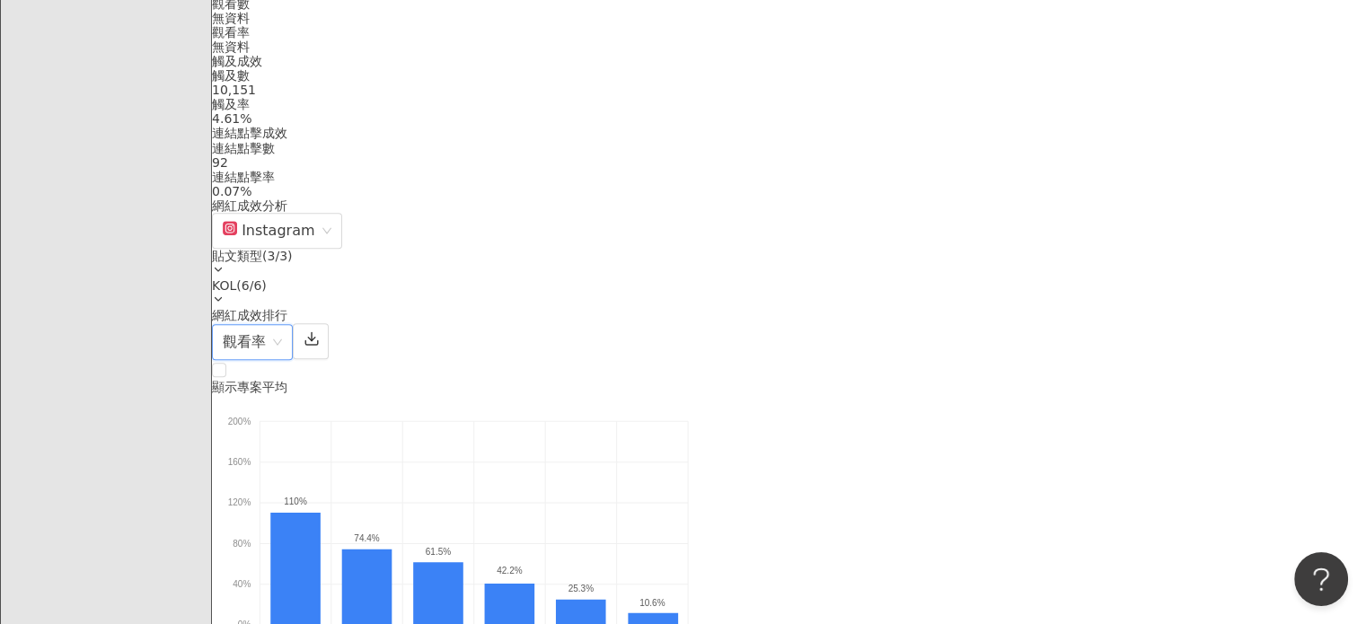
scroll to position [1437, 0]
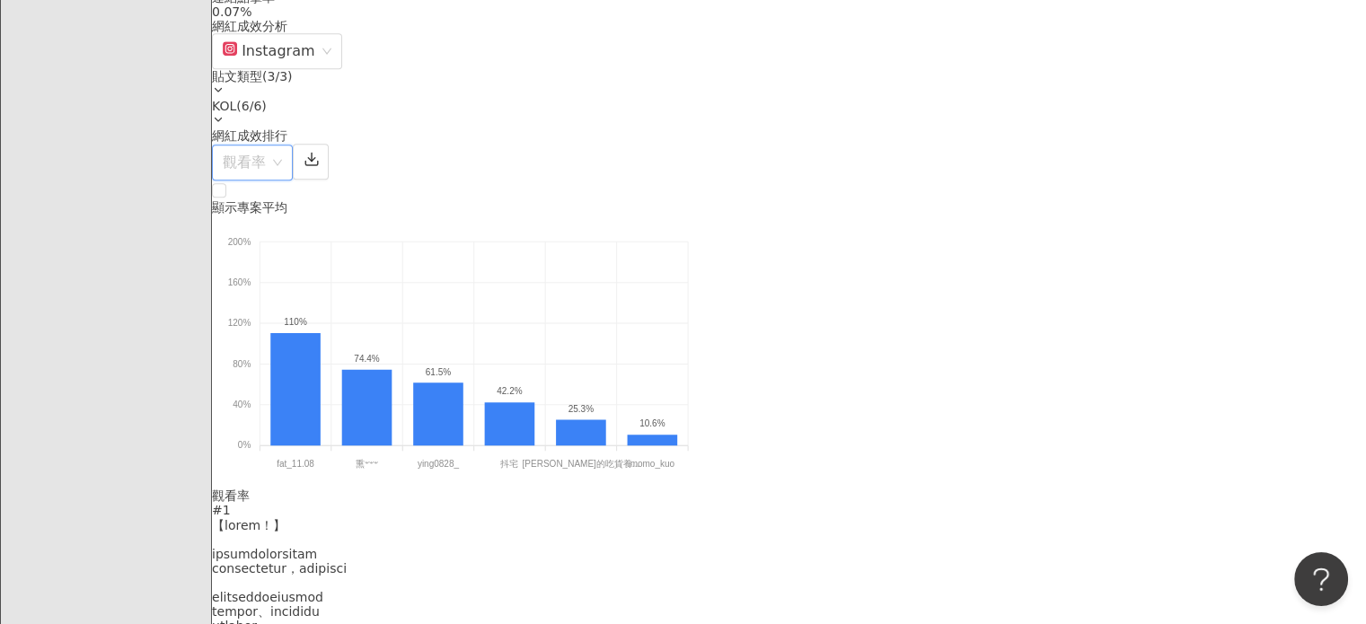
click at [282, 161] on span "觀看率" at bounding box center [252, 163] width 59 height 34
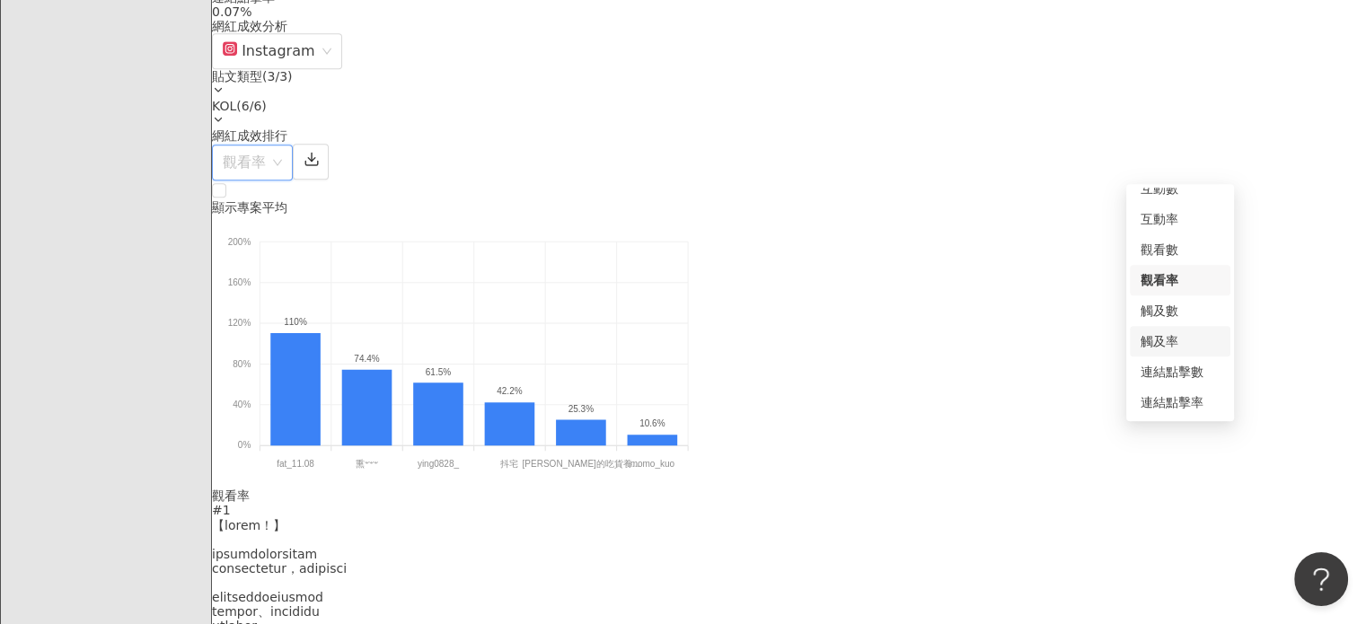
click at [1179, 333] on div "觸及率" at bounding box center [1180, 341] width 79 height 20
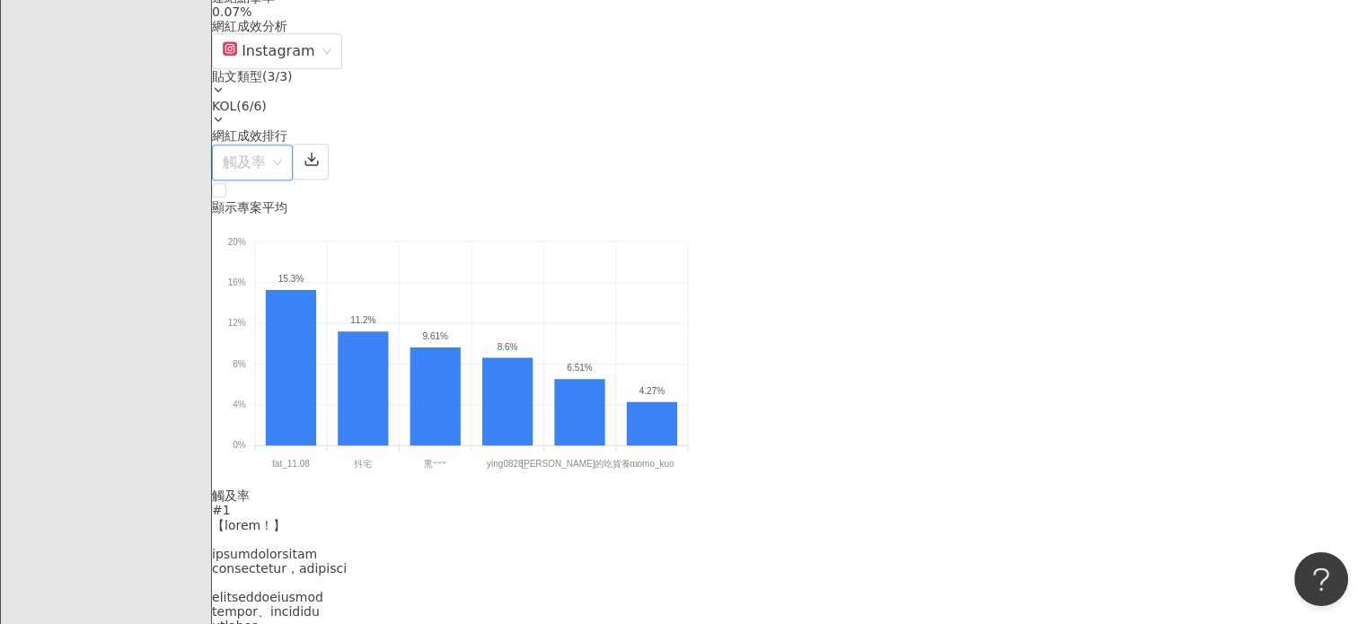
click at [282, 152] on span "觸及率" at bounding box center [252, 163] width 59 height 34
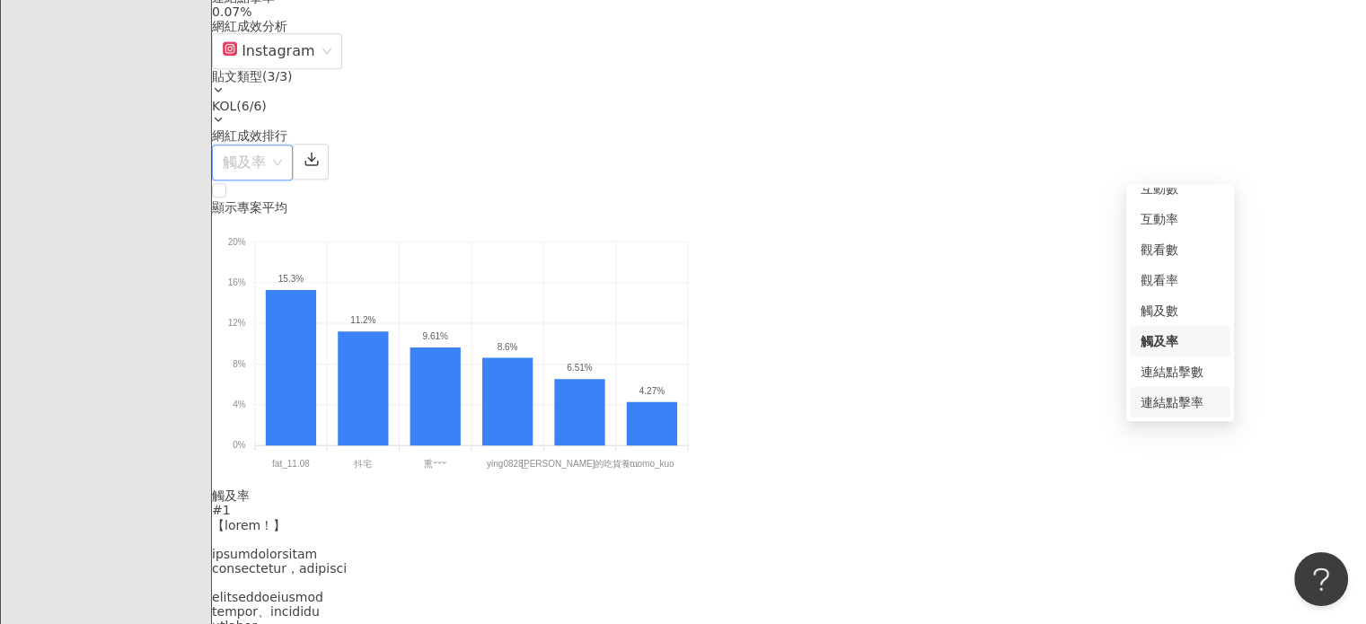
click at [1200, 396] on div "連結點擊率" at bounding box center [1180, 403] width 79 height 20
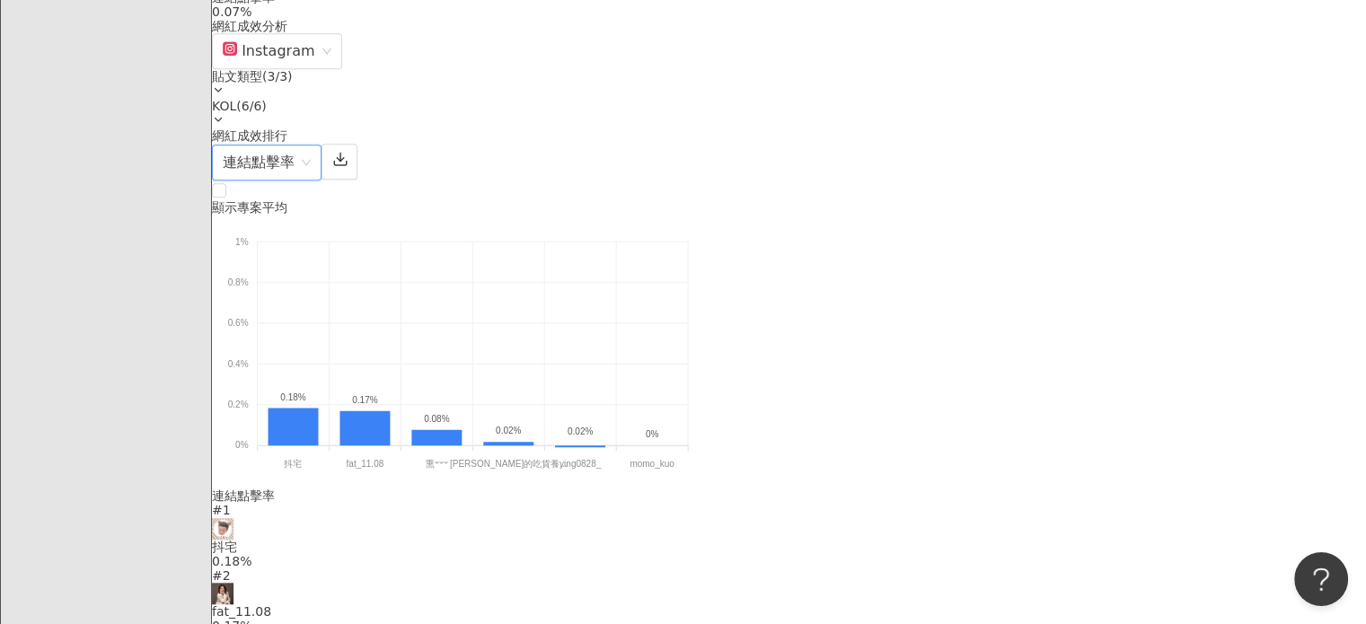
click at [311, 154] on span "連結點擊率" at bounding box center [267, 163] width 88 height 34
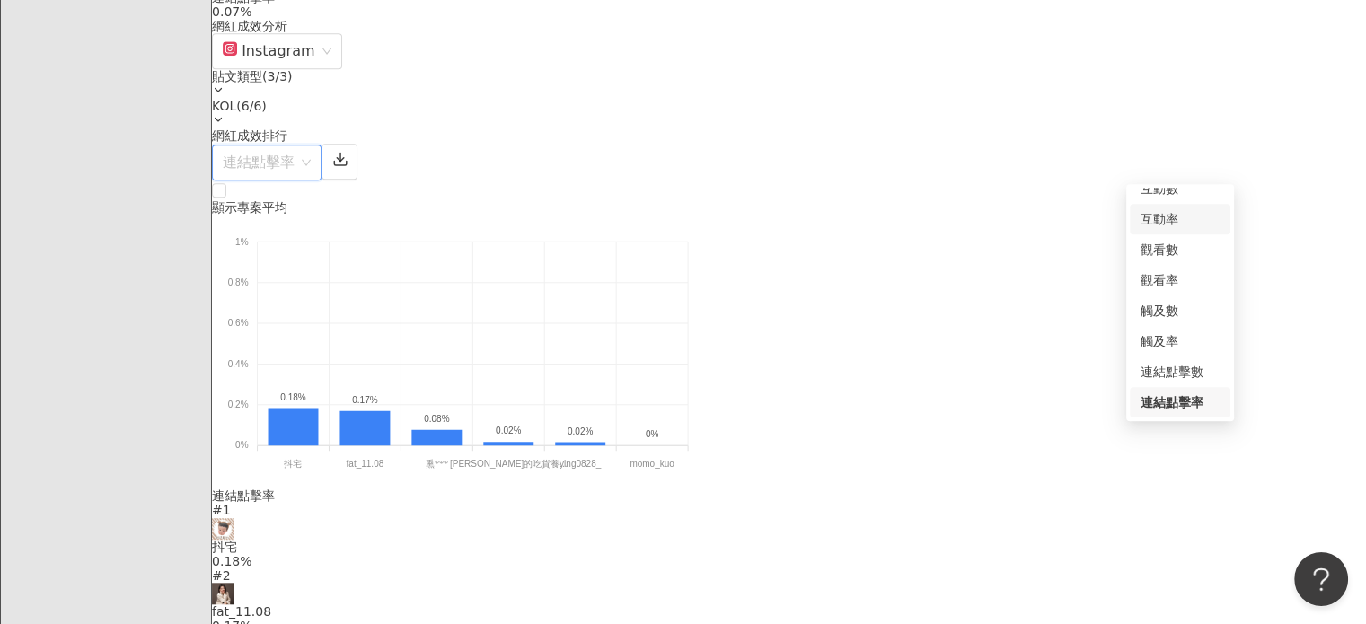
scroll to position [0, 0]
click at [1184, 297] on div "互動率" at bounding box center [1180, 295] width 79 height 20
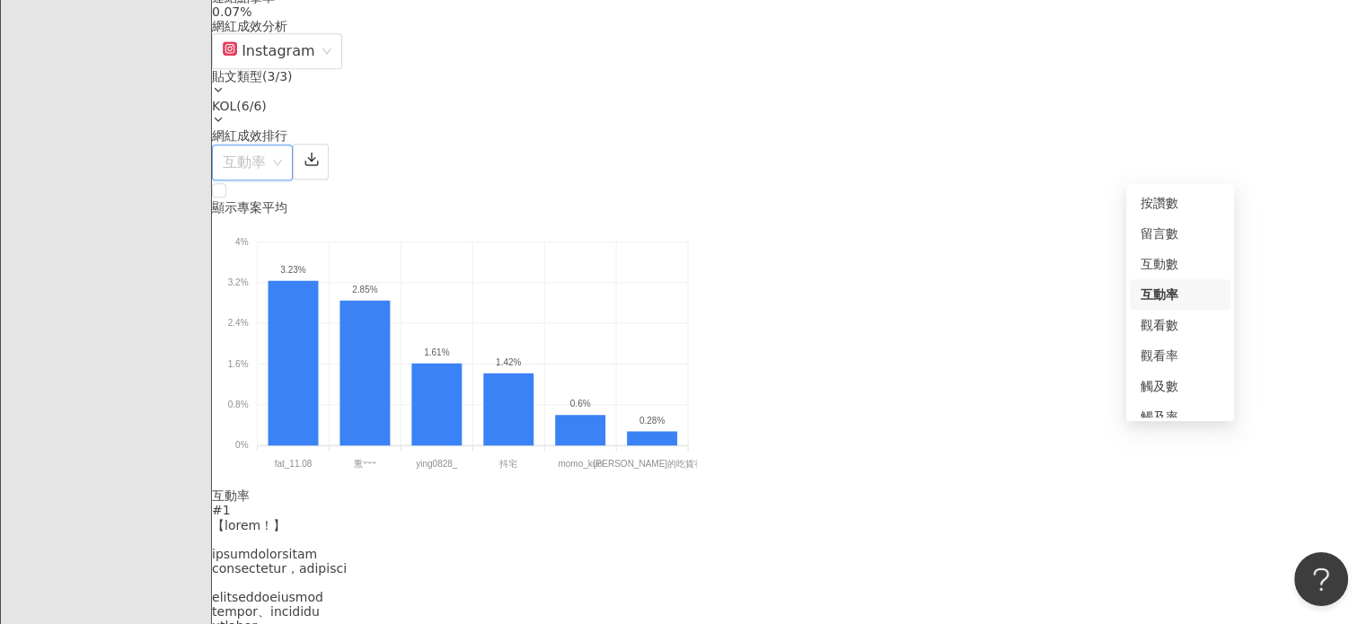
click at [282, 163] on span "互動率" at bounding box center [252, 163] width 59 height 34
click at [1182, 355] on div "觀看率" at bounding box center [1180, 356] width 79 height 20
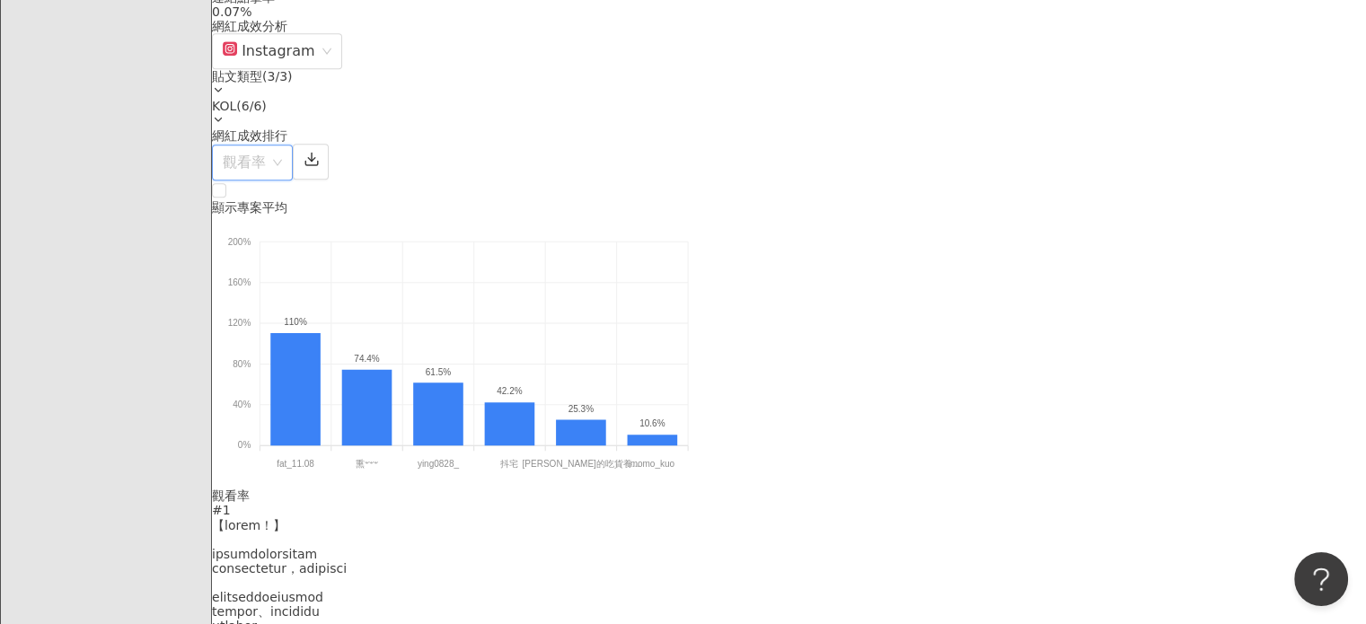
click at [282, 153] on span "觀看率" at bounding box center [252, 163] width 59 height 34
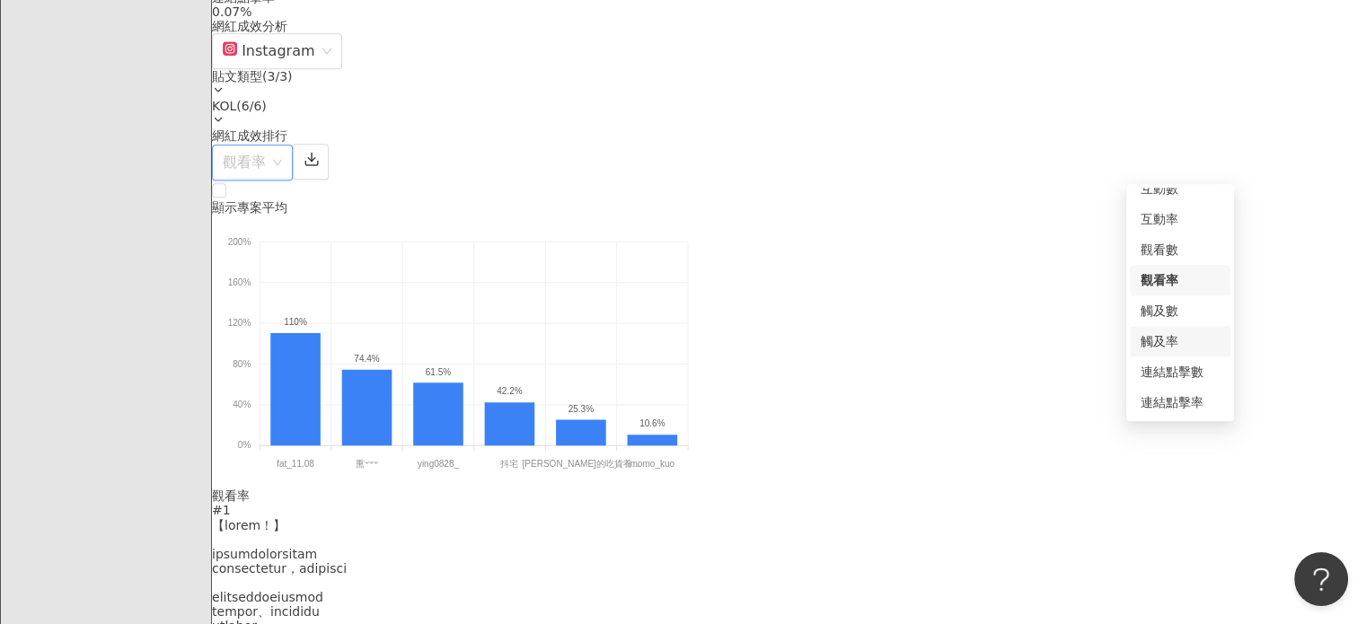
click at [1185, 339] on div "觸及率" at bounding box center [1180, 341] width 79 height 20
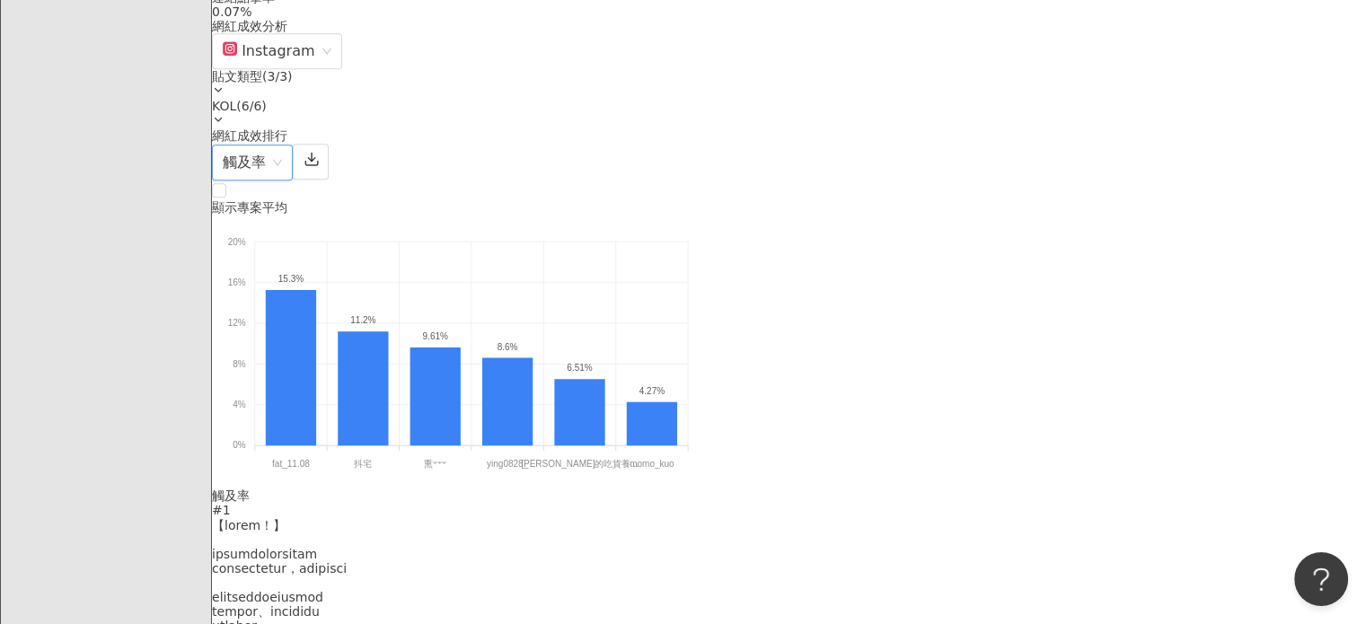
click at [282, 154] on span "觸及率" at bounding box center [252, 163] width 59 height 34
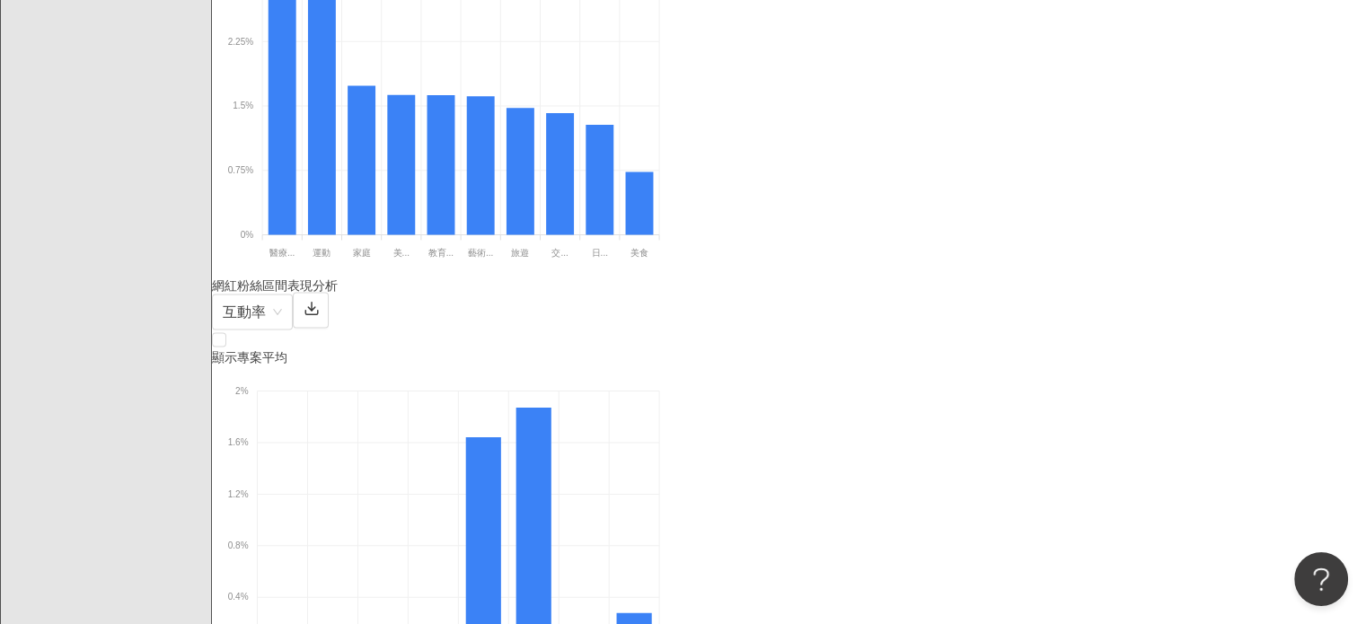
scroll to position [3862, 0]
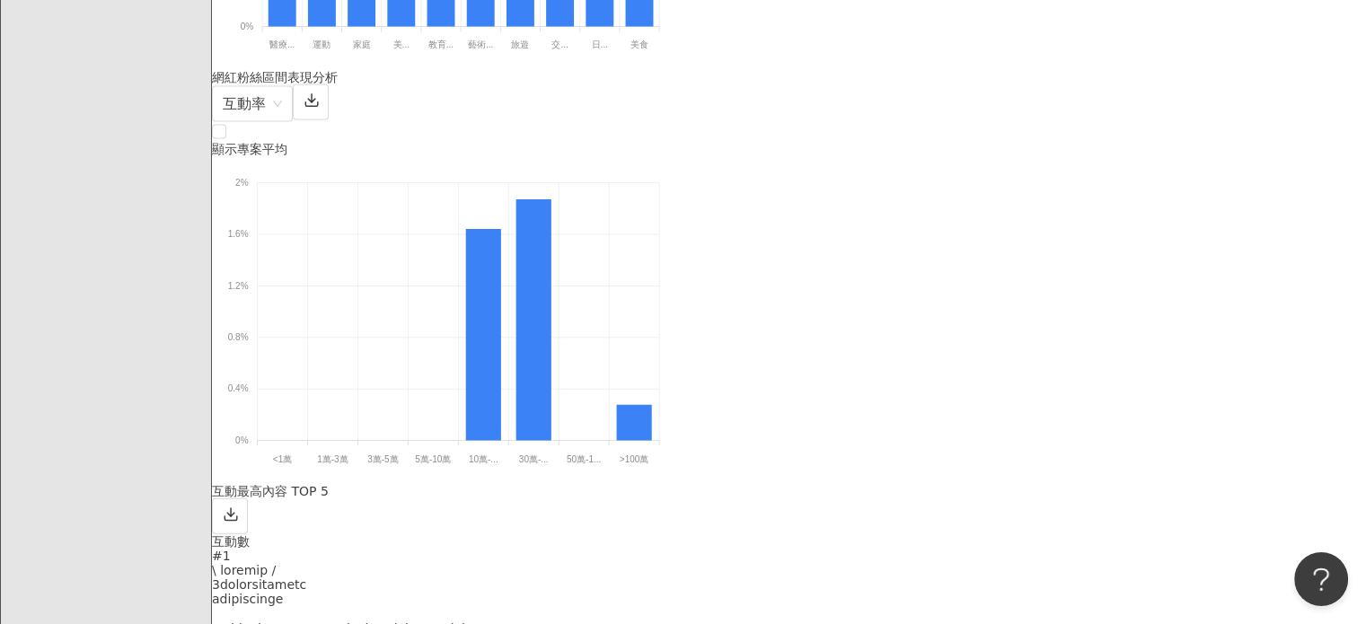
scroll to position [4042, 0]
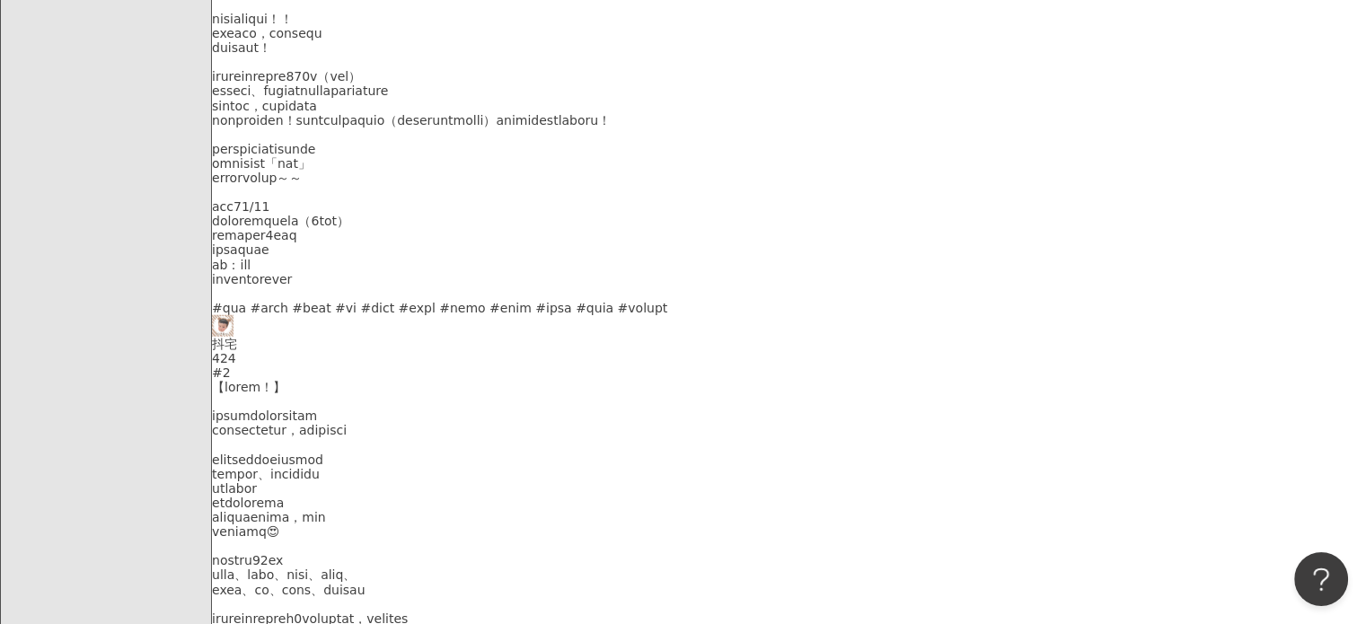
scroll to position [4760, 0]
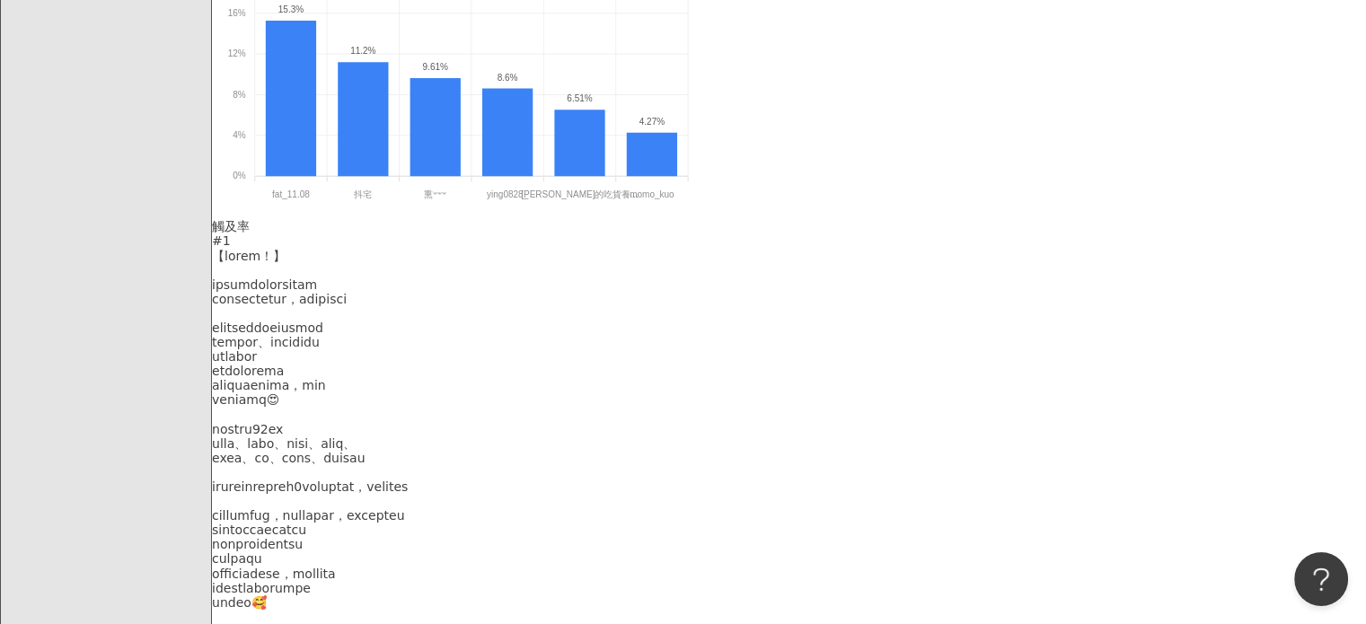
scroll to position [1437, 0]
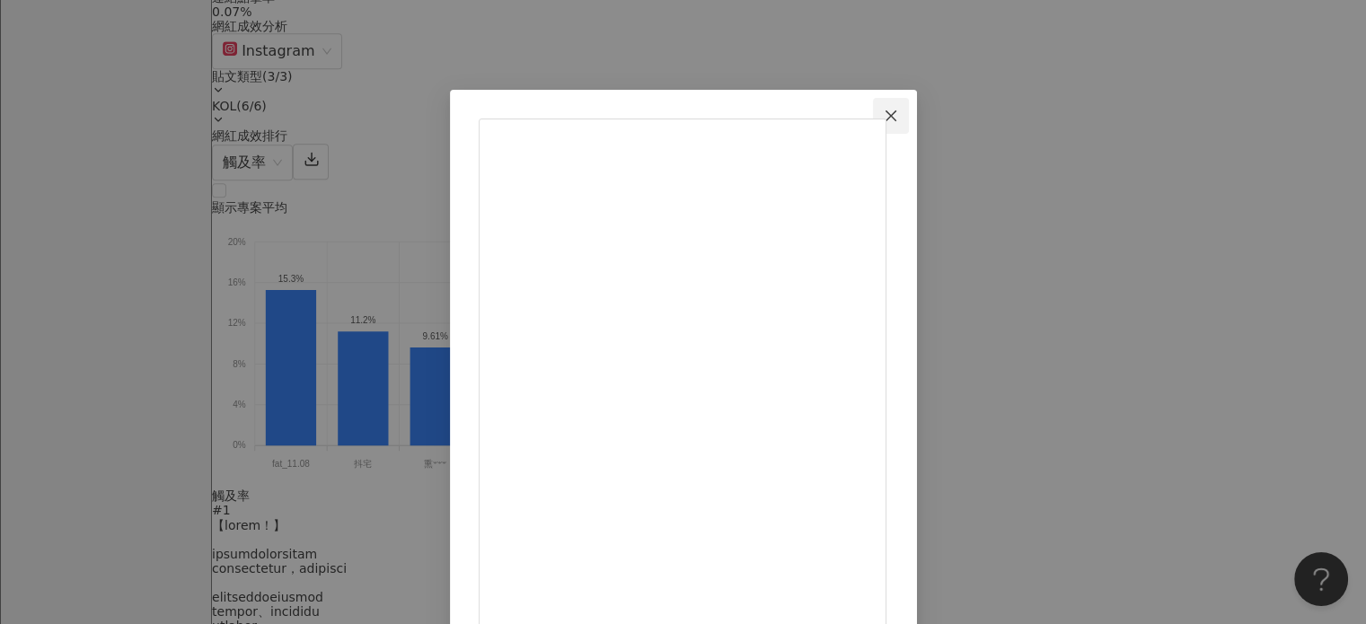
click at [909, 102] on button "Close" at bounding box center [891, 116] width 36 height 36
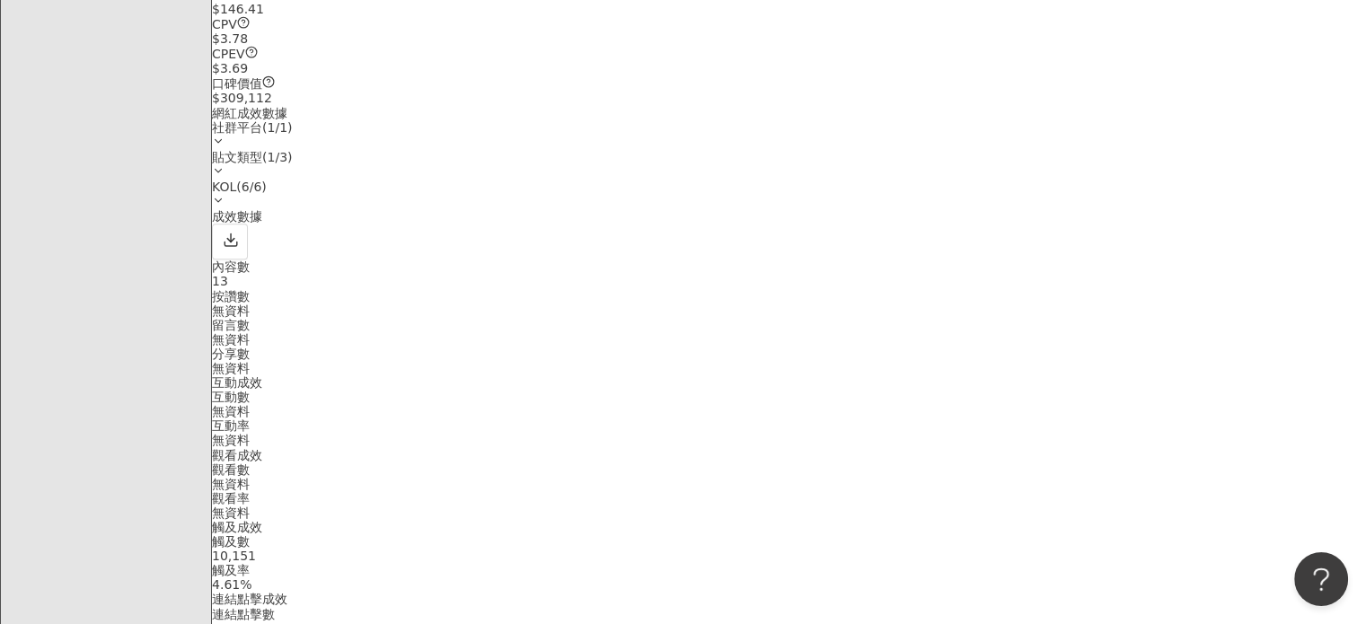
scroll to position [719, 0]
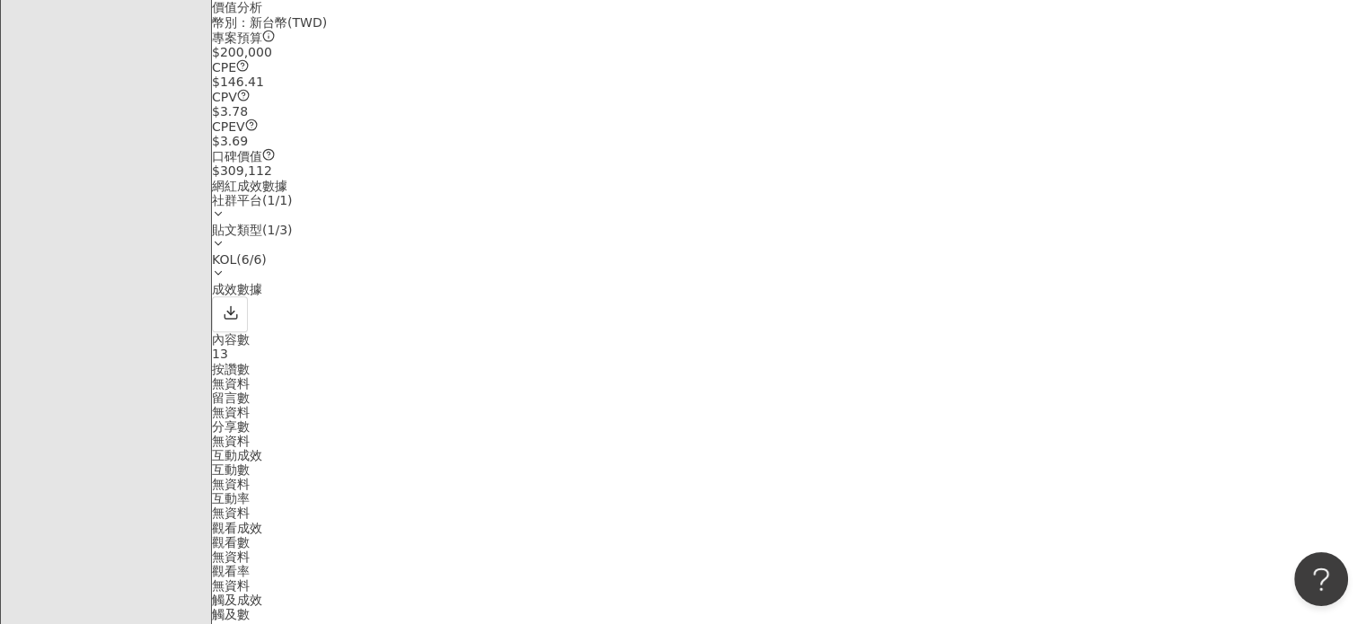
click at [1074, 237] on div "貼文類型 ( 1 / 3 )" at bounding box center [789, 230] width 1154 height 14
click at [979, 330] on div "成效數據" at bounding box center [789, 307] width 1154 height 50
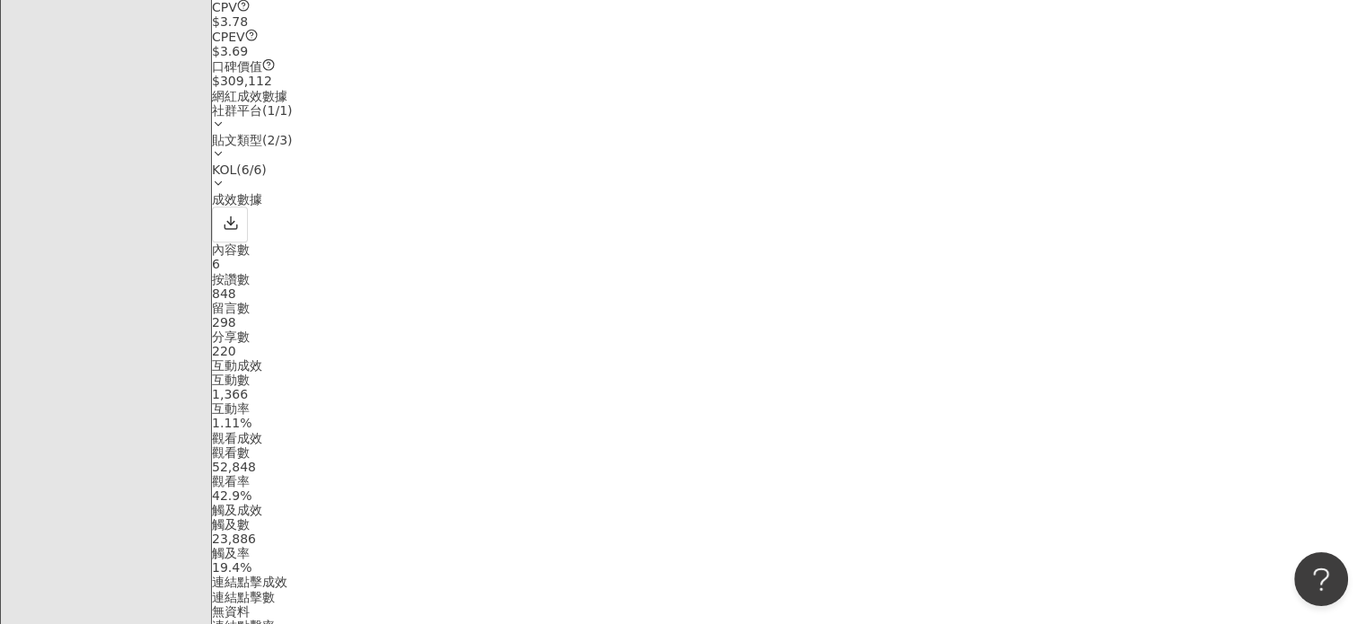
scroll to position [1347, 0]
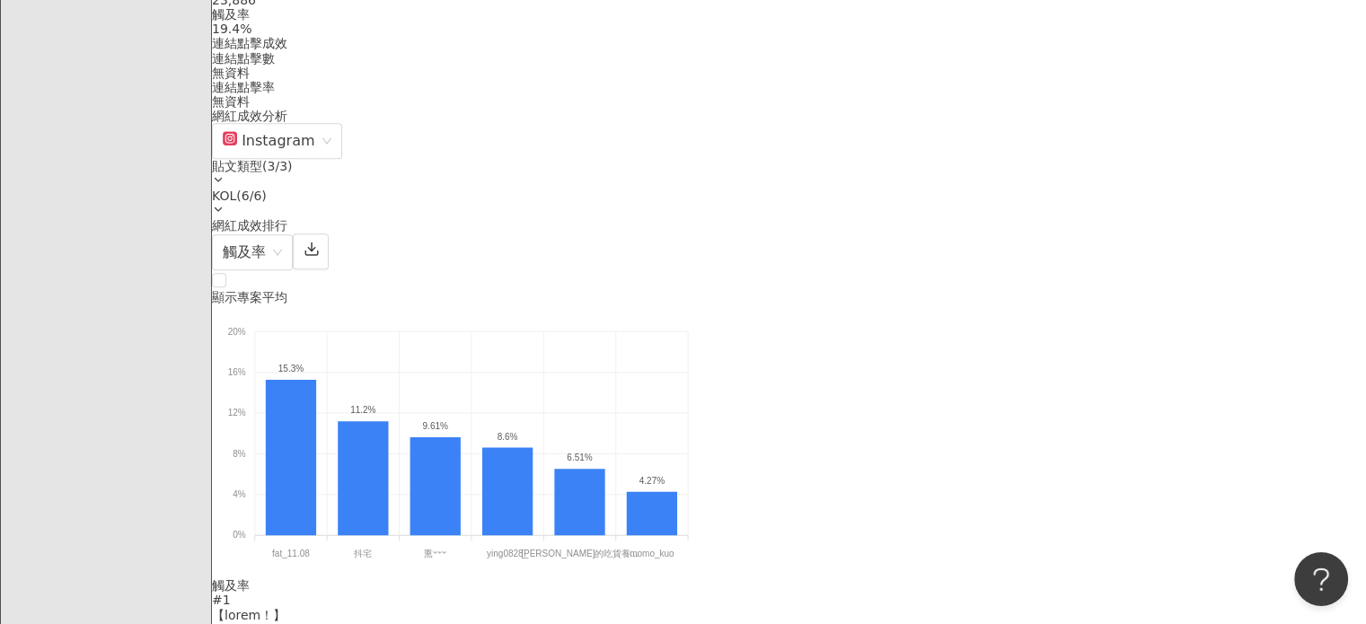
click at [1117, 186] on div "貼文類型 ( 3 / 3 )" at bounding box center [789, 174] width 1154 height 30
click at [928, 252] on div "網紅成效排行 觸及率" at bounding box center [789, 244] width 1154 height 52
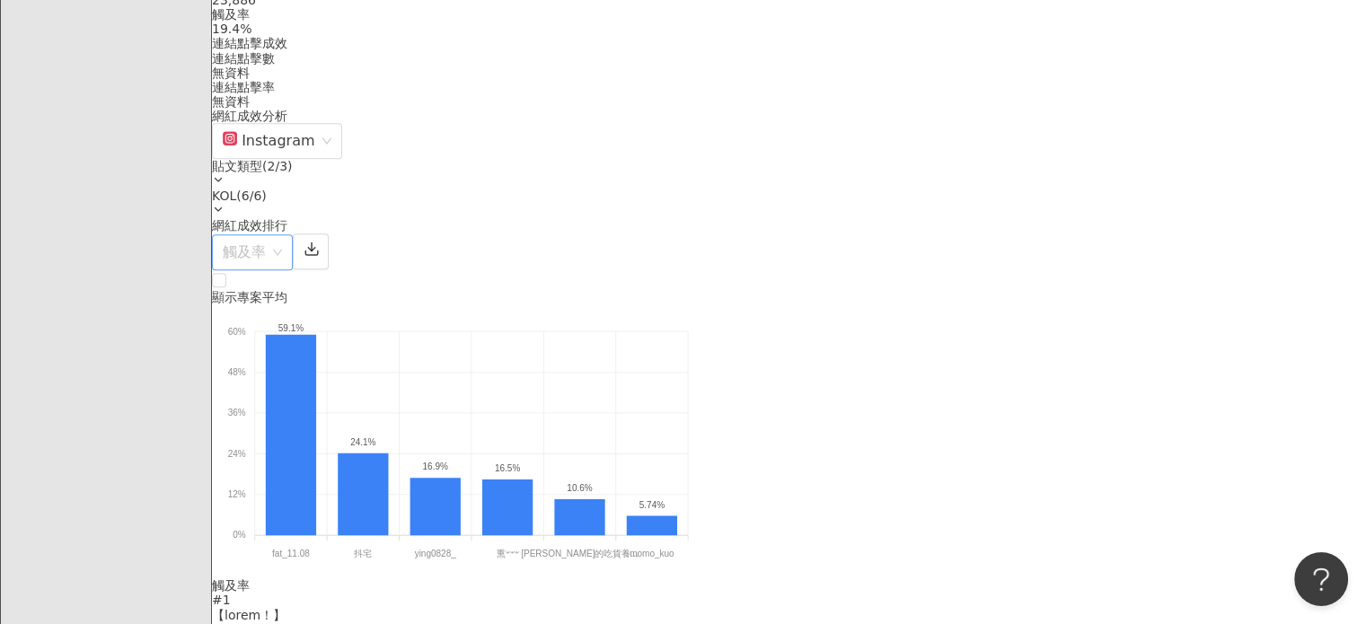
click at [282, 253] on span "觸及率" at bounding box center [252, 252] width 59 height 34
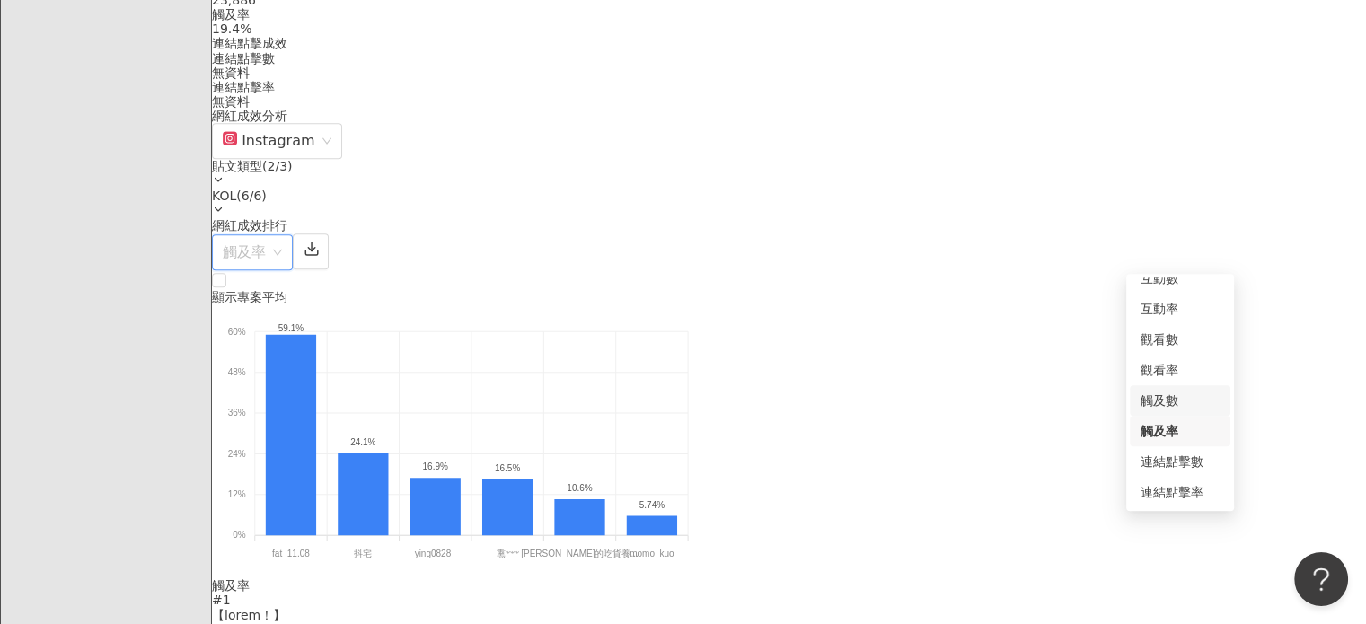
scroll to position [0, 0]
click at [1184, 434] on div "觀看率" at bounding box center [1180, 445] width 101 height 31
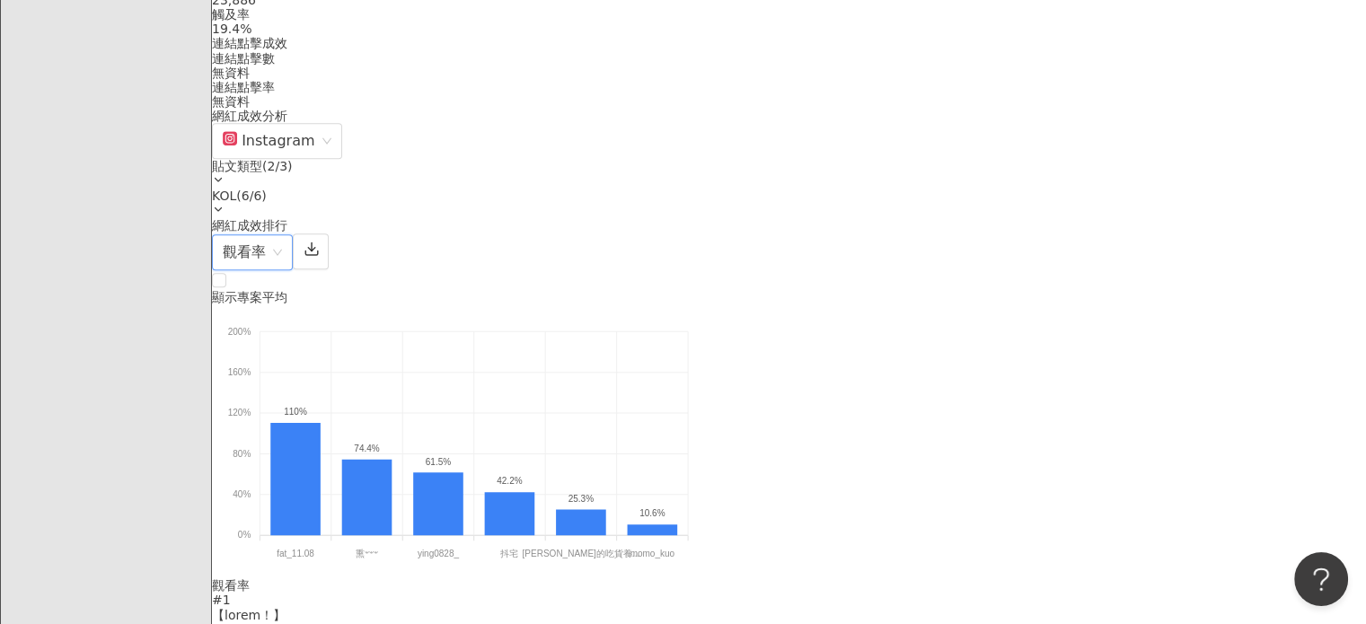
click at [282, 240] on span "觀看率" at bounding box center [252, 252] width 59 height 34
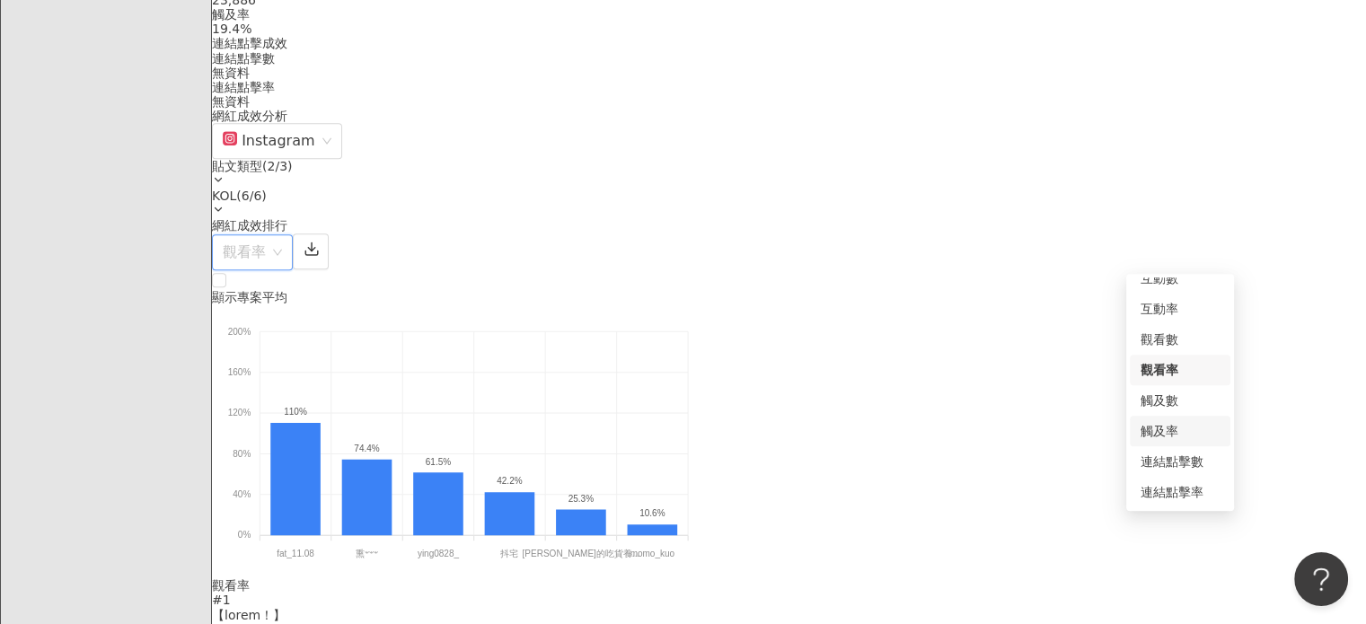
click at [1153, 439] on div "觸及率" at bounding box center [1180, 431] width 79 height 20
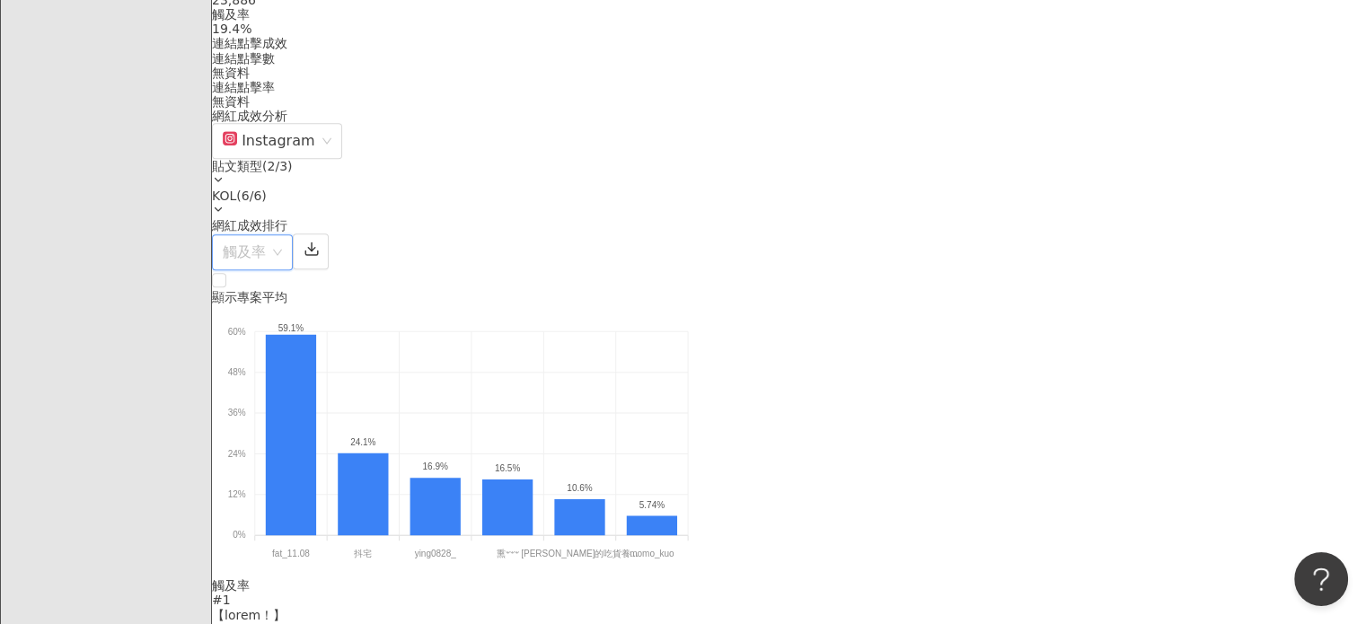
click at [282, 262] on span "觸及率" at bounding box center [252, 252] width 59 height 34
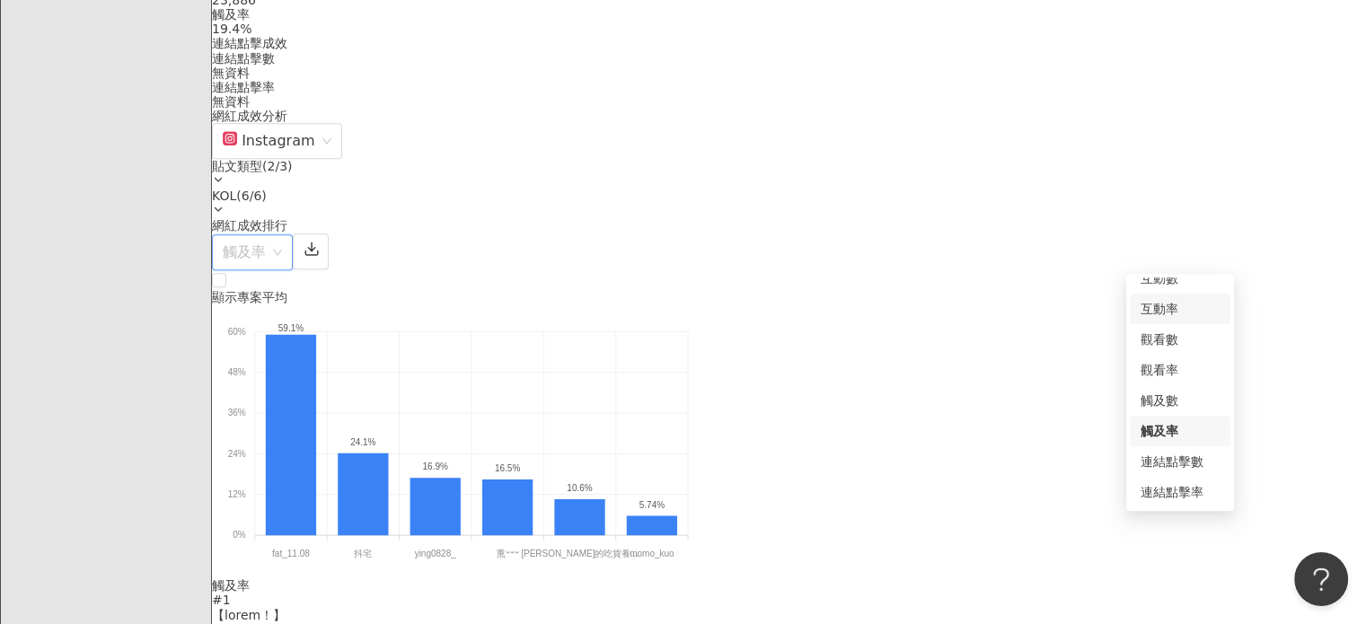
click at [1177, 314] on div "互動率" at bounding box center [1180, 309] width 79 height 20
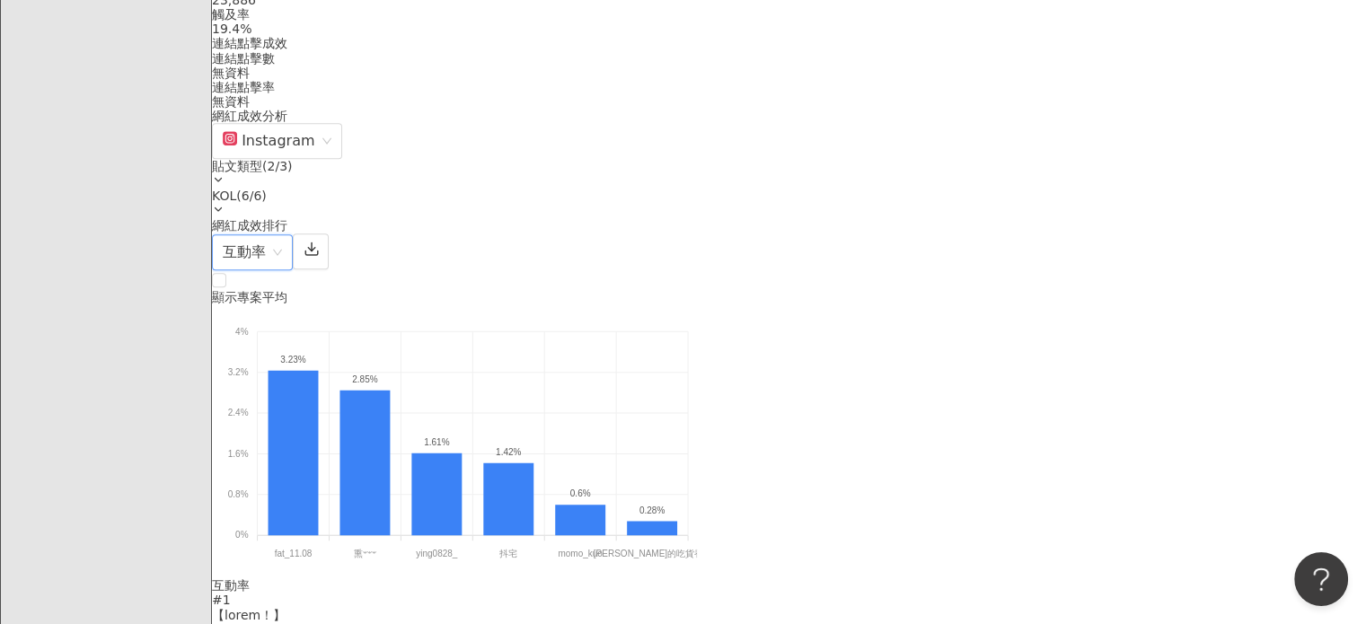
click at [282, 254] on span "互動率" at bounding box center [252, 252] width 59 height 34
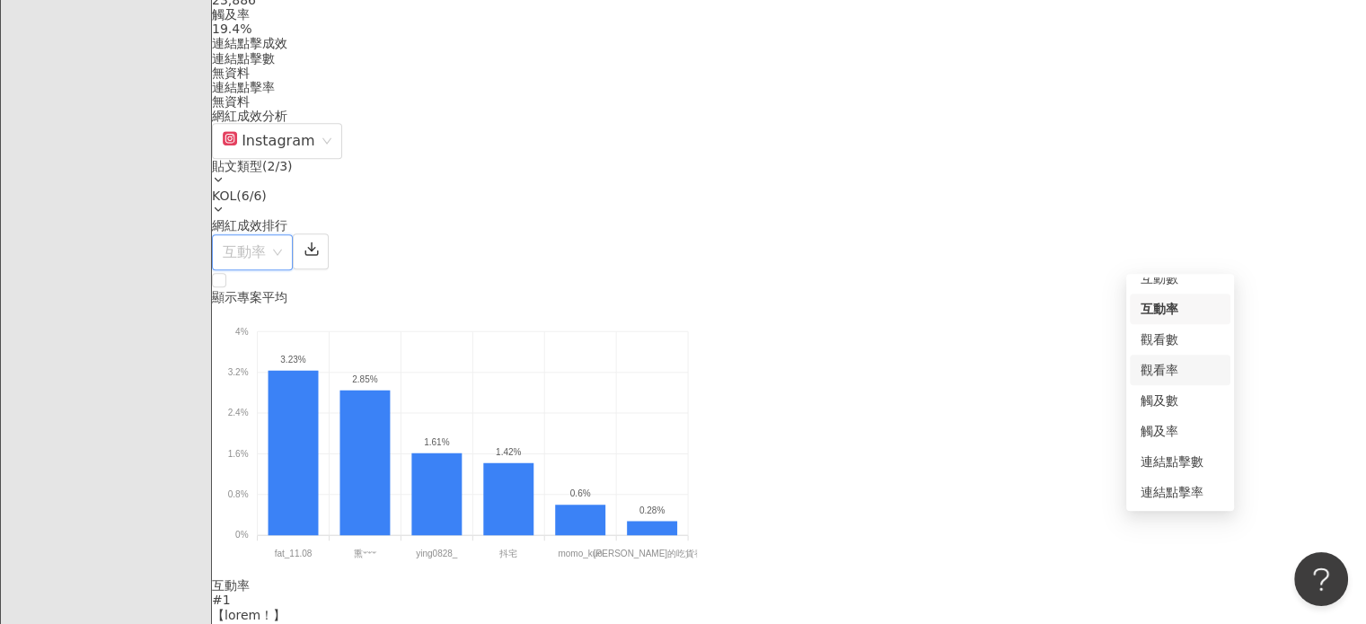
click at [1195, 378] on div "觀看率" at bounding box center [1180, 370] width 79 height 20
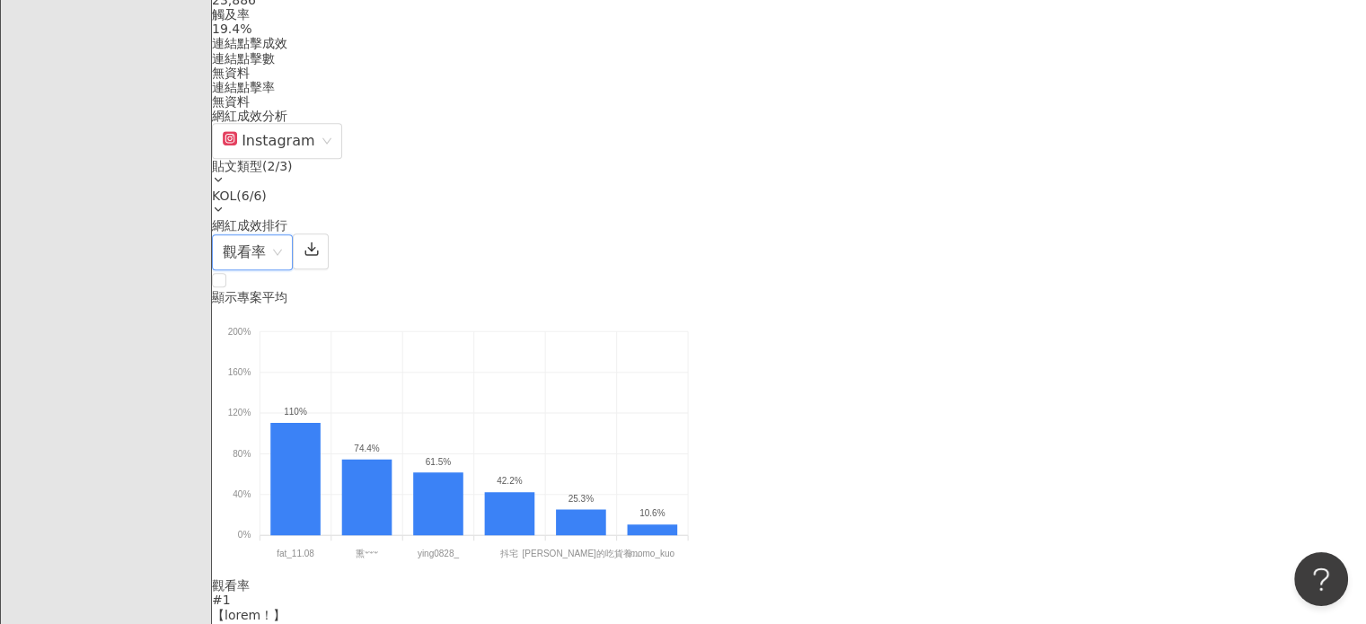
click at [282, 251] on span "觀看率" at bounding box center [252, 252] width 59 height 34
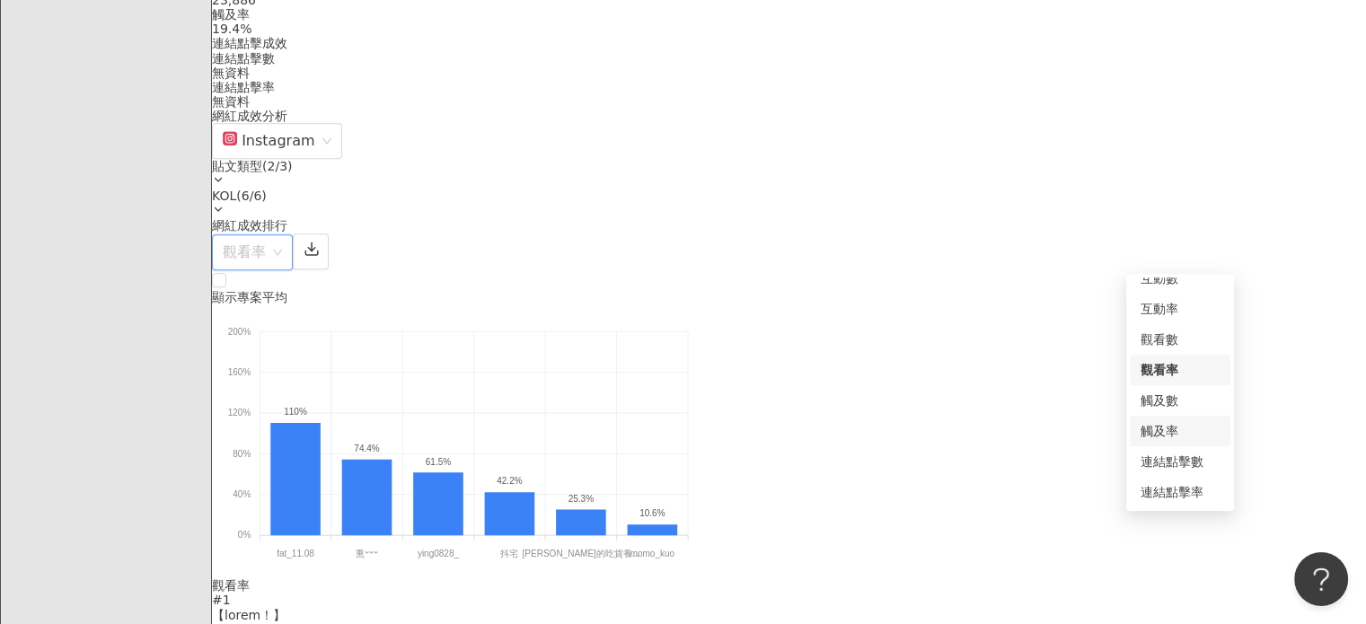
click at [1183, 428] on div "觸及率" at bounding box center [1180, 431] width 79 height 20
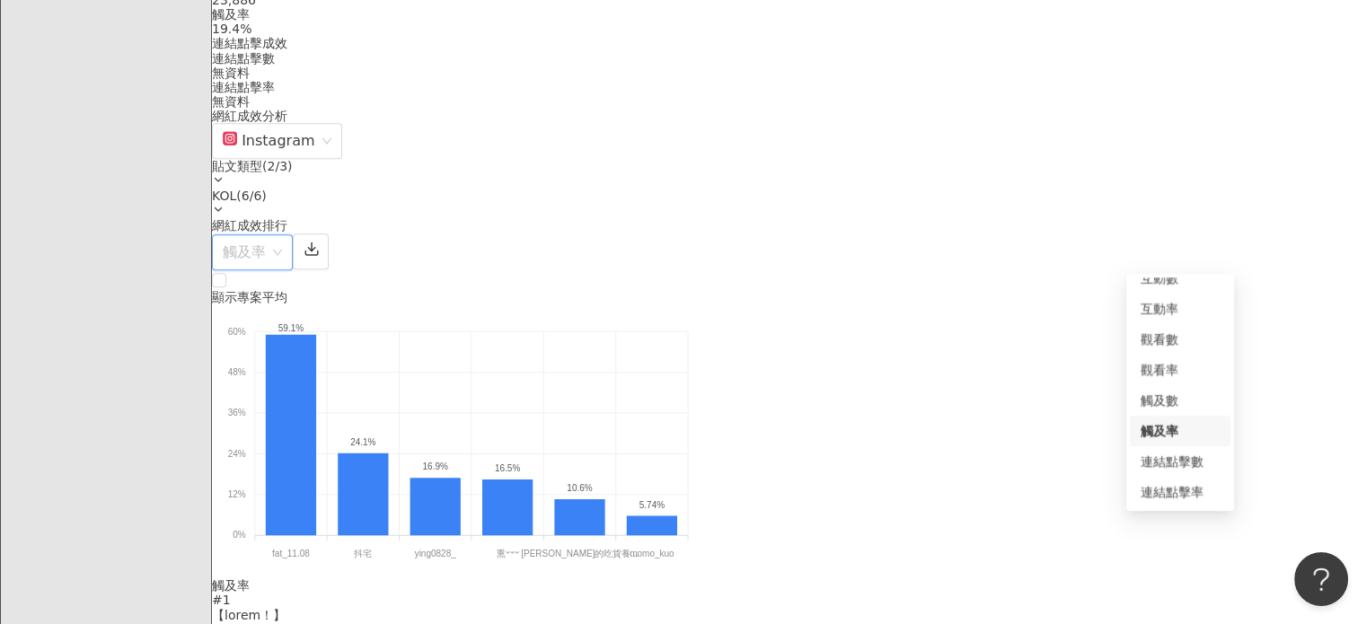
click at [282, 241] on span "觸及率" at bounding box center [252, 252] width 59 height 34
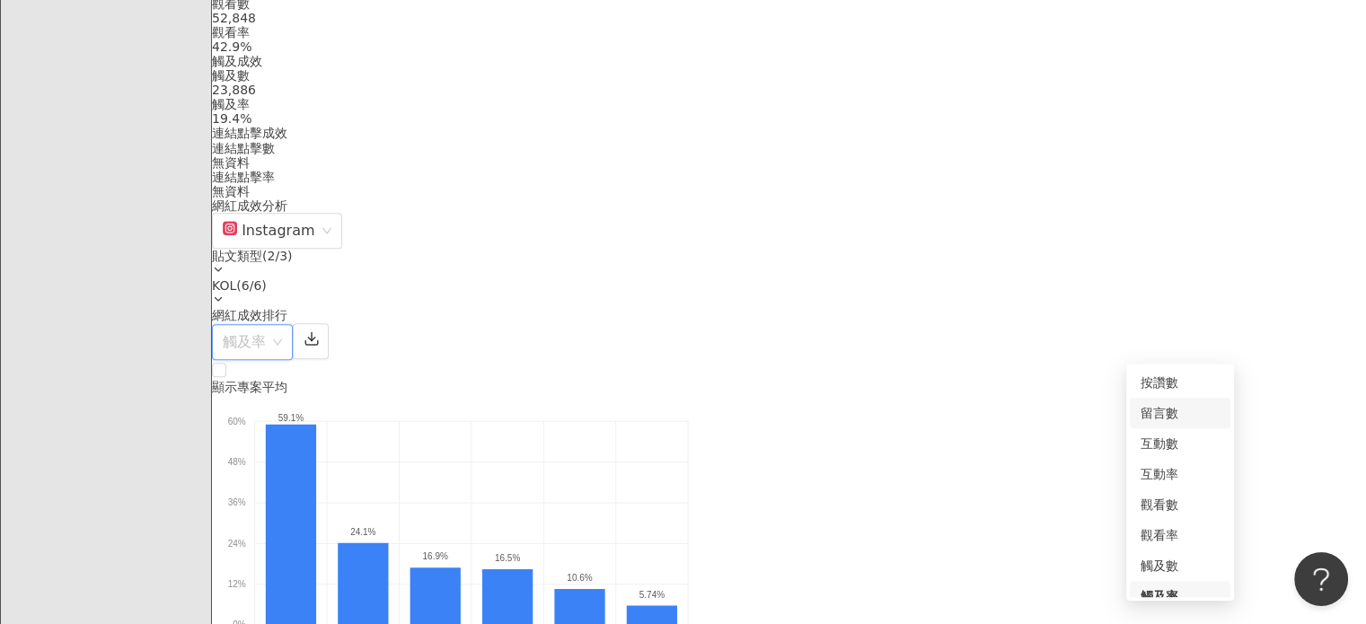
scroll to position [1347, 0]
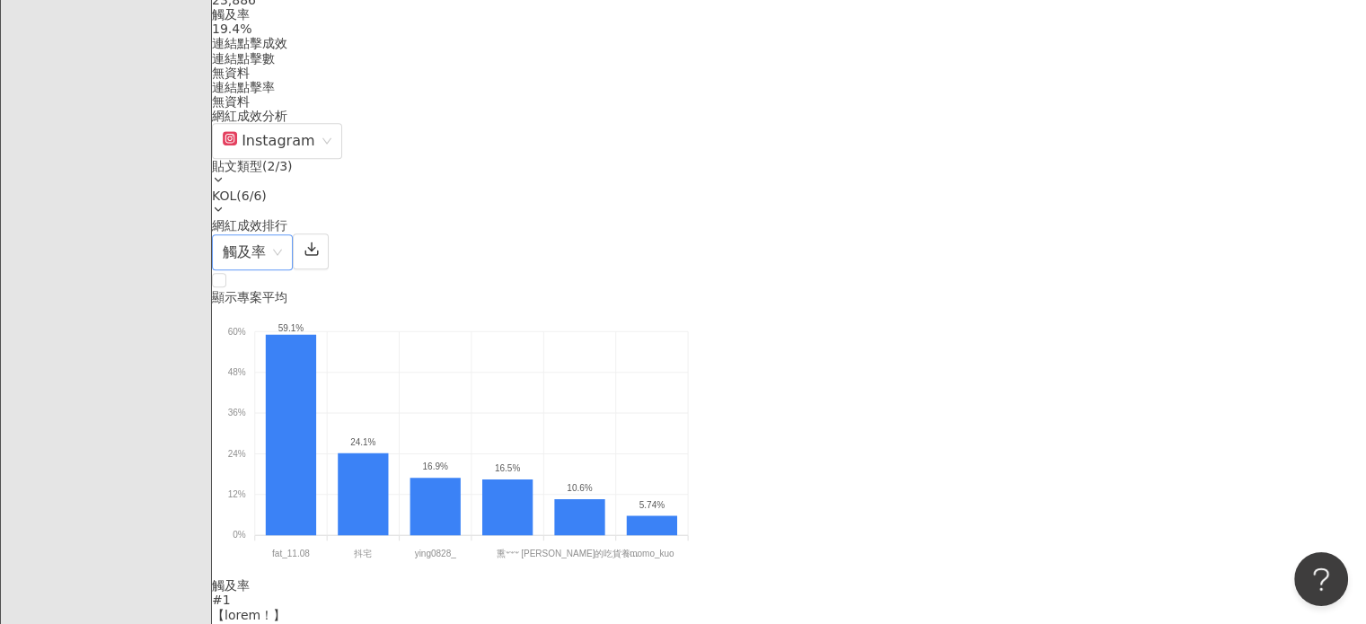
click at [282, 256] on span "觸及率" at bounding box center [252, 252] width 59 height 34
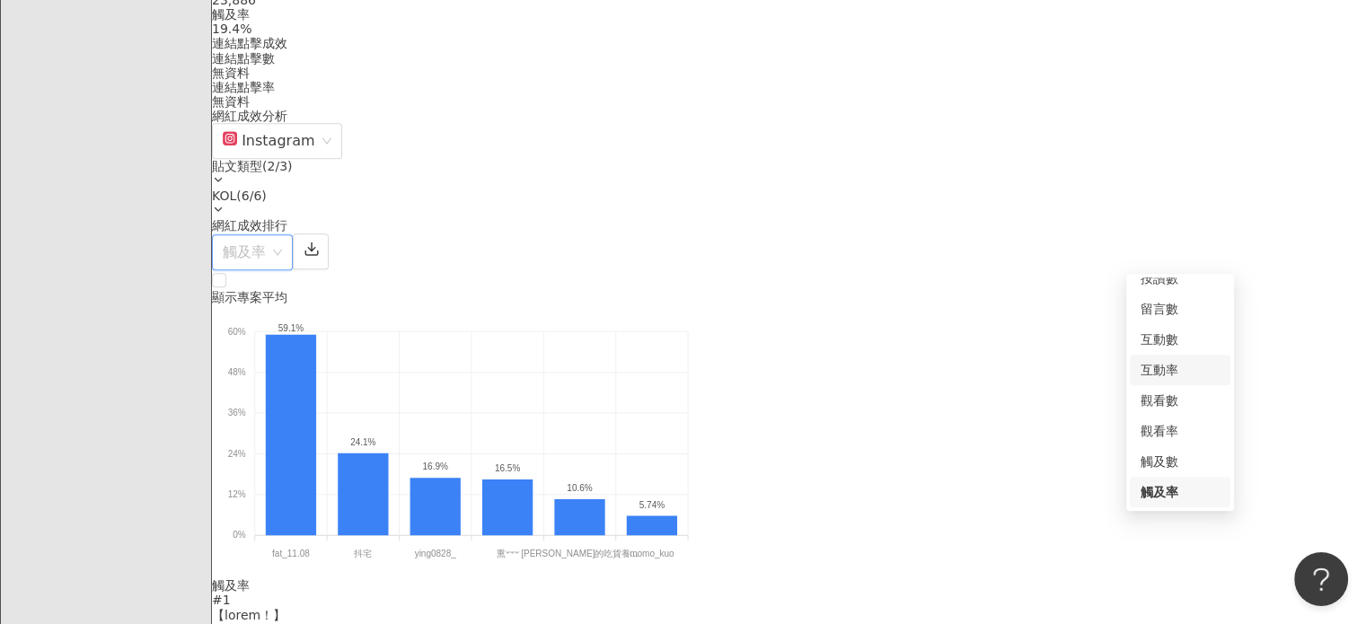
click at [1166, 360] on div "互動率" at bounding box center [1180, 370] width 79 height 20
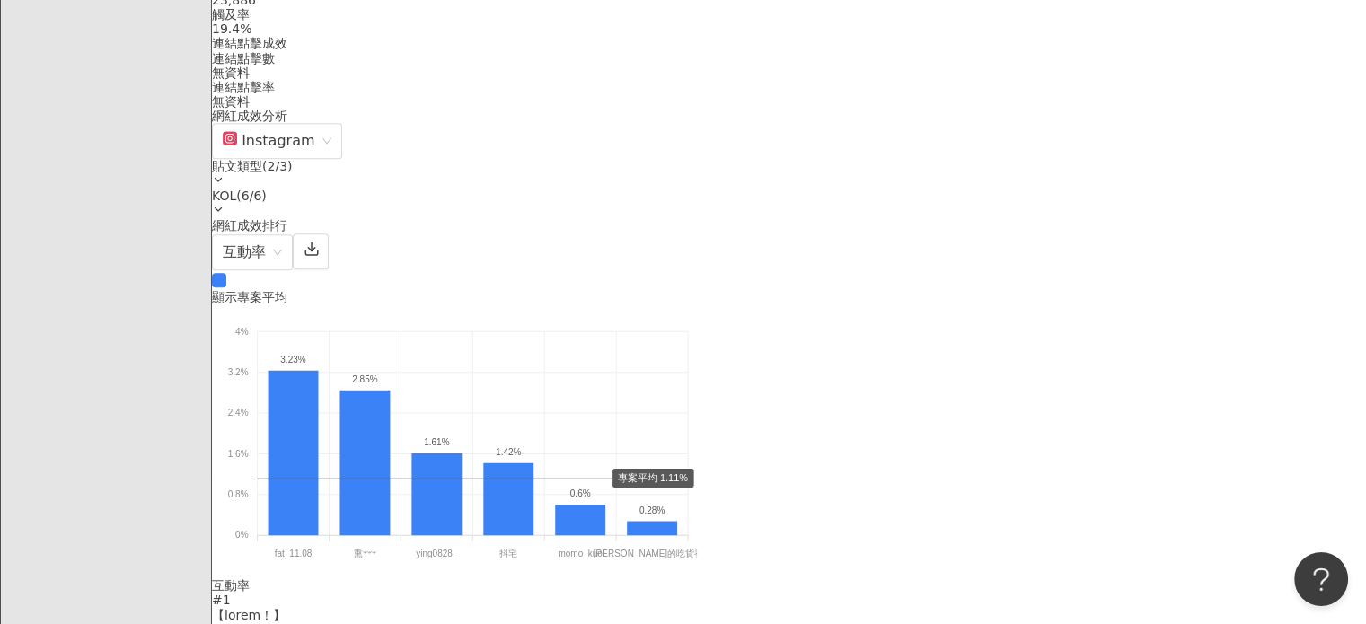
click at [653, 270] on div "網紅成效排行 互動率" at bounding box center [789, 244] width 1154 height 52
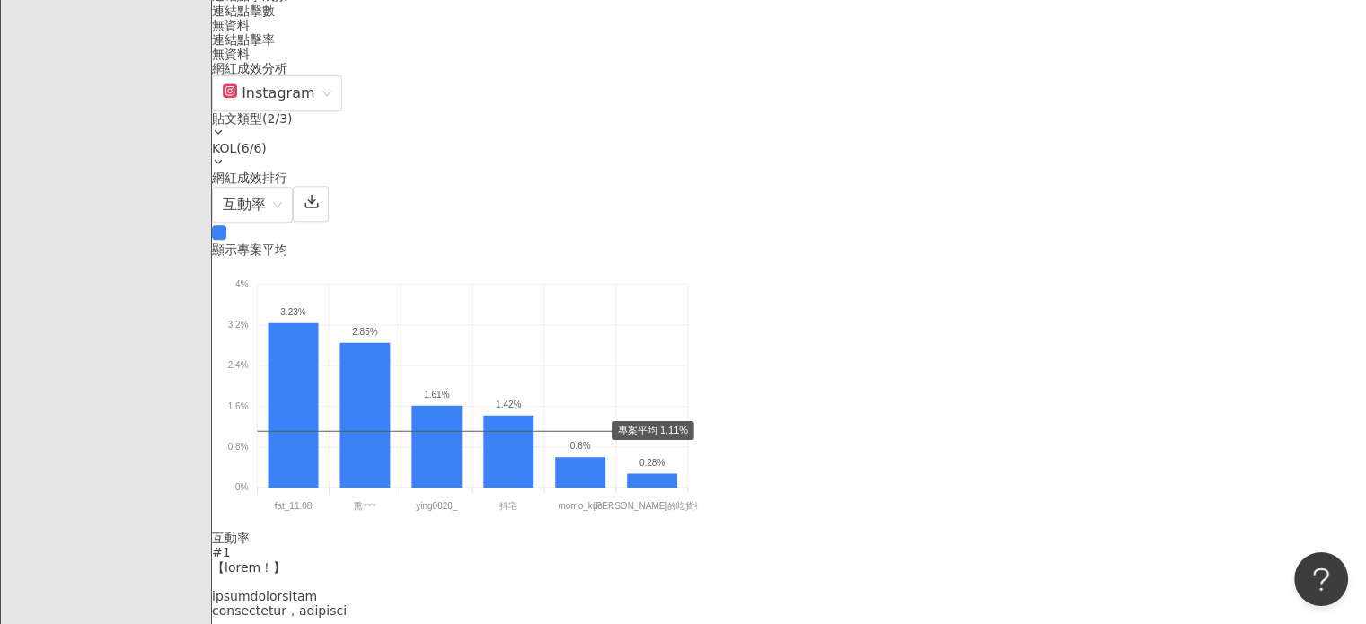
scroll to position [1437, 0]
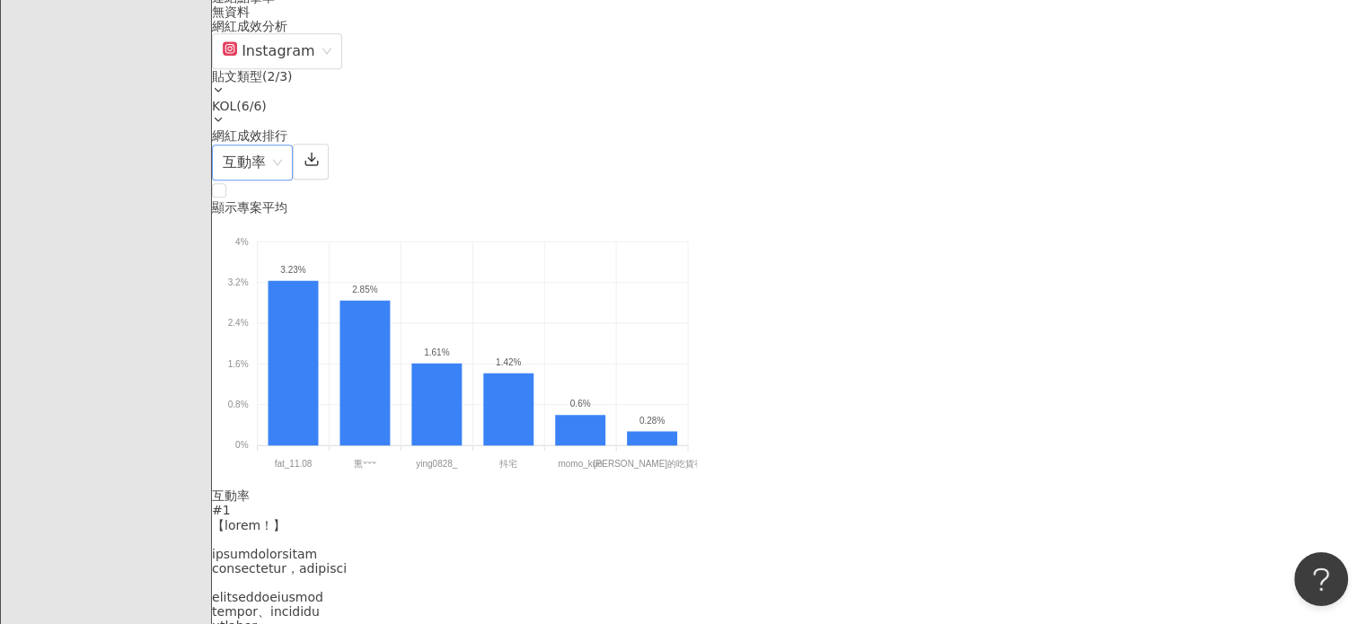
click at [282, 164] on span "互動率" at bounding box center [252, 163] width 59 height 34
click at [1010, 164] on div "網紅成效排行 互動率 互動率" at bounding box center [789, 154] width 1154 height 52
click at [282, 157] on span "互動率" at bounding box center [252, 163] width 59 height 34
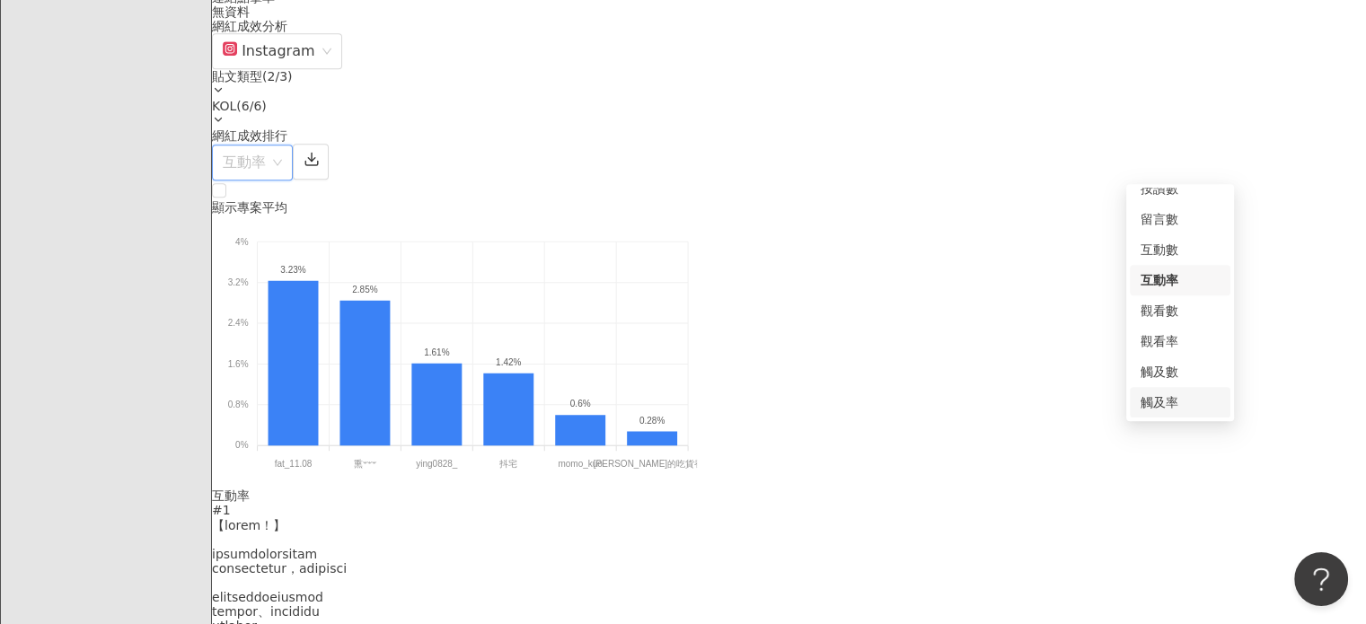
click at [1174, 401] on div "觸及率" at bounding box center [1180, 403] width 79 height 20
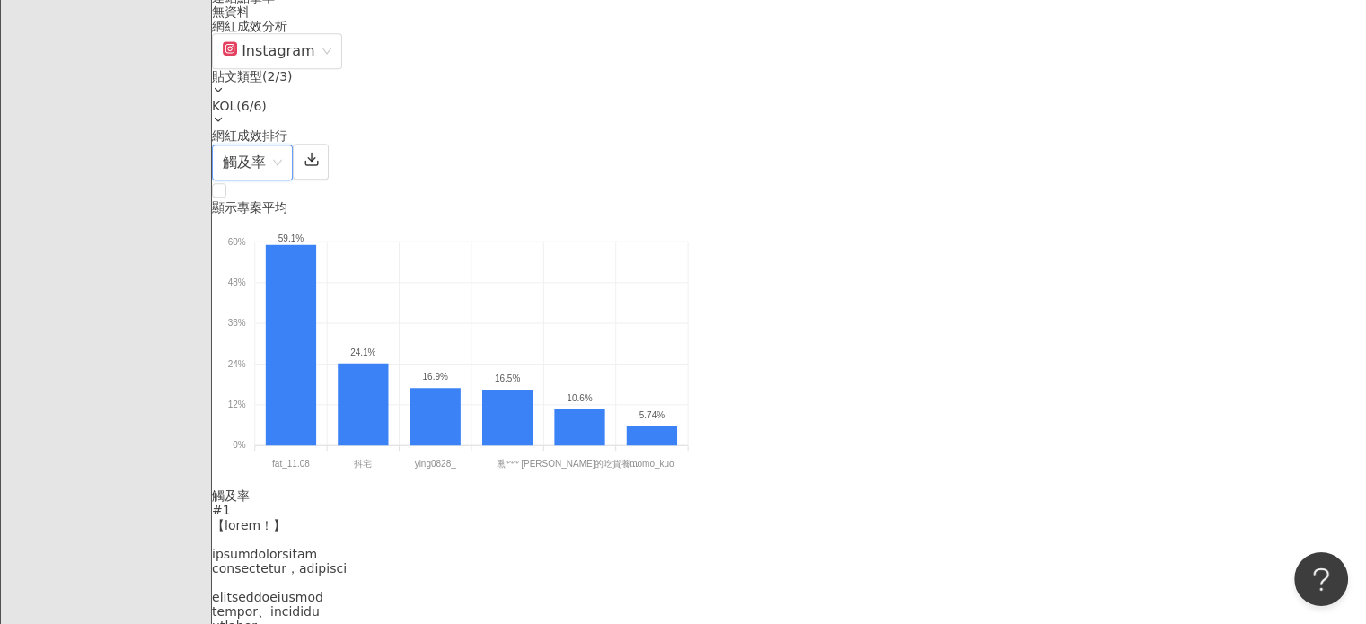
click at [282, 175] on span "觸及率" at bounding box center [252, 163] width 59 height 34
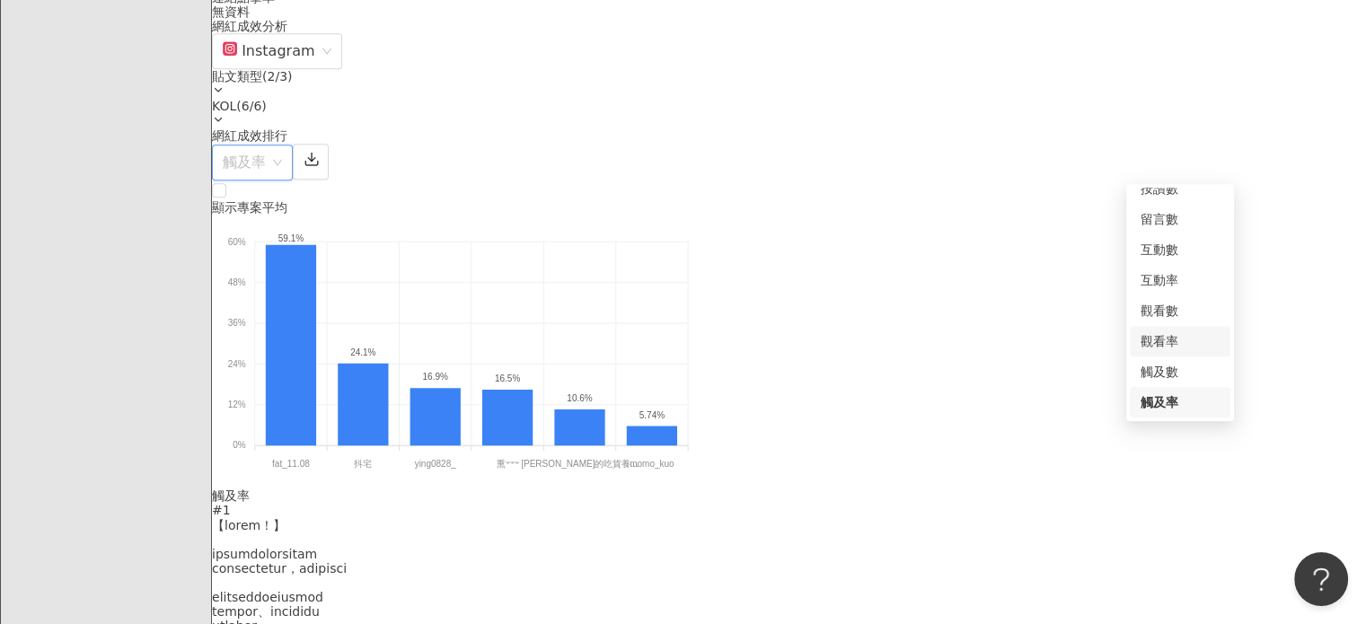
click at [1183, 341] on div "觀看率" at bounding box center [1180, 341] width 79 height 20
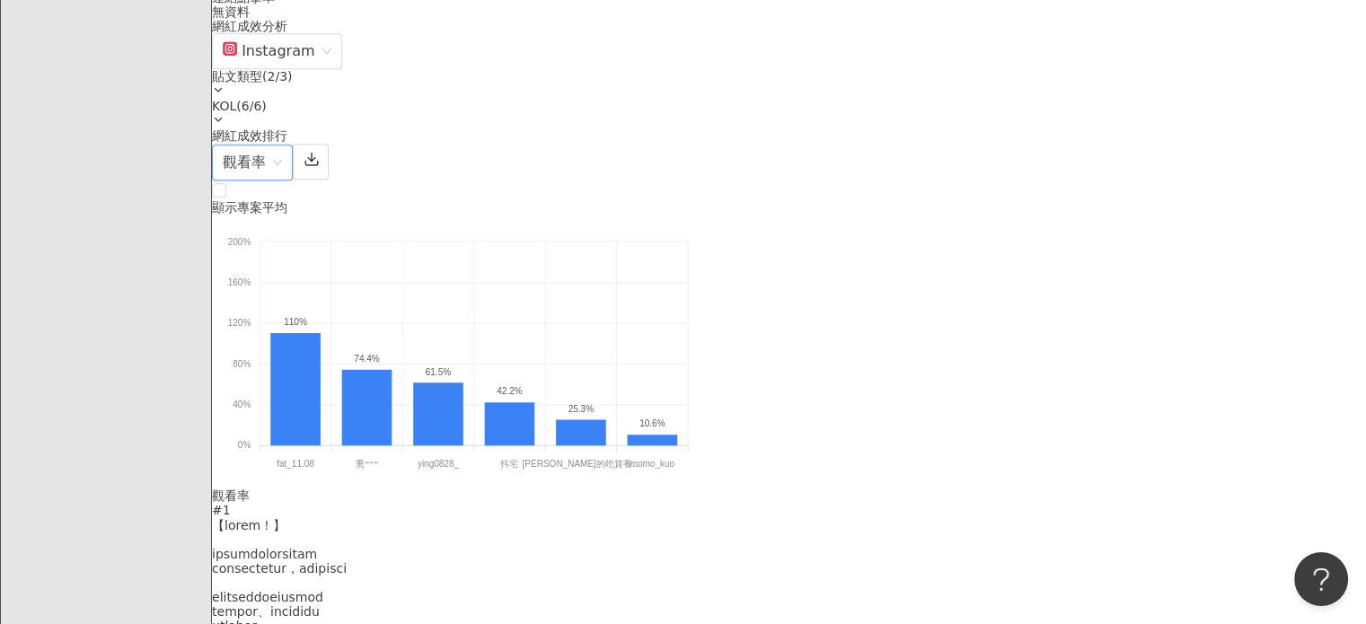
click at [282, 152] on span "觀看率" at bounding box center [252, 163] width 59 height 34
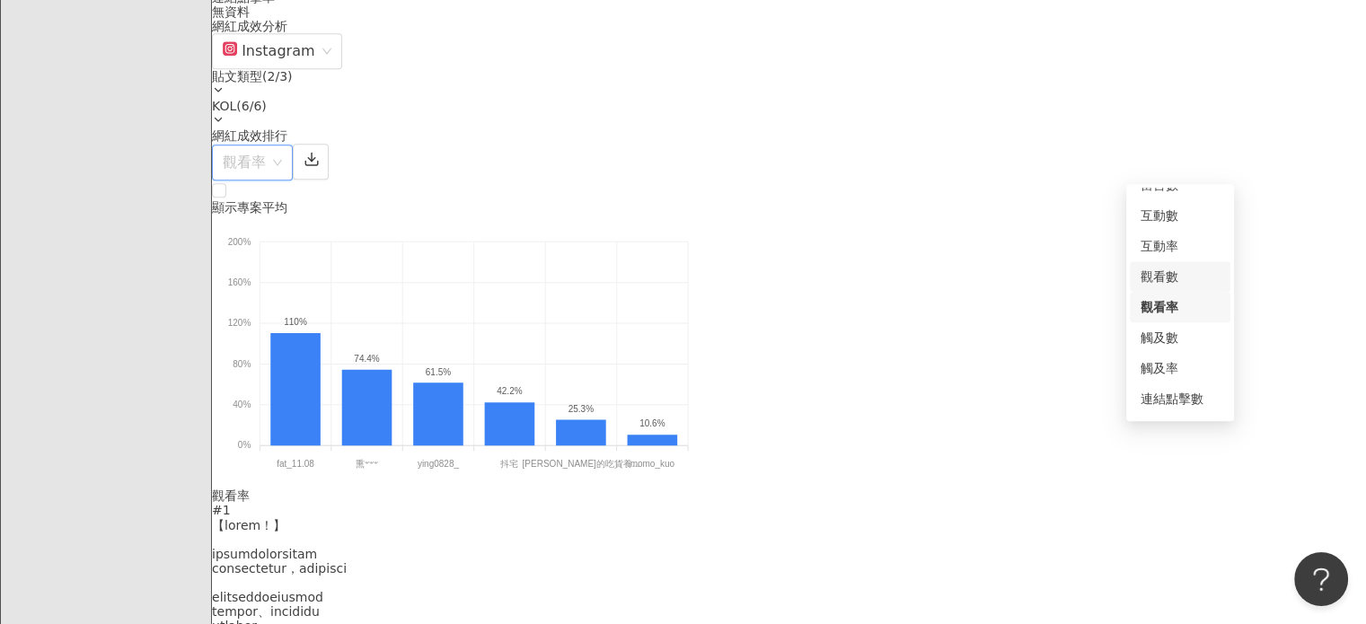
scroll to position [75, 0]
click at [1189, 398] on div "連結點擊率" at bounding box center [1180, 403] width 79 height 20
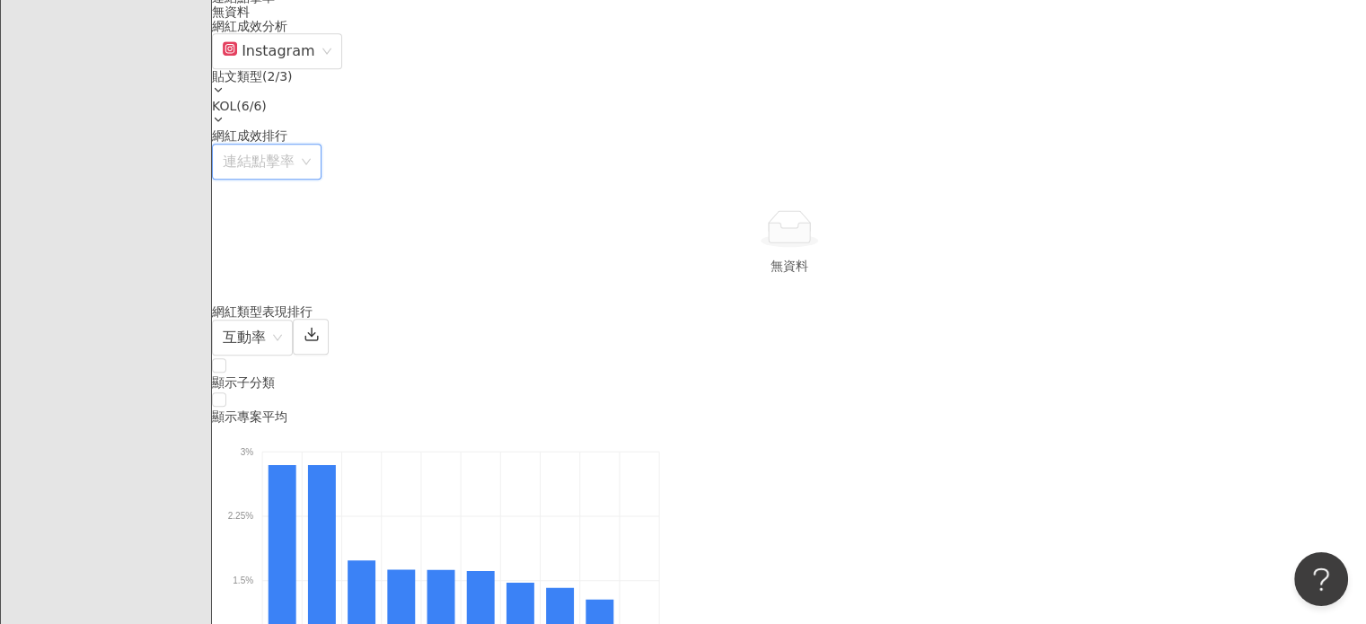
click at [311, 154] on span "連結點擊率" at bounding box center [267, 162] width 88 height 34
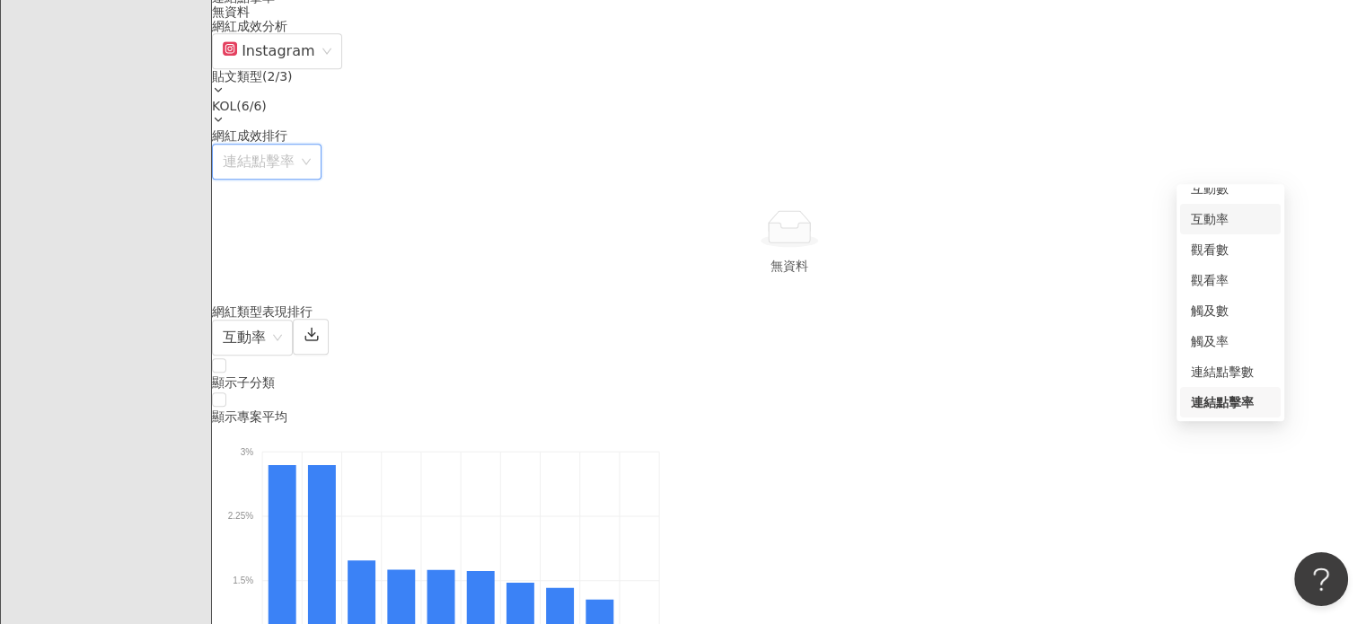
scroll to position [0, 0]
click at [1214, 207] on div "按讚數" at bounding box center [1230, 203] width 79 height 20
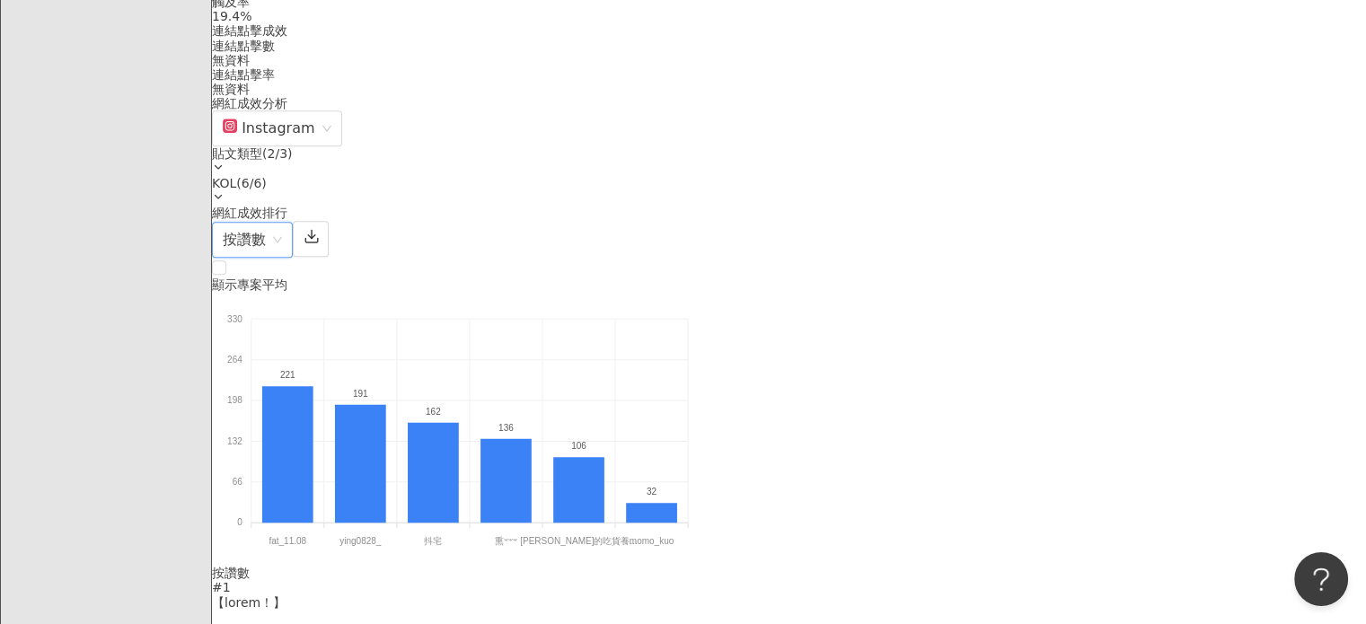
scroll to position [1257, 0]
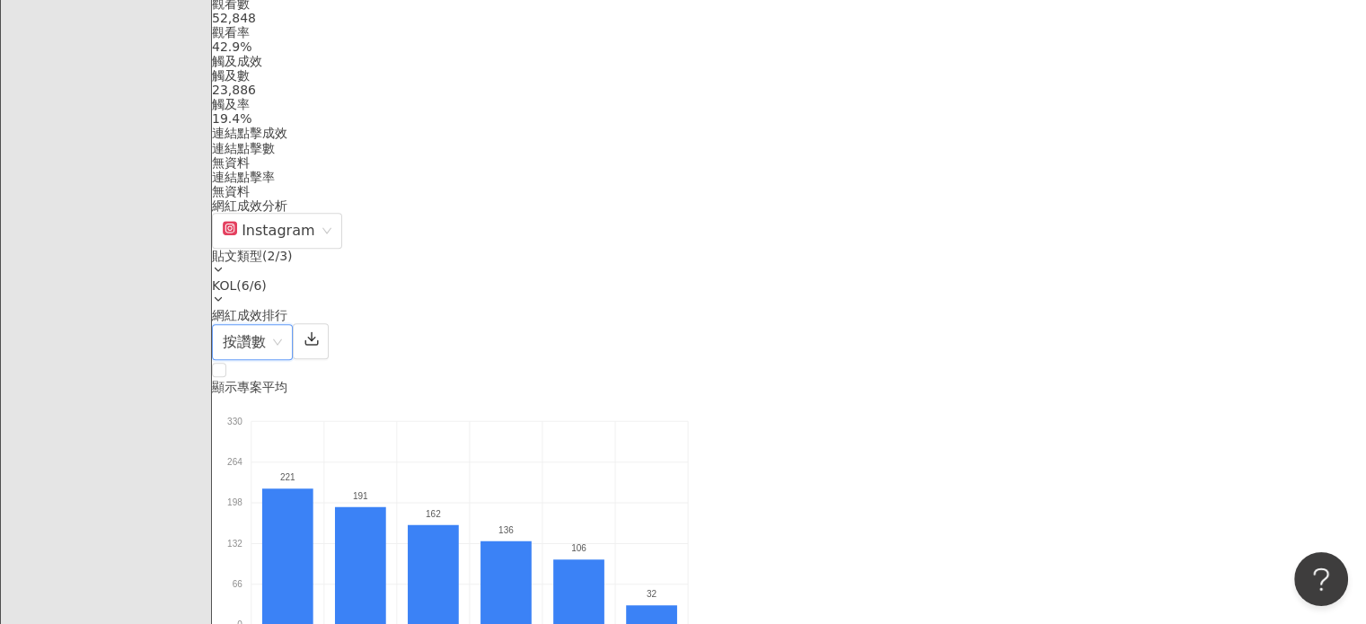
click at [1087, 261] on div "貼文類型 ( 2 / 3 )" at bounding box center [789, 256] width 1154 height 14
click at [981, 309] on div "網紅成效排行 按讚數" at bounding box center [789, 334] width 1154 height 52
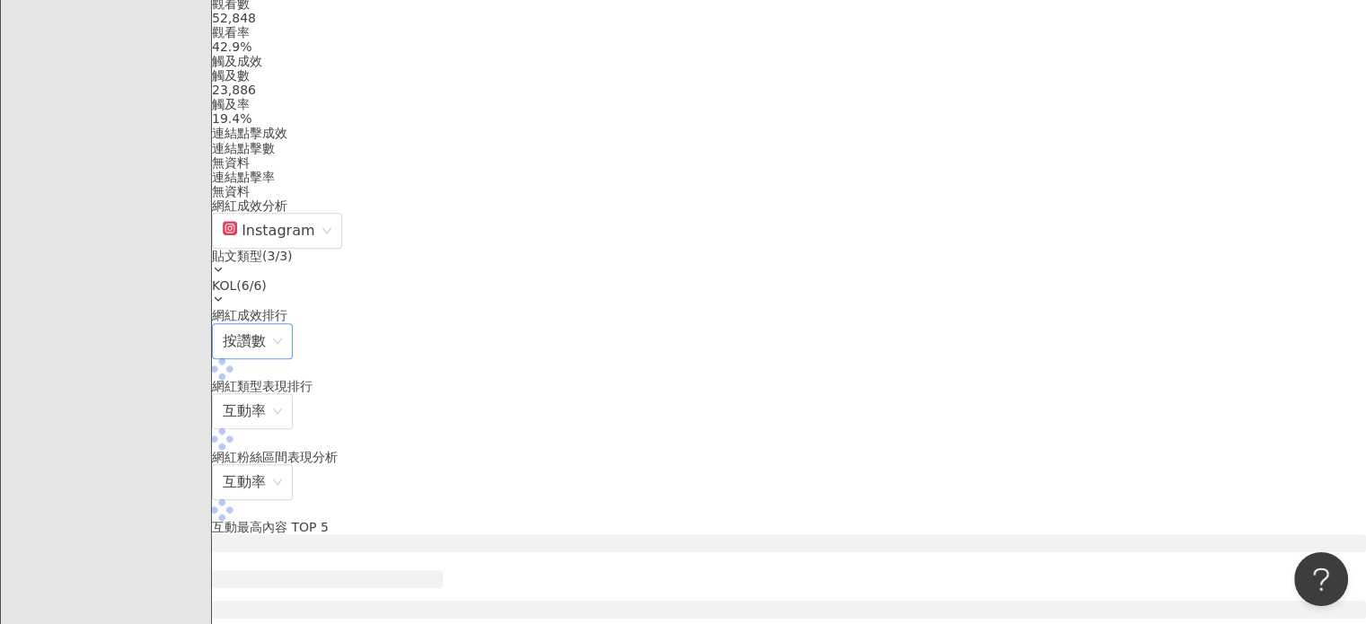
click at [282, 333] on span "按讚數" at bounding box center [252, 341] width 59 height 34
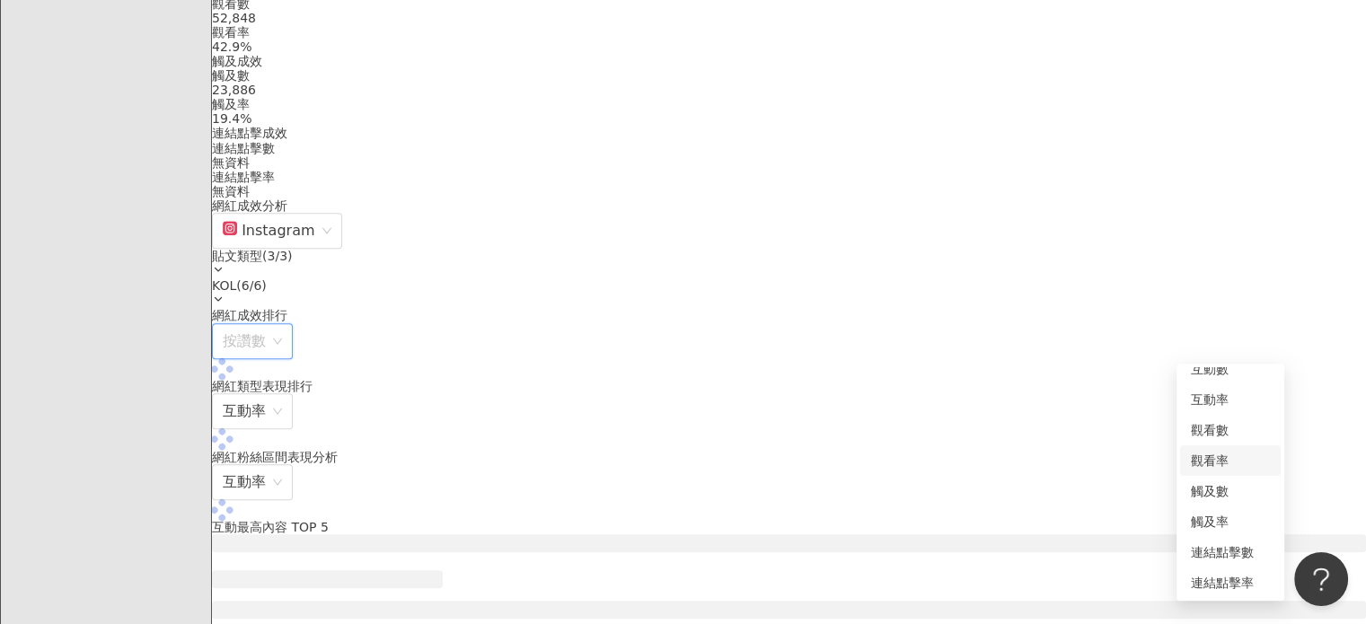
scroll to position [75, 0]
click at [1221, 579] on div "連結點擊率" at bounding box center [1230, 582] width 79 height 20
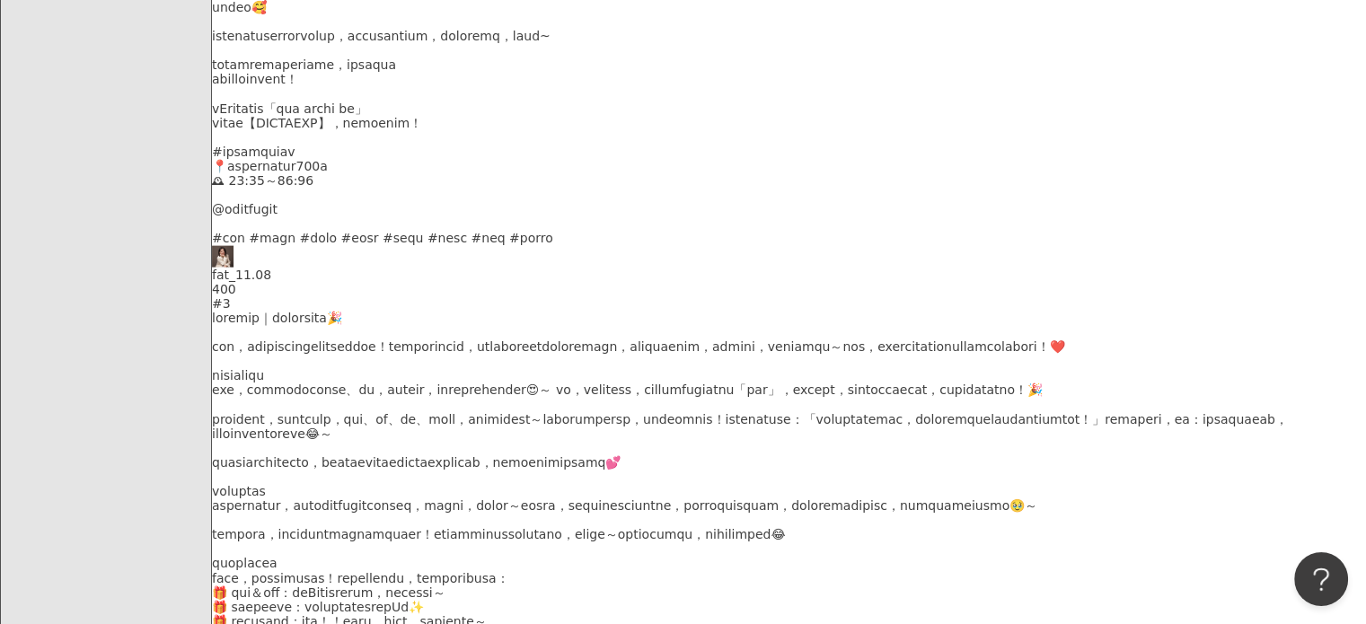
scroll to position [180, 0]
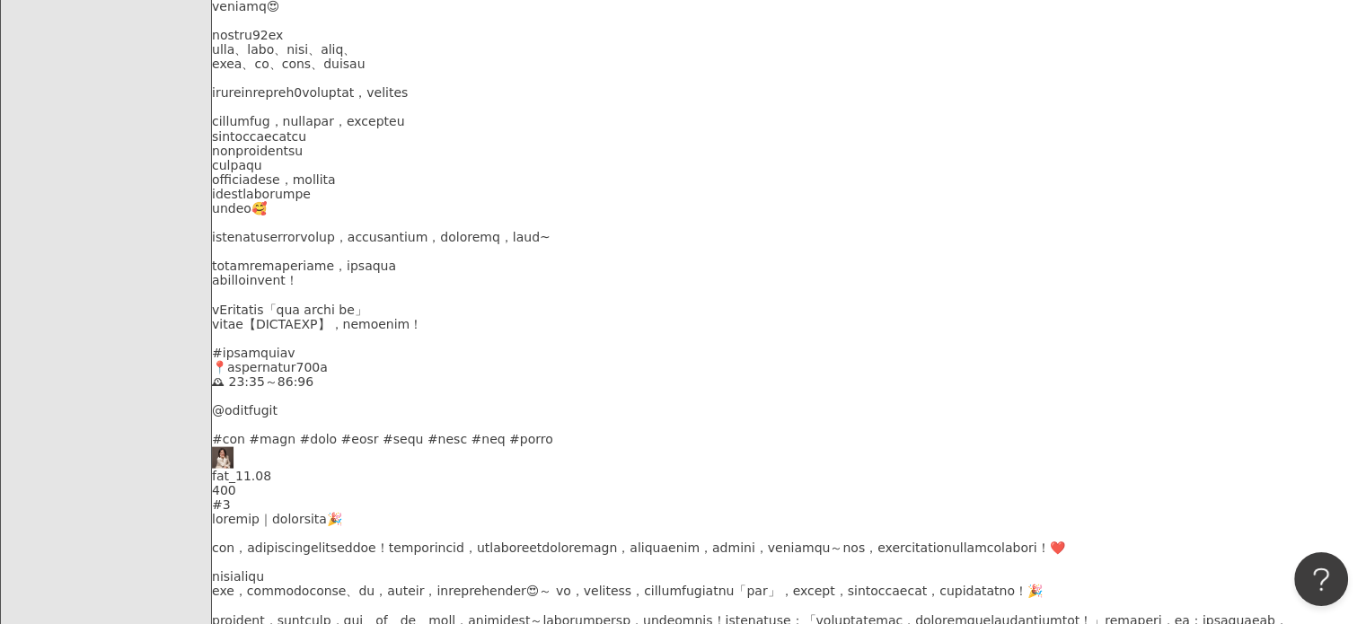
scroll to position [3862, 0]
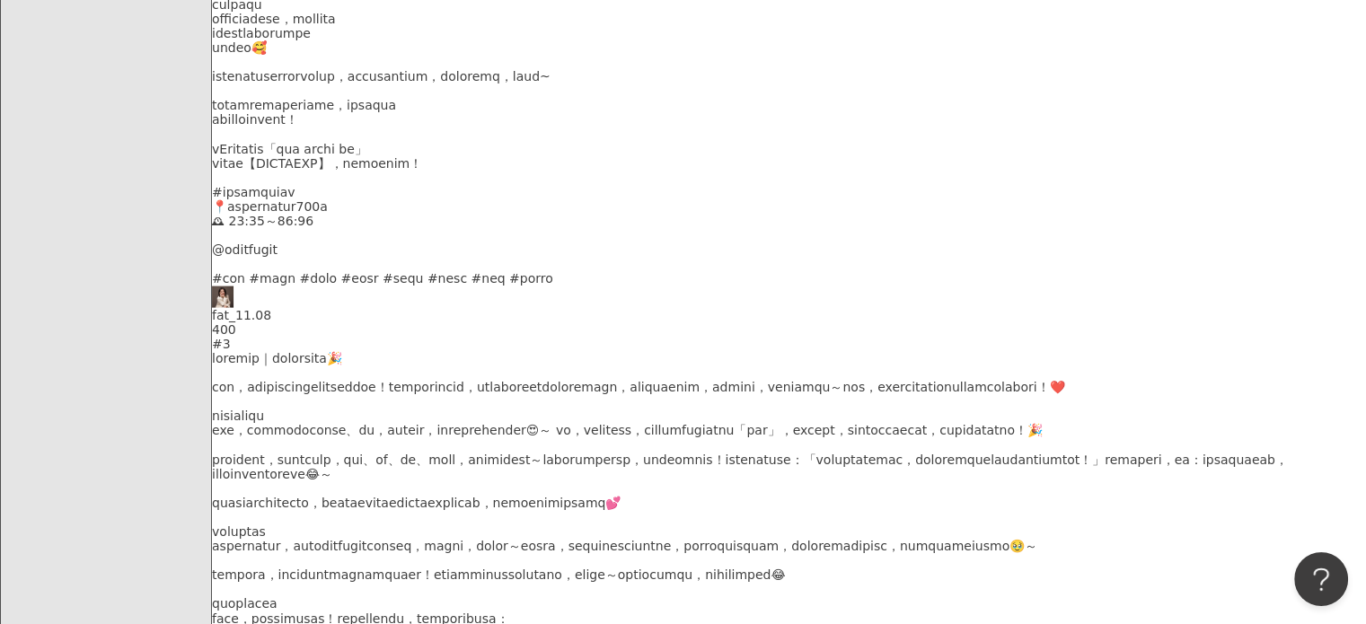
scroll to position [3952, 0]
